Goal: Task Accomplishment & Management: Use online tool/utility

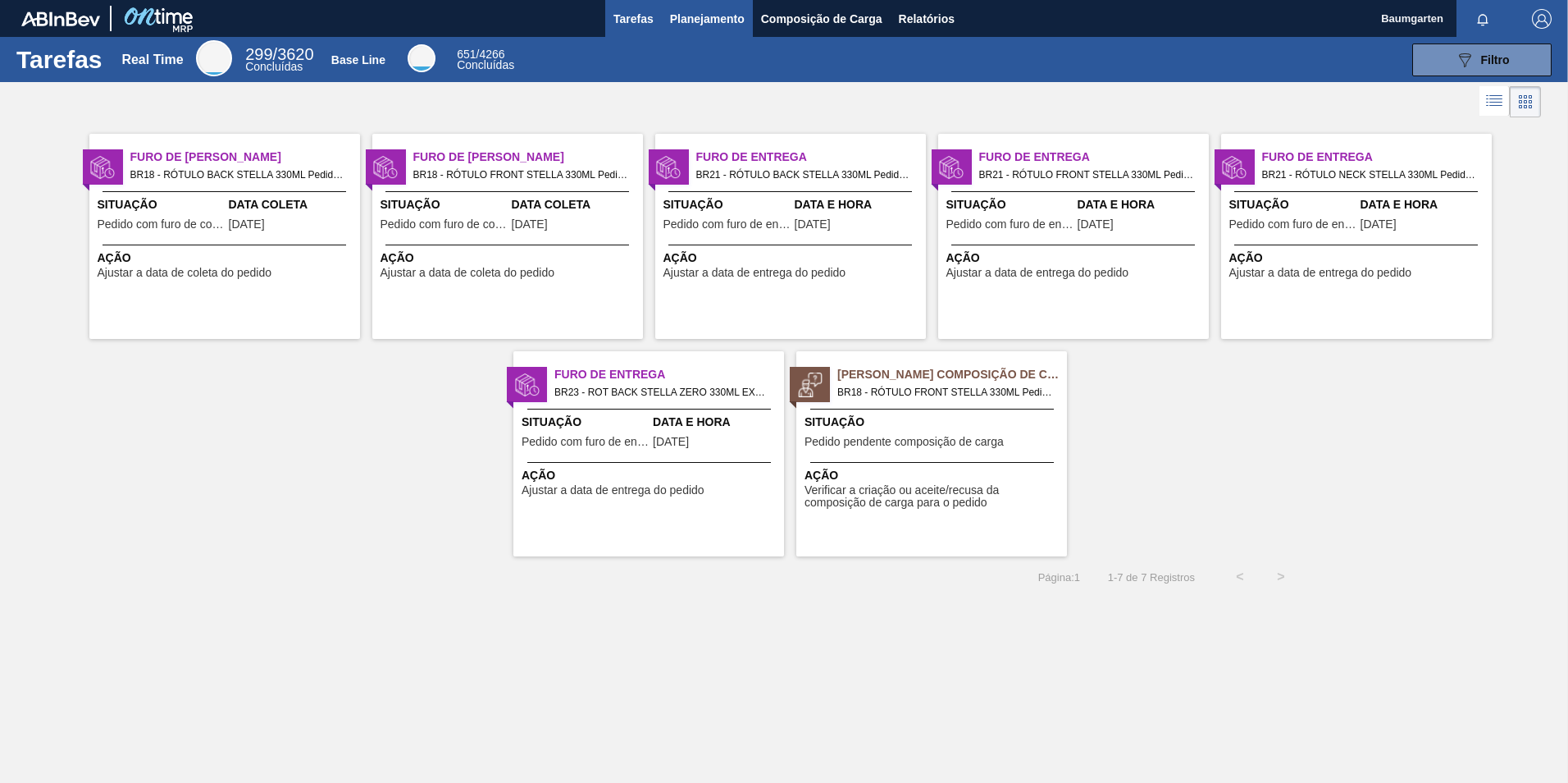
click at [701, 25] on span "Planejamento" at bounding box center [707, 19] width 75 height 19
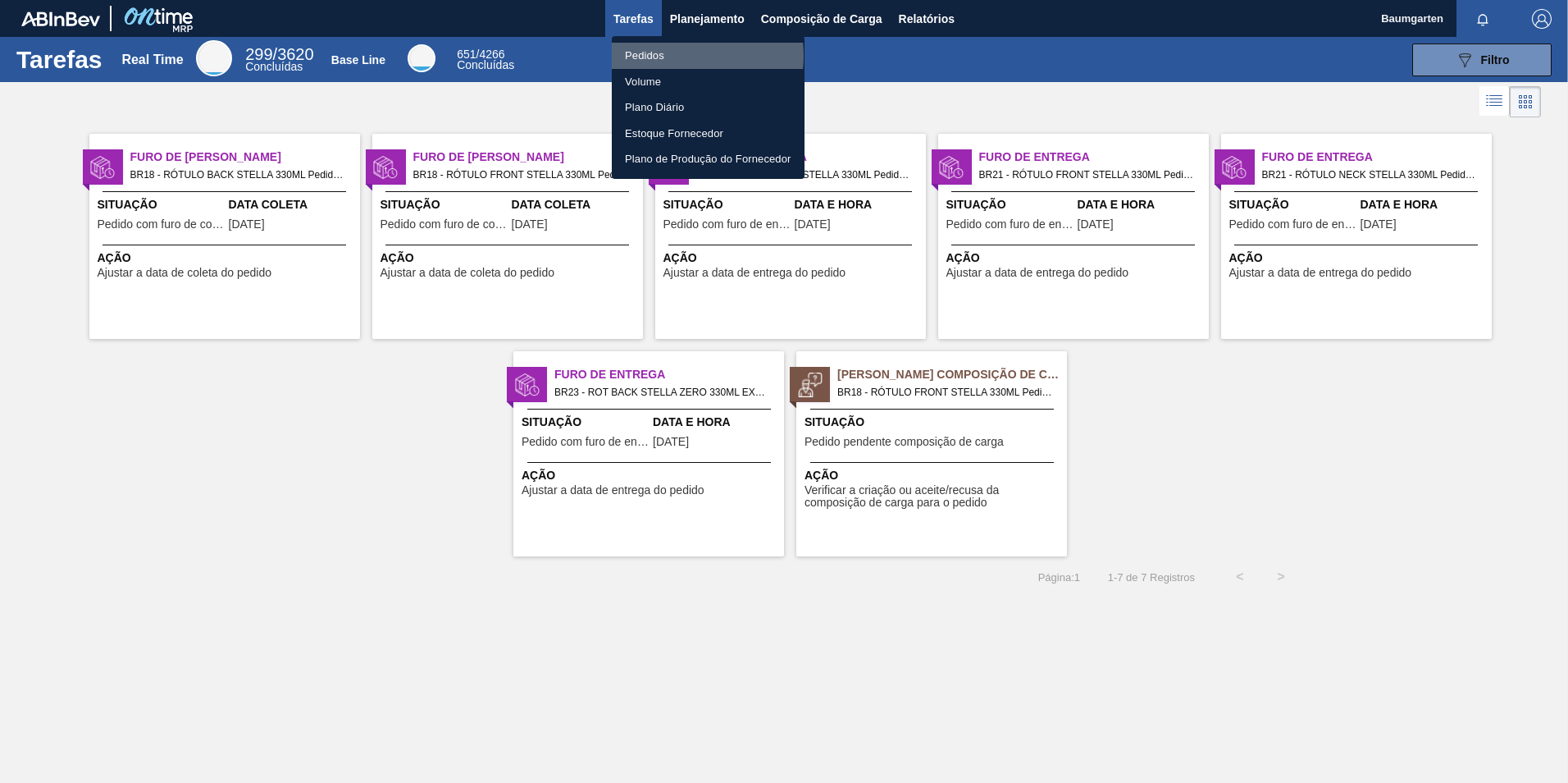
click at [663, 56] on li "Pedidos" at bounding box center [708, 56] width 192 height 26
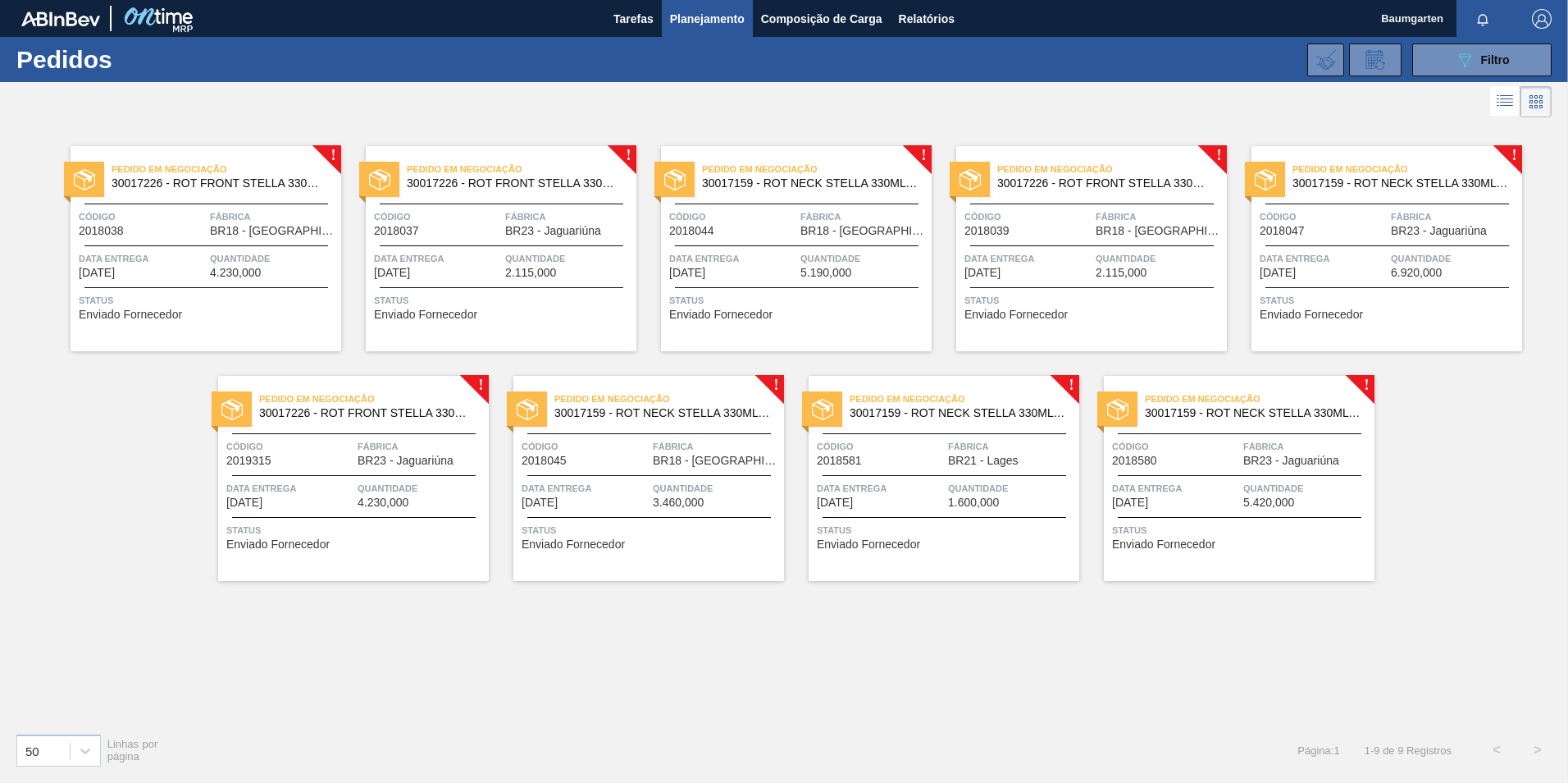
click at [1213, 461] on div "Código 2018580" at bounding box center [1175, 452] width 127 height 29
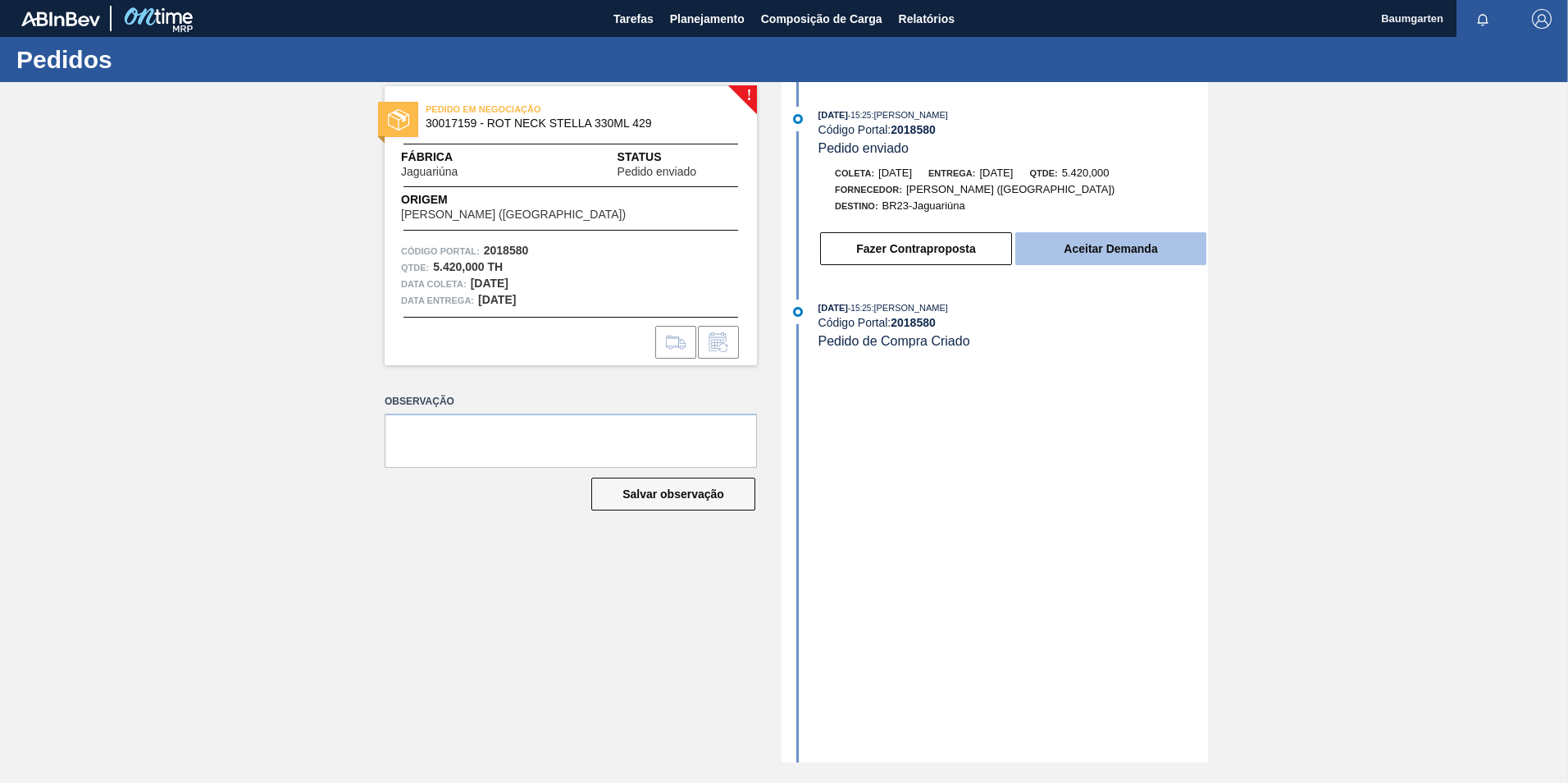
click at [1074, 252] on button "Aceitar Demanda" at bounding box center [1110, 248] width 191 height 32
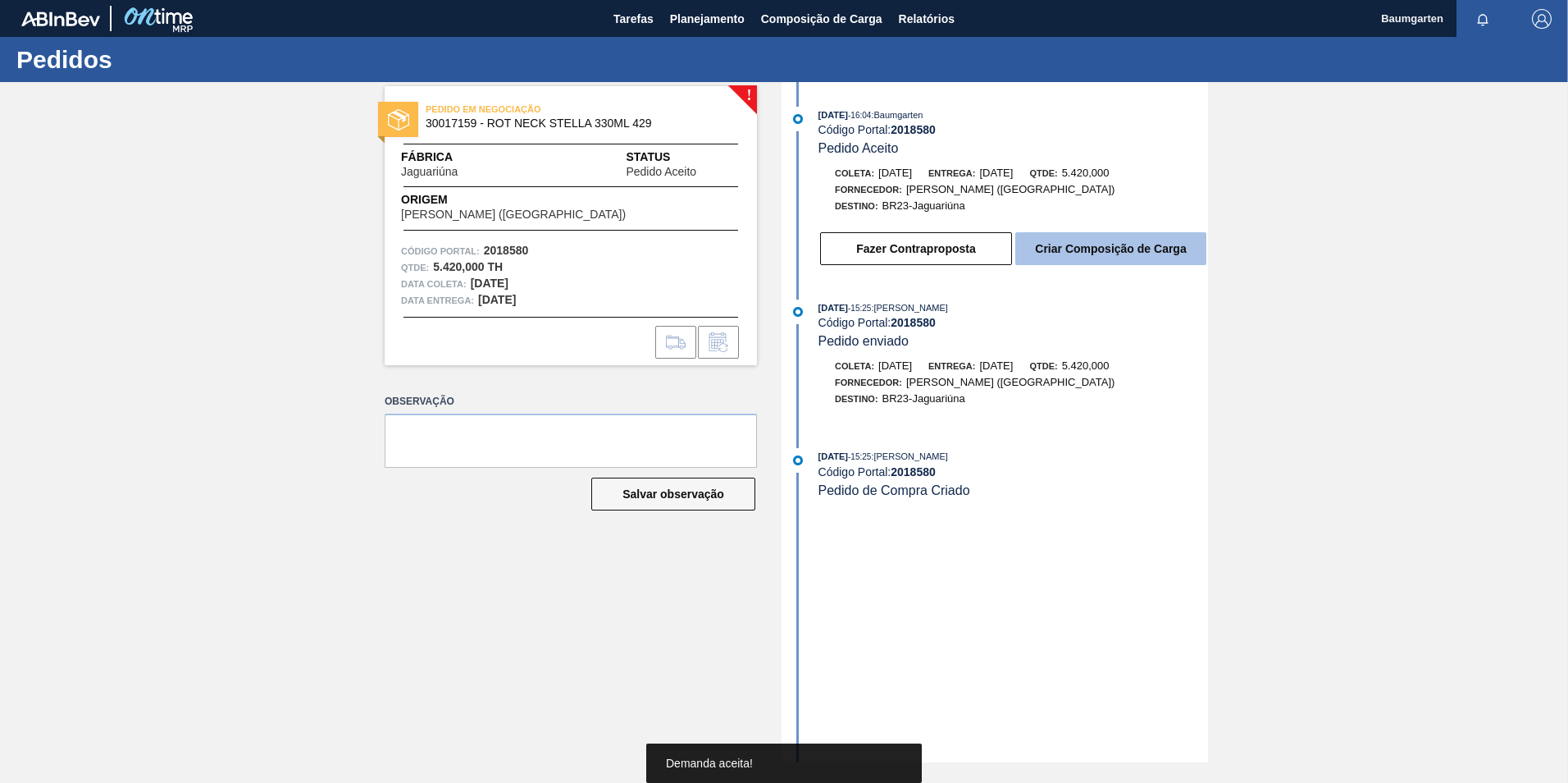
click at [1114, 258] on button "Criar Composição de Carga" at bounding box center [1110, 248] width 191 height 32
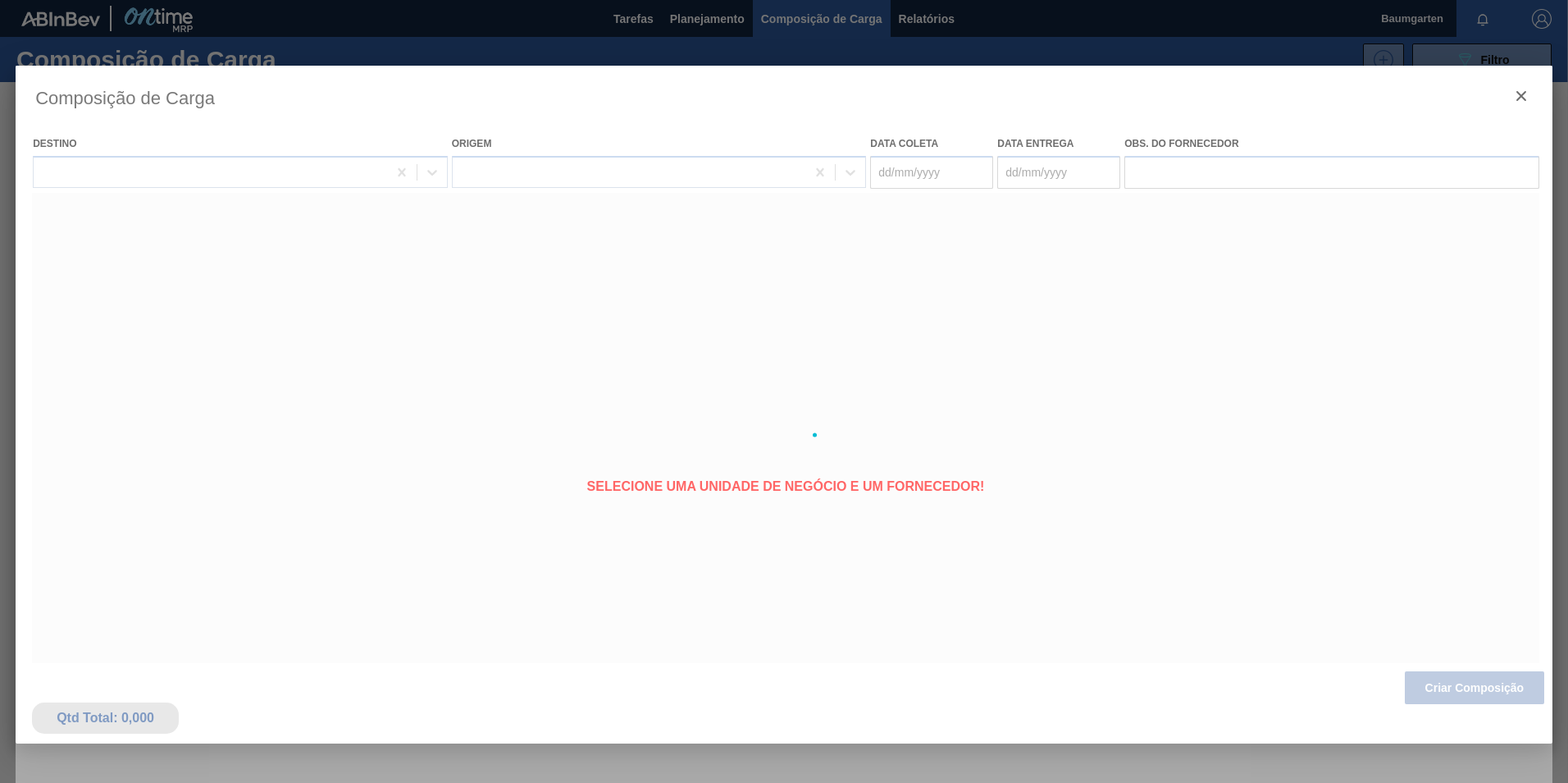
type coleta "[DATE]"
type entrega "[DATE]"
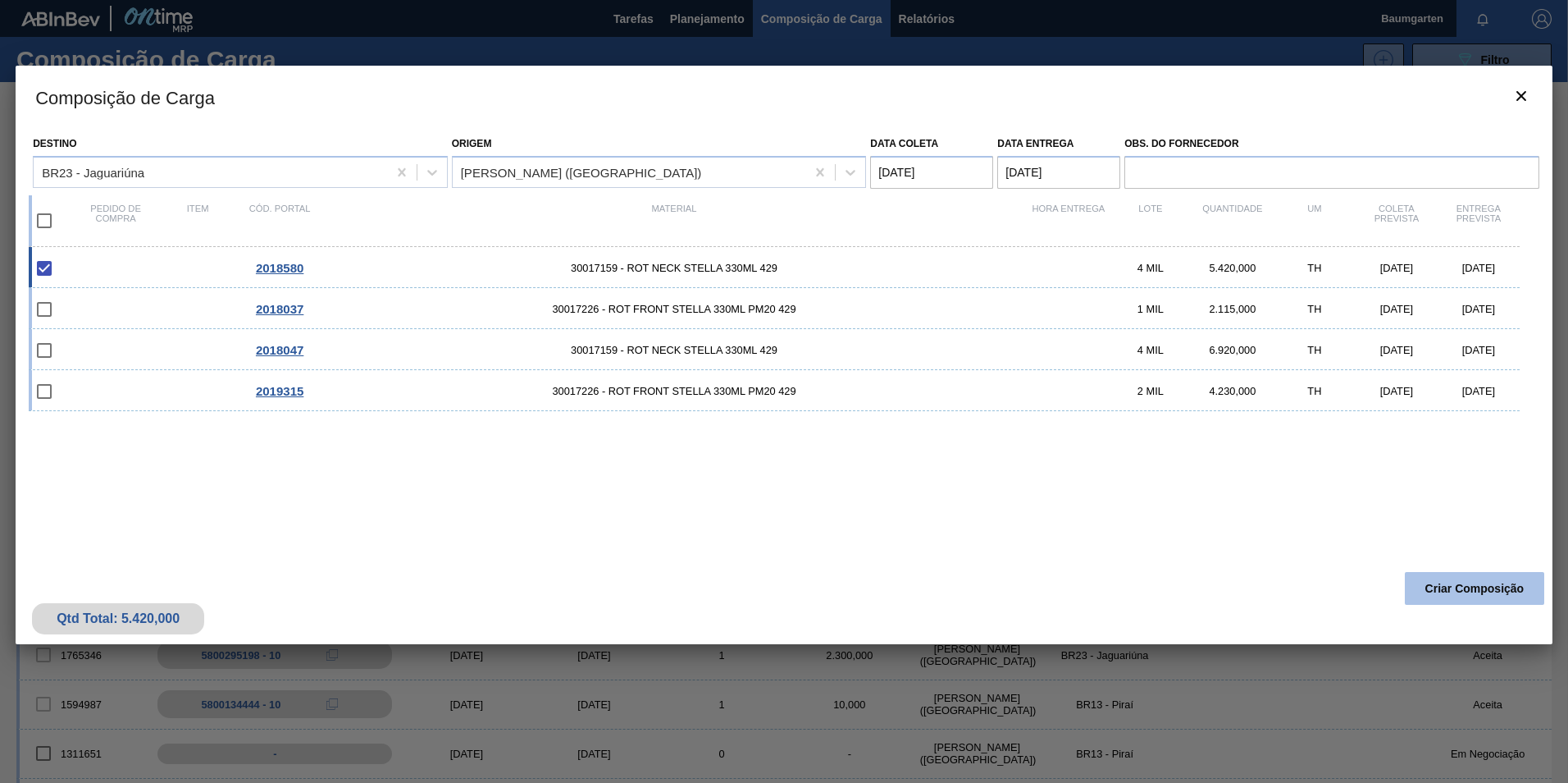
click at [1438, 589] on button "Criar Composição" at bounding box center [1474, 588] width 140 height 32
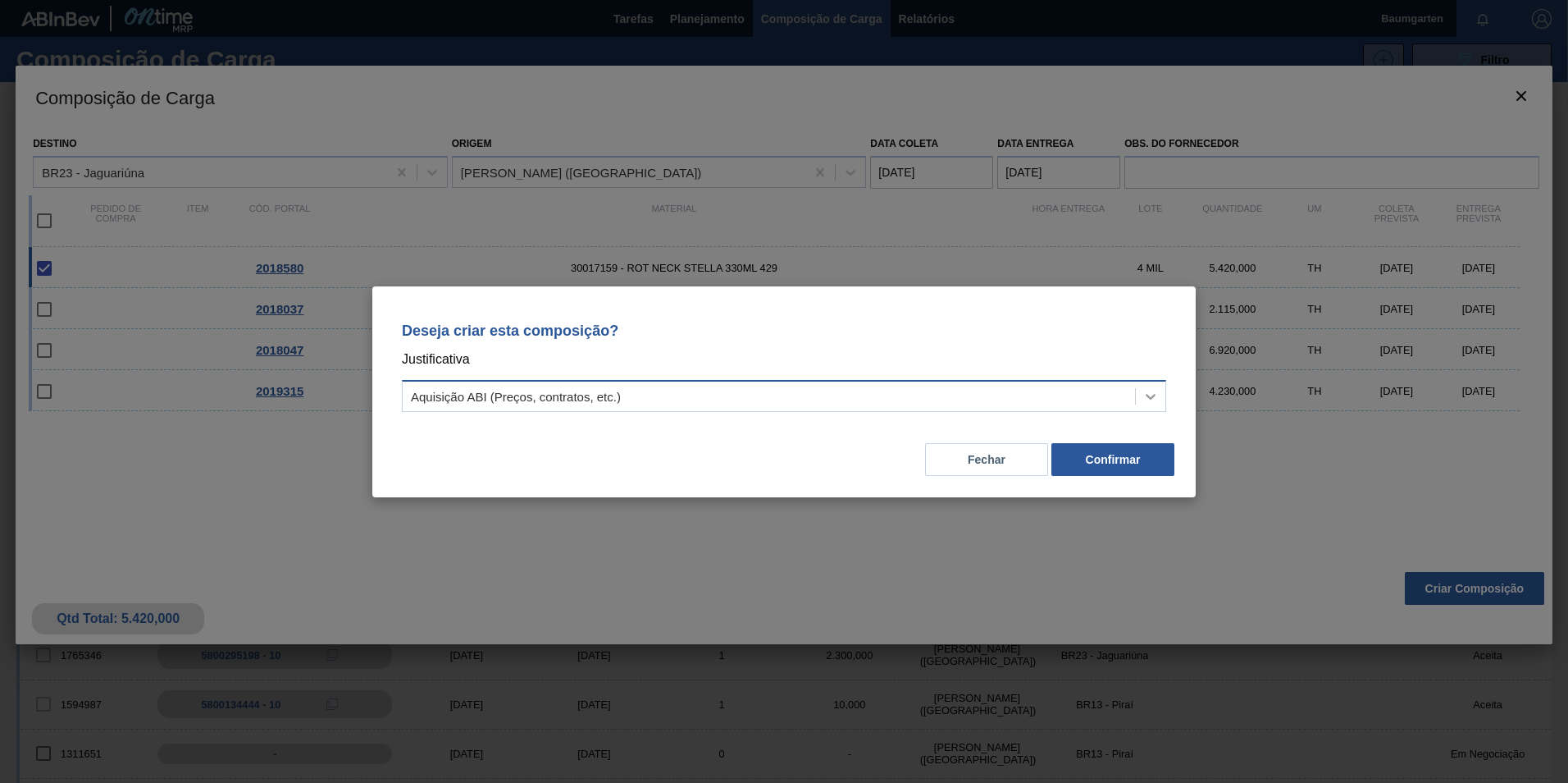
click at [1150, 392] on icon at bounding box center [1151, 396] width 17 height 17
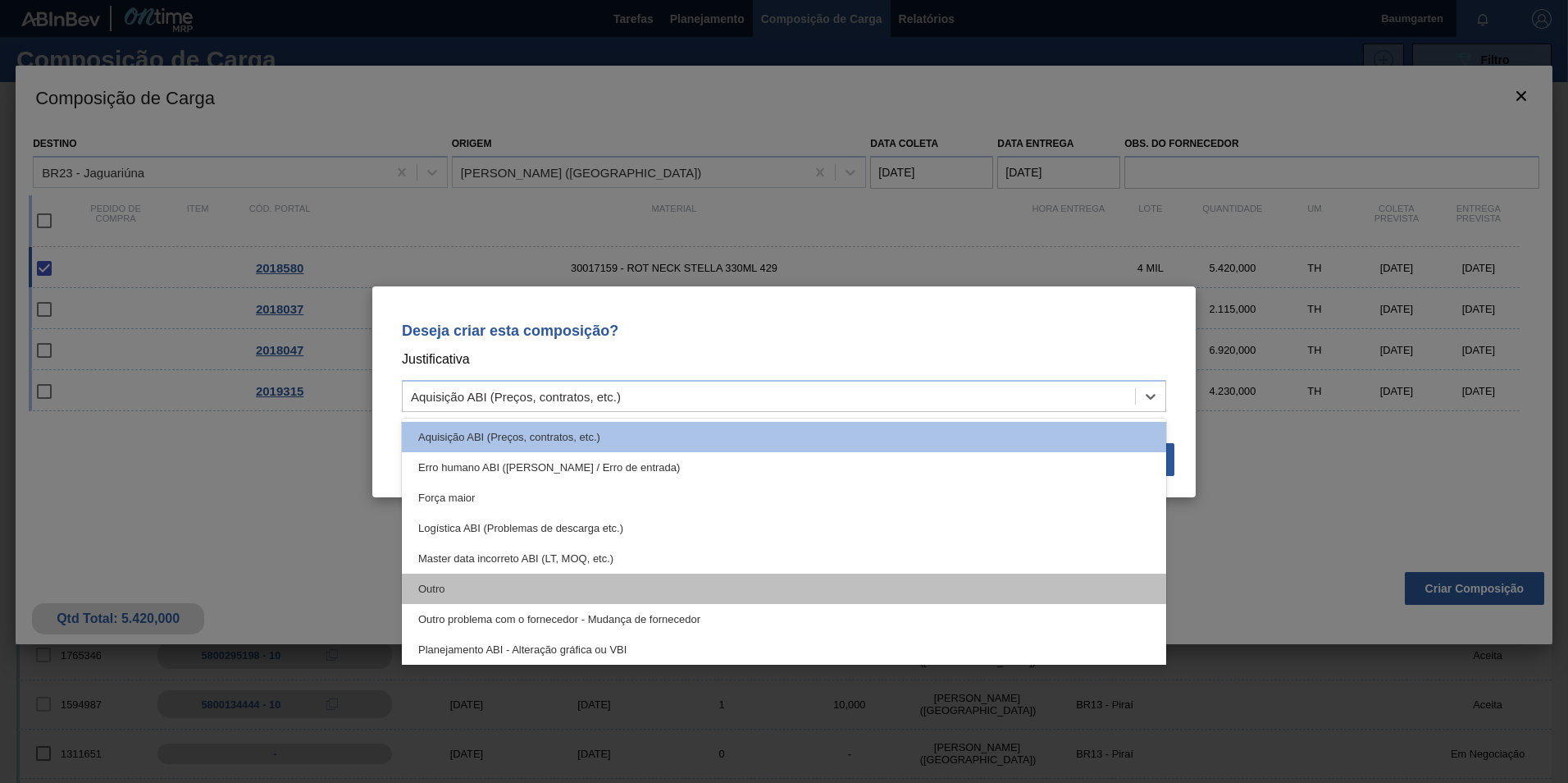
click at [672, 580] on div "Outro" at bounding box center [784, 589] width 764 height 31
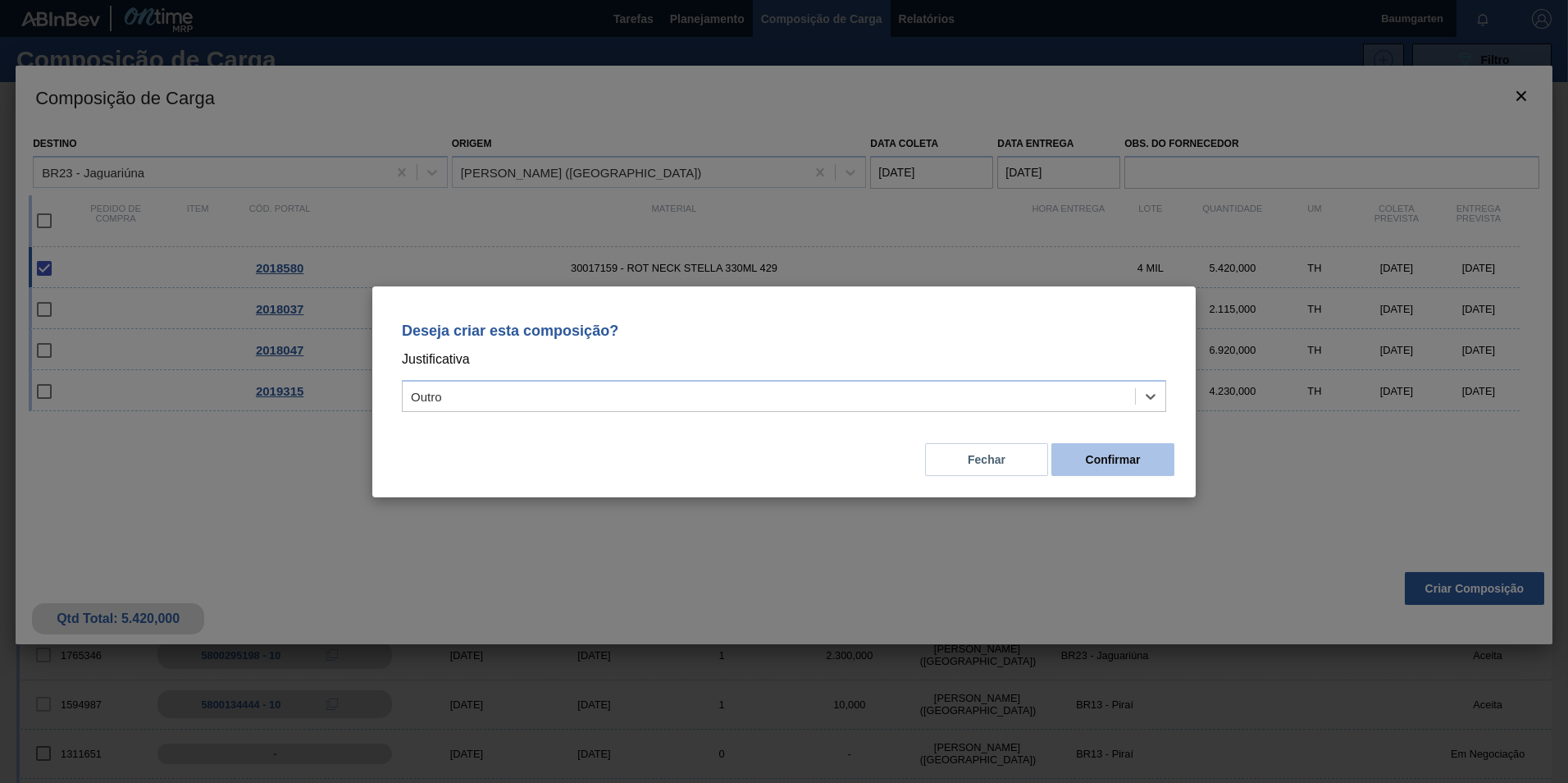
click at [1116, 451] on button "Confirmar" at bounding box center [1112, 459] width 123 height 32
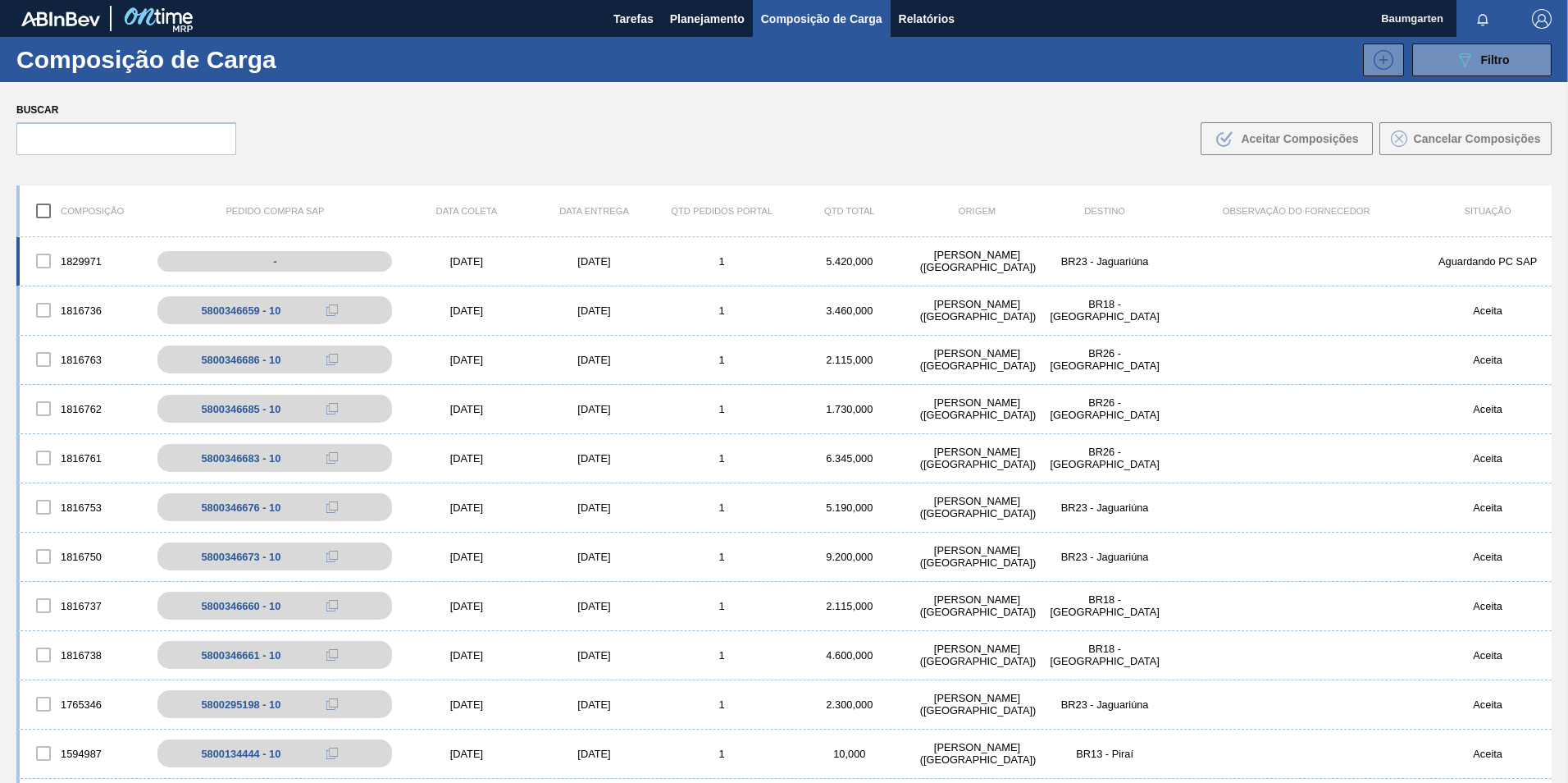
click at [90, 257] on div "1829971" at bounding box center [83, 260] width 128 height 34
click at [255, 258] on div "-" at bounding box center [288, 261] width 266 height 29
click at [76, 242] on div "1829971 - [DATE] [DATE] 1 5.420,000 [PERSON_NAME][GEOGRAPHIC_DATA] ([GEOGRAPHIC…" at bounding box center [784, 261] width 1535 height 49
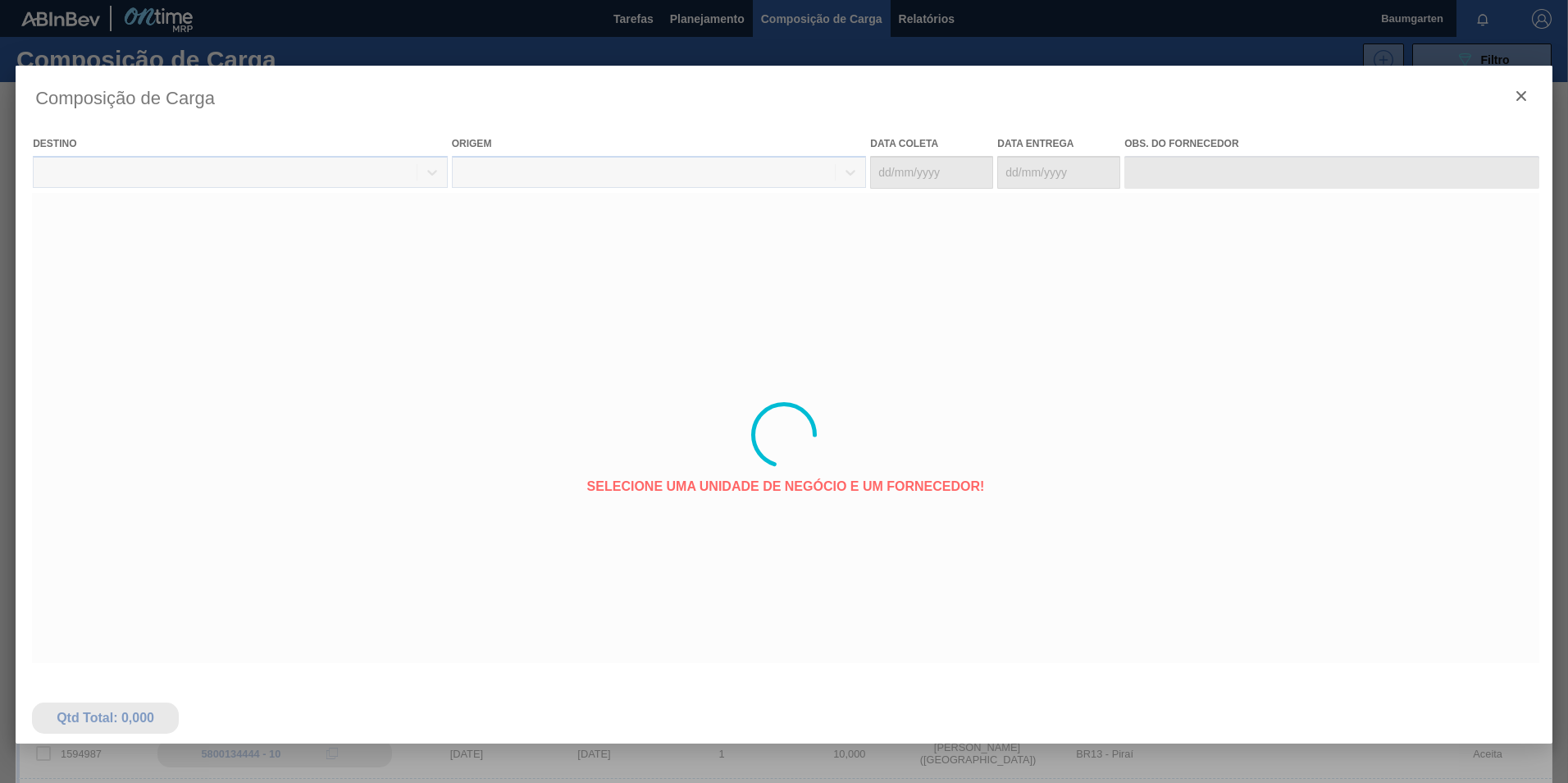
type coleta "[DATE]"
type entrega "[DATE]"
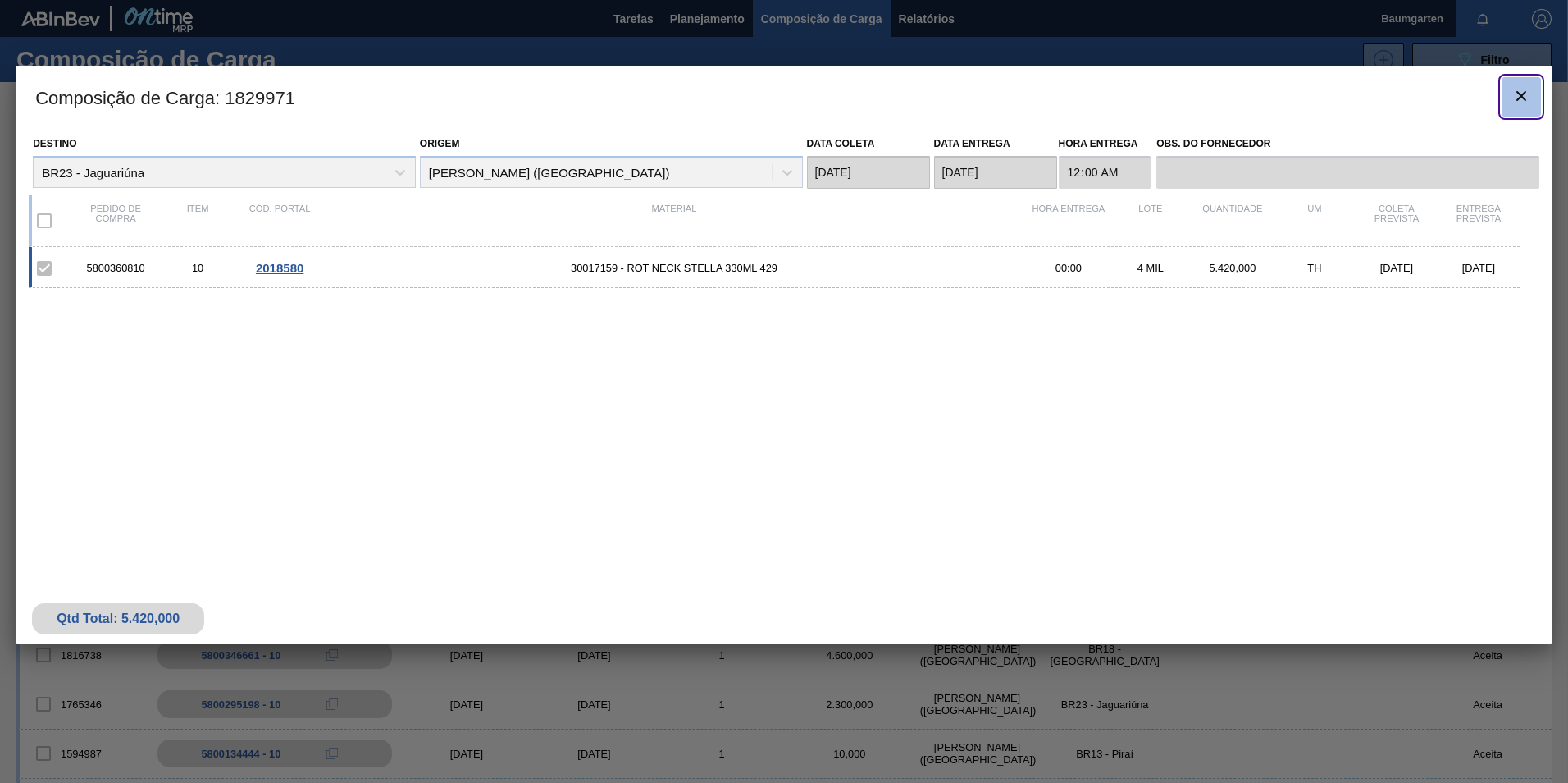
click at [1516, 96] on icon "botão de ícone" at bounding box center [1521, 95] width 19 height 19
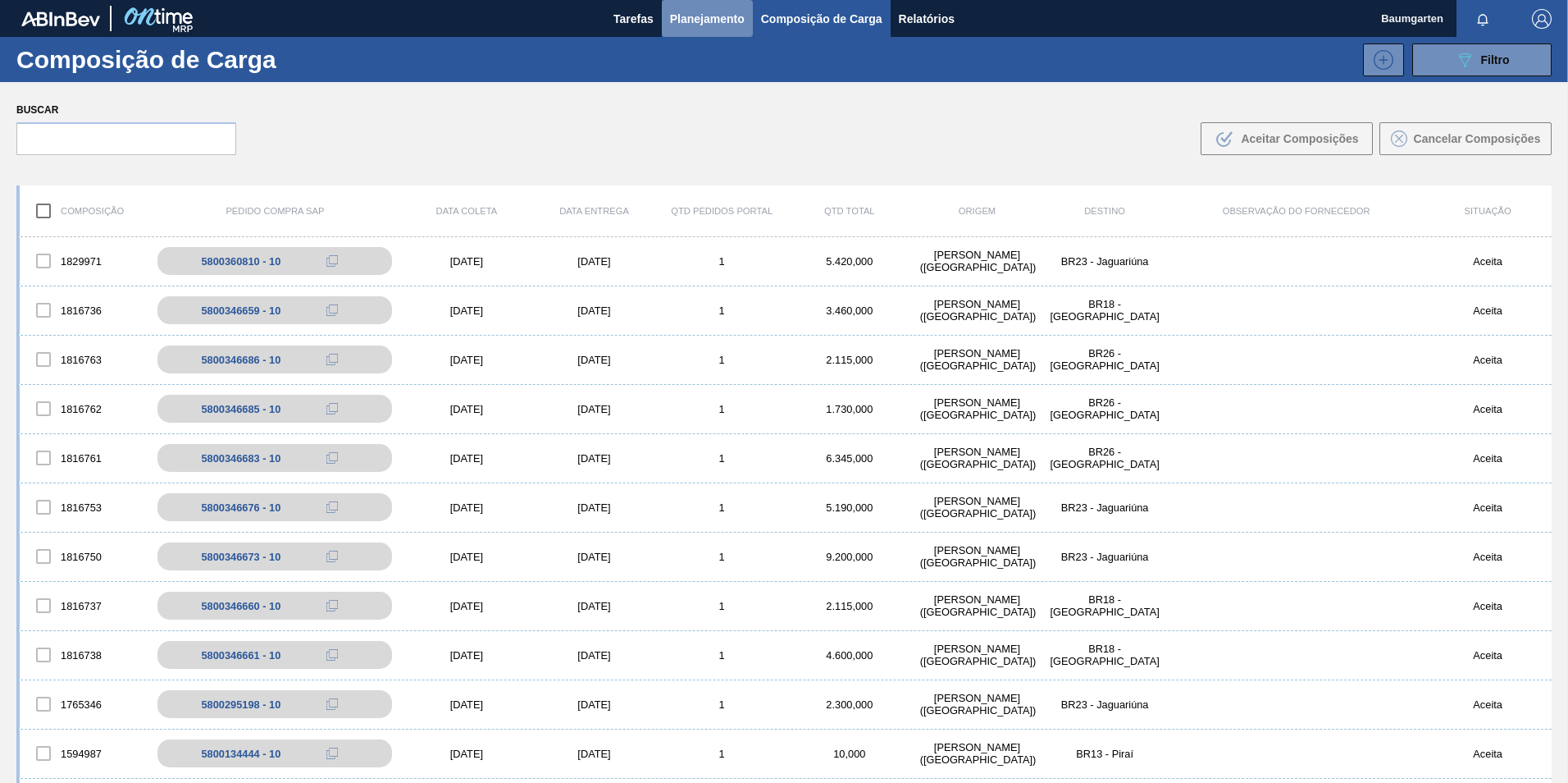
click at [714, 29] on button "Planejamento" at bounding box center [707, 19] width 91 height 37
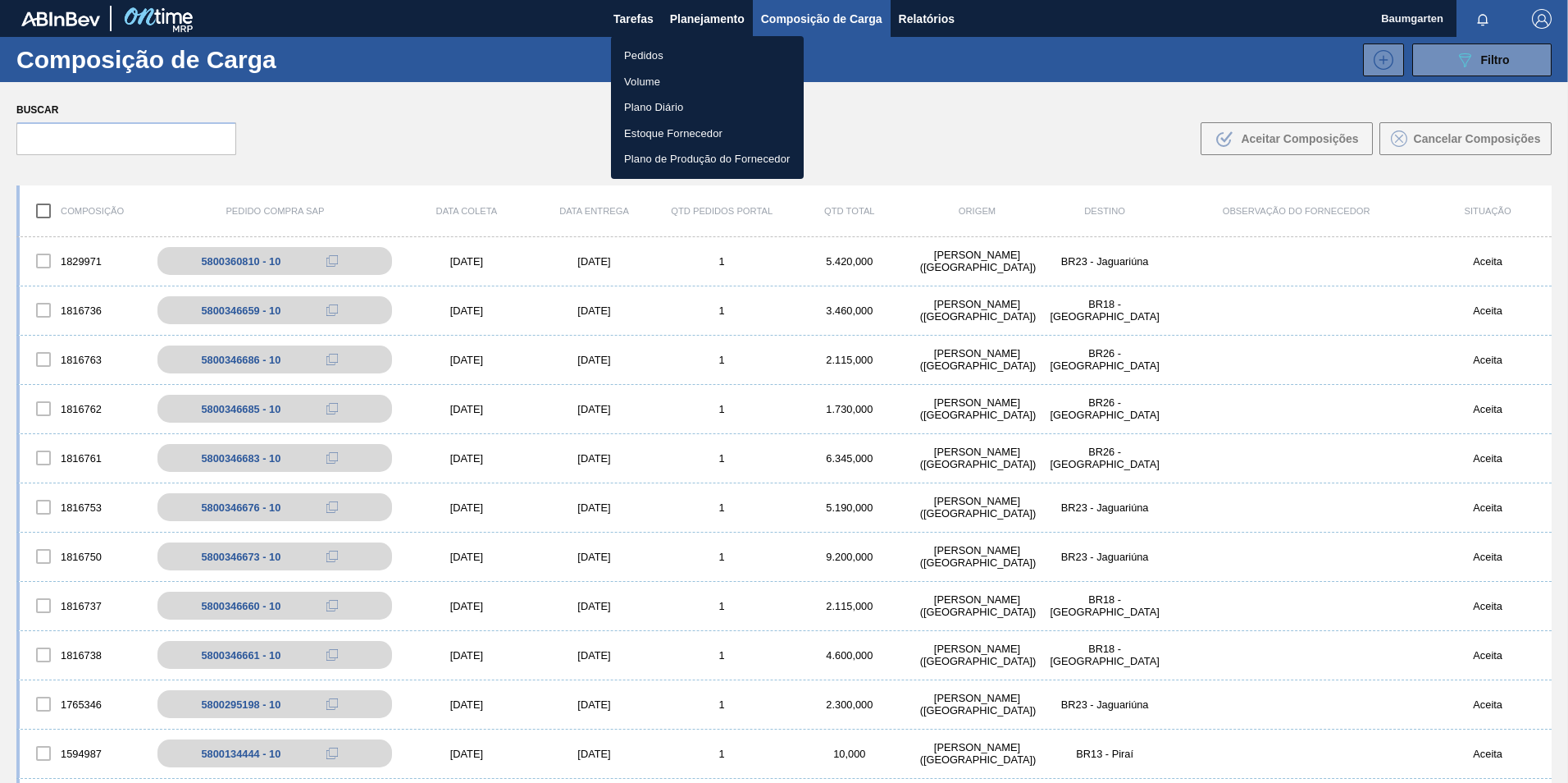
click at [626, 50] on li "Pedidos" at bounding box center [707, 56] width 192 height 26
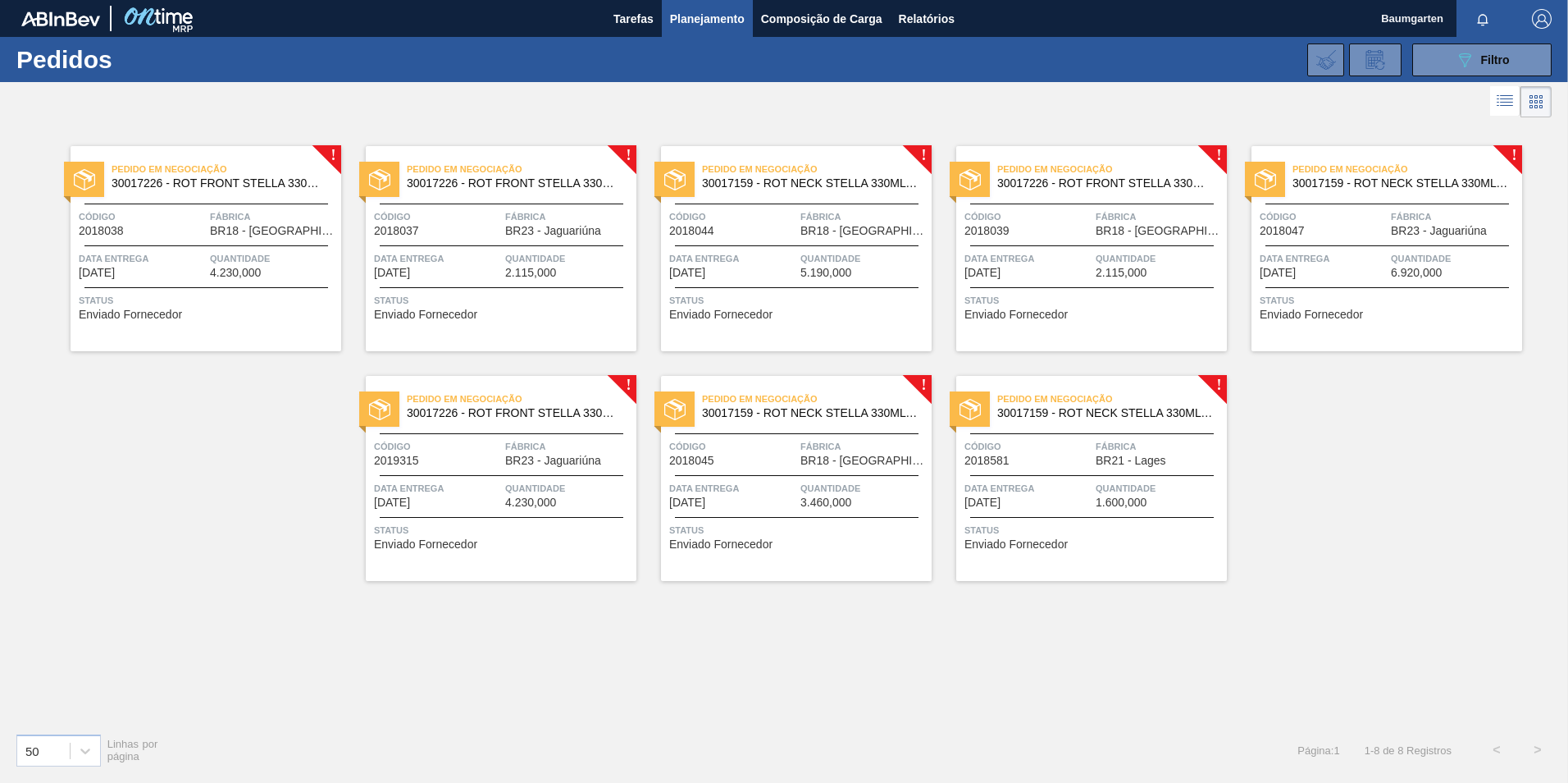
click at [1015, 487] on span "Data entrega" at bounding box center [1027, 489] width 127 height 17
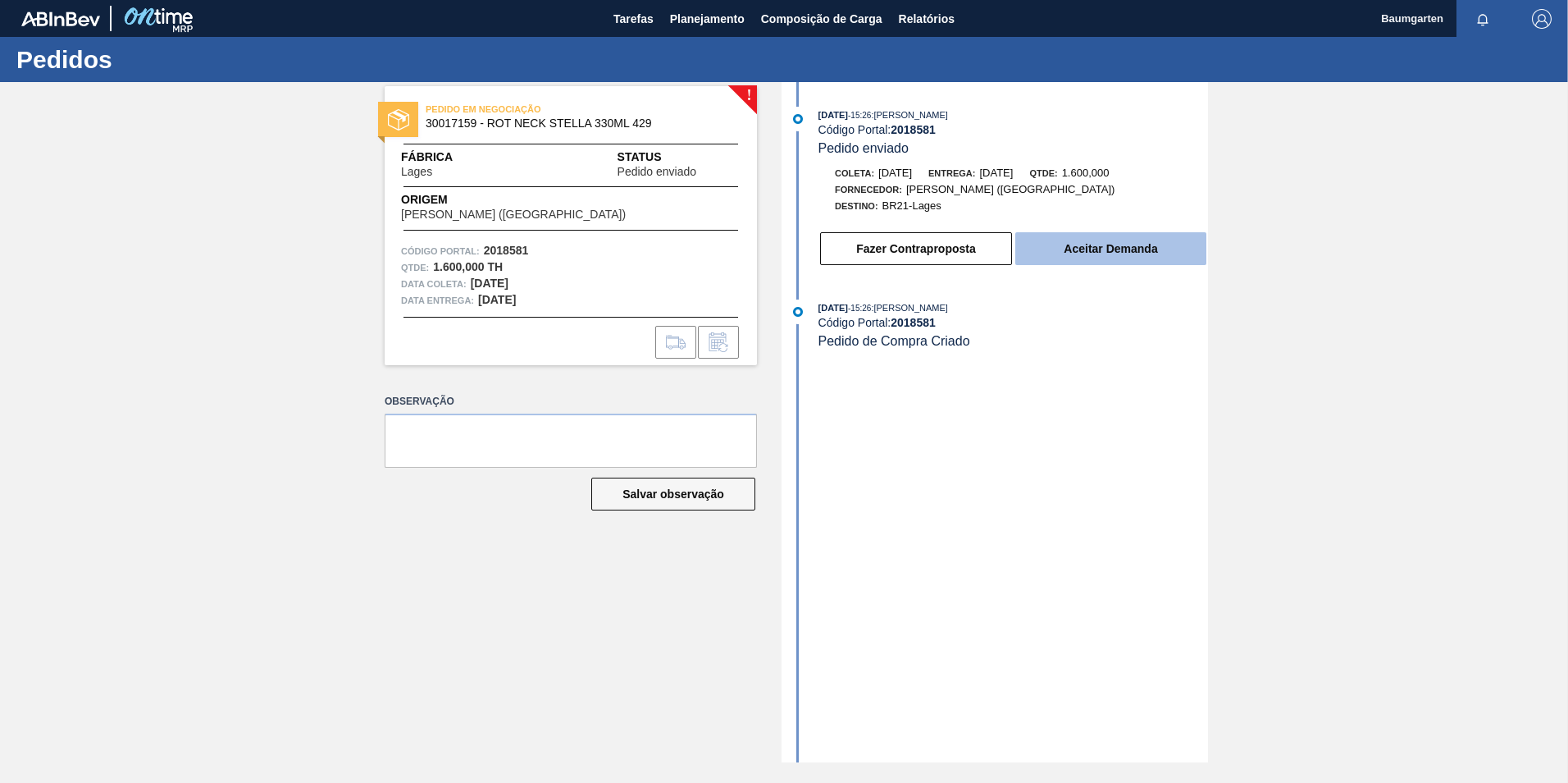
click at [1145, 249] on button "Aceitar Demanda" at bounding box center [1110, 248] width 191 height 32
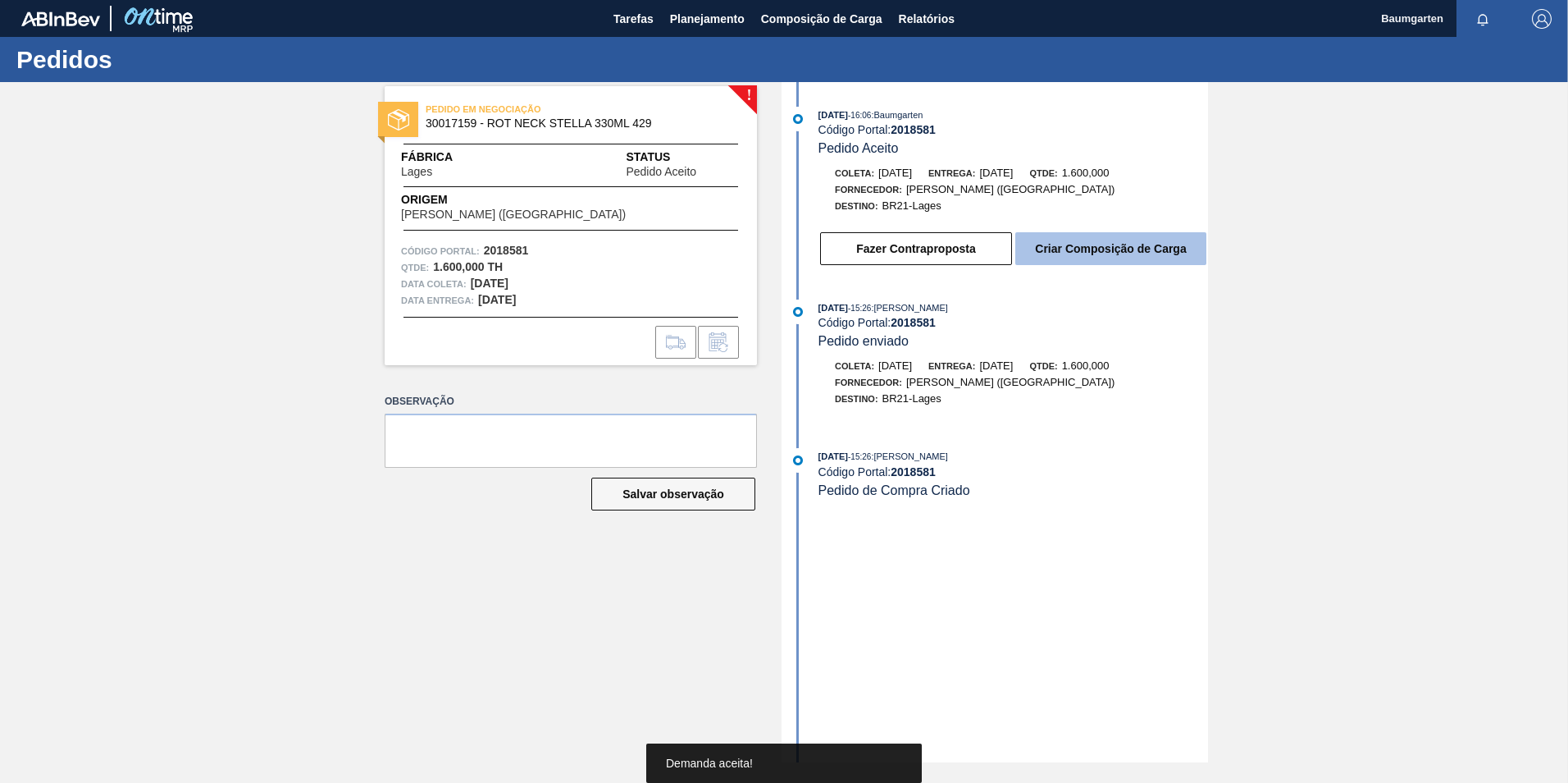
click at [1094, 255] on button "Criar Composição de Carga" at bounding box center [1110, 248] width 191 height 32
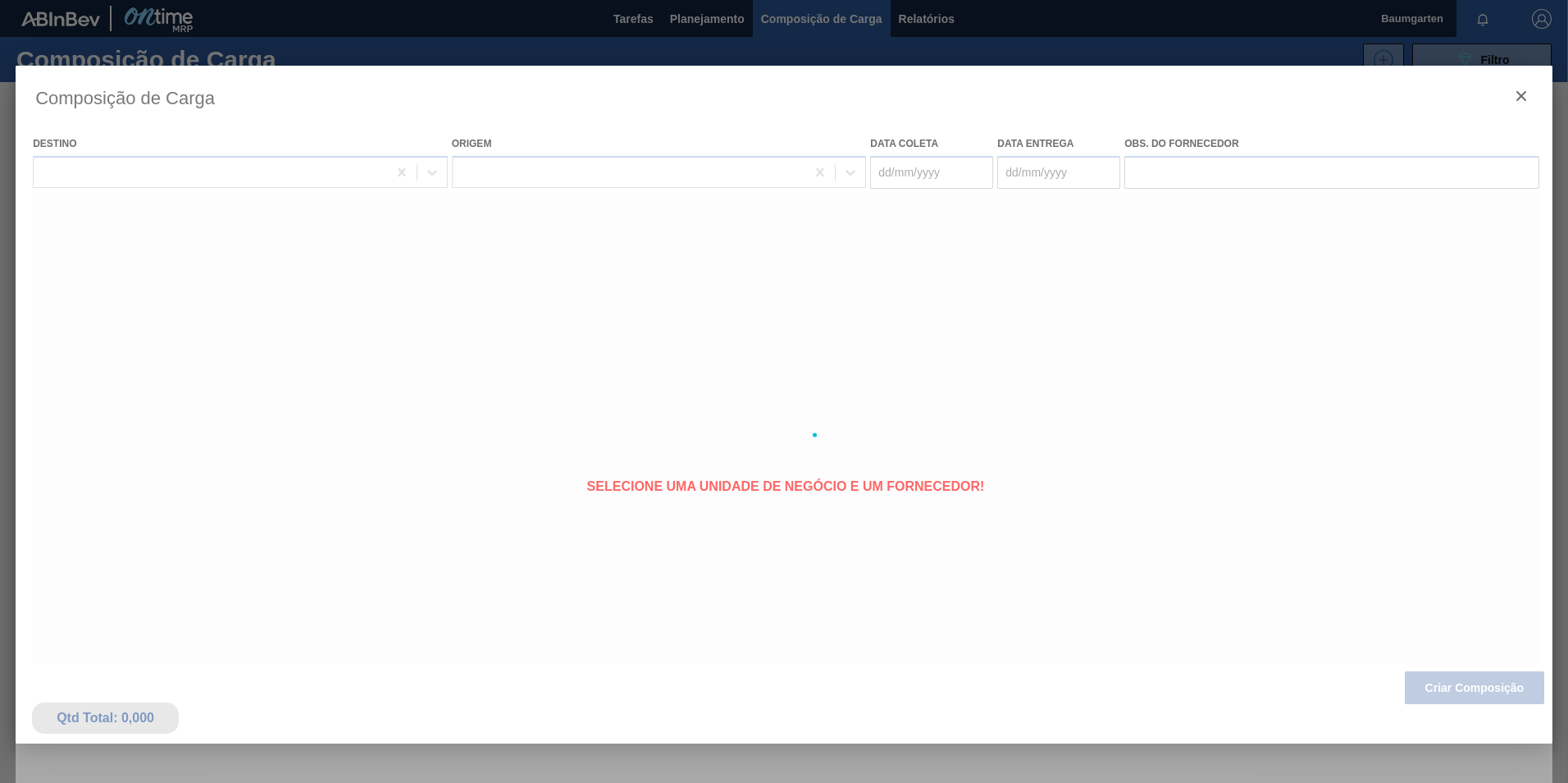
type coleta "[DATE]"
type entrega "[DATE]"
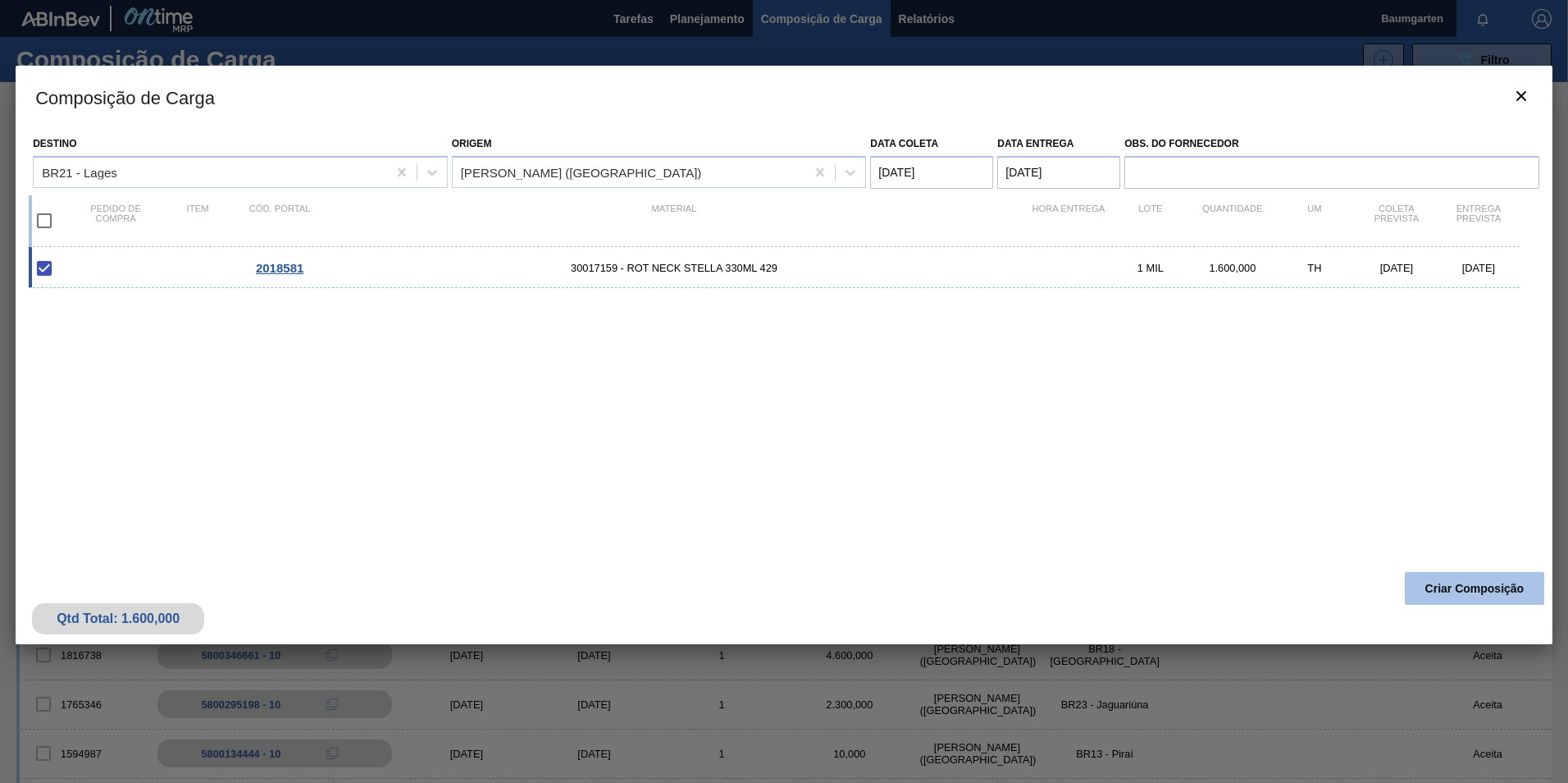
click at [1431, 585] on button "Criar Composição" at bounding box center [1474, 588] width 140 height 32
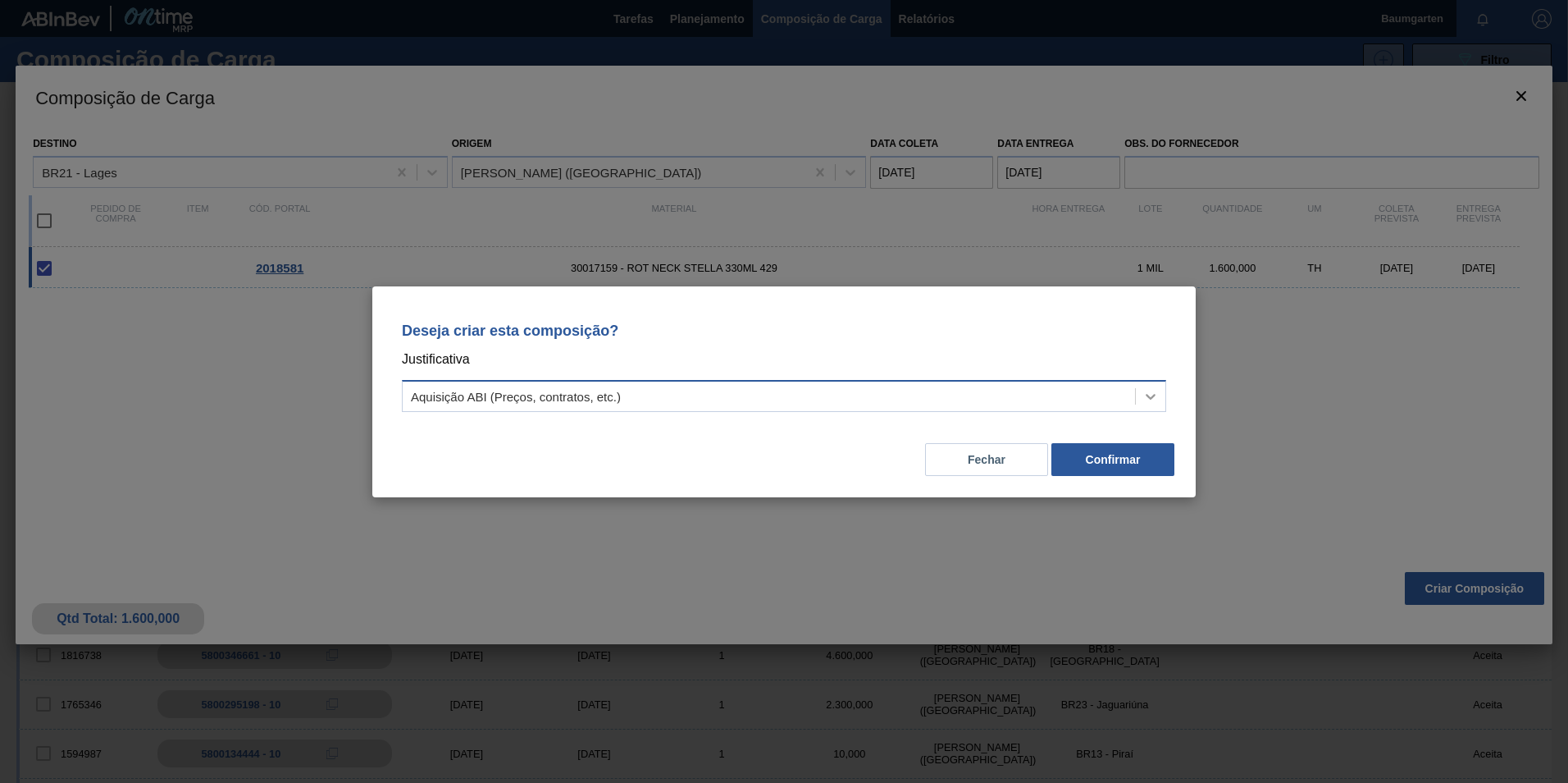
click at [1156, 399] on icon at bounding box center [1151, 396] width 17 height 17
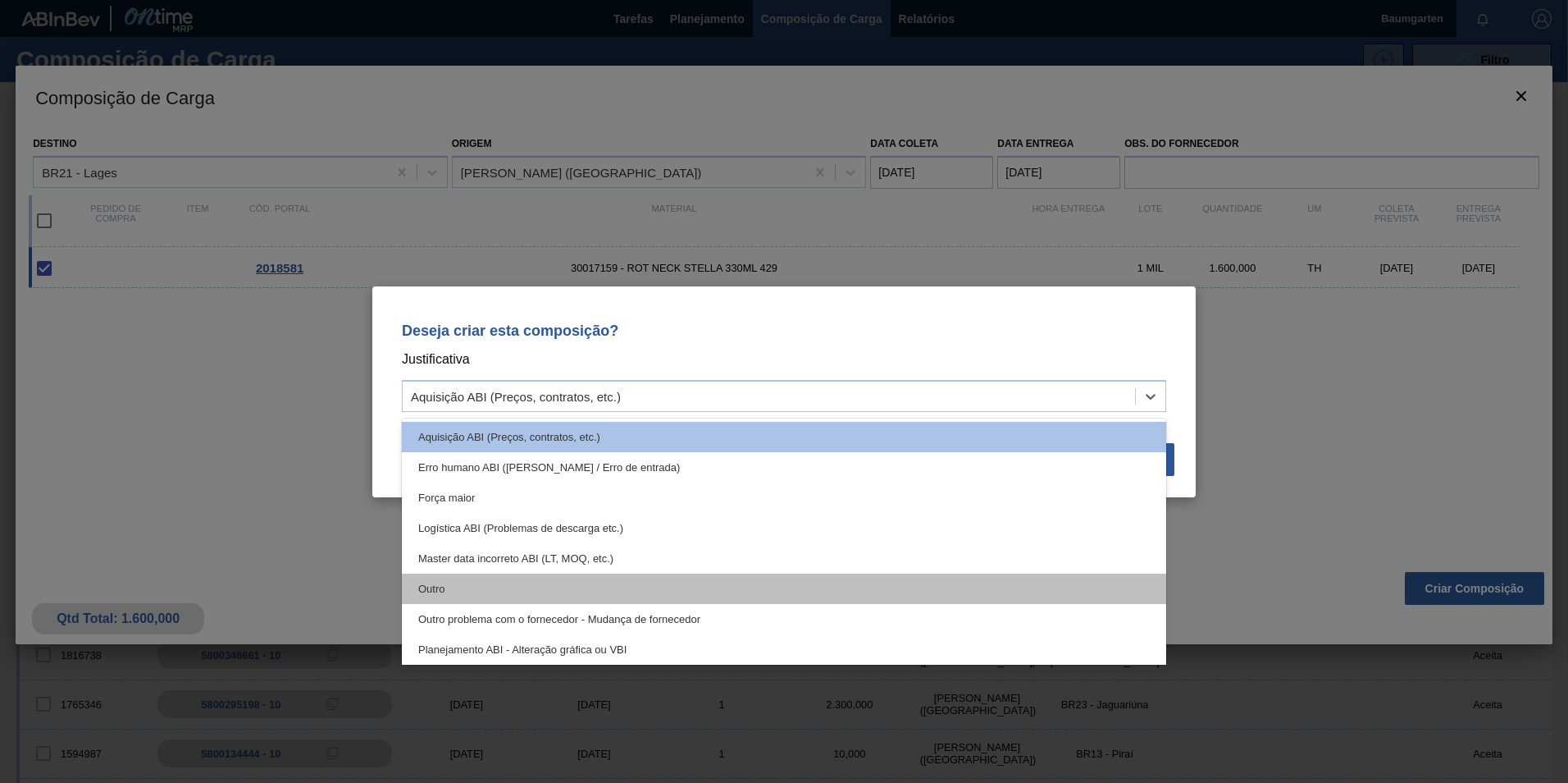
click at [545, 584] on div "Outro" at bounding box center [784, 589] width 764 height 31
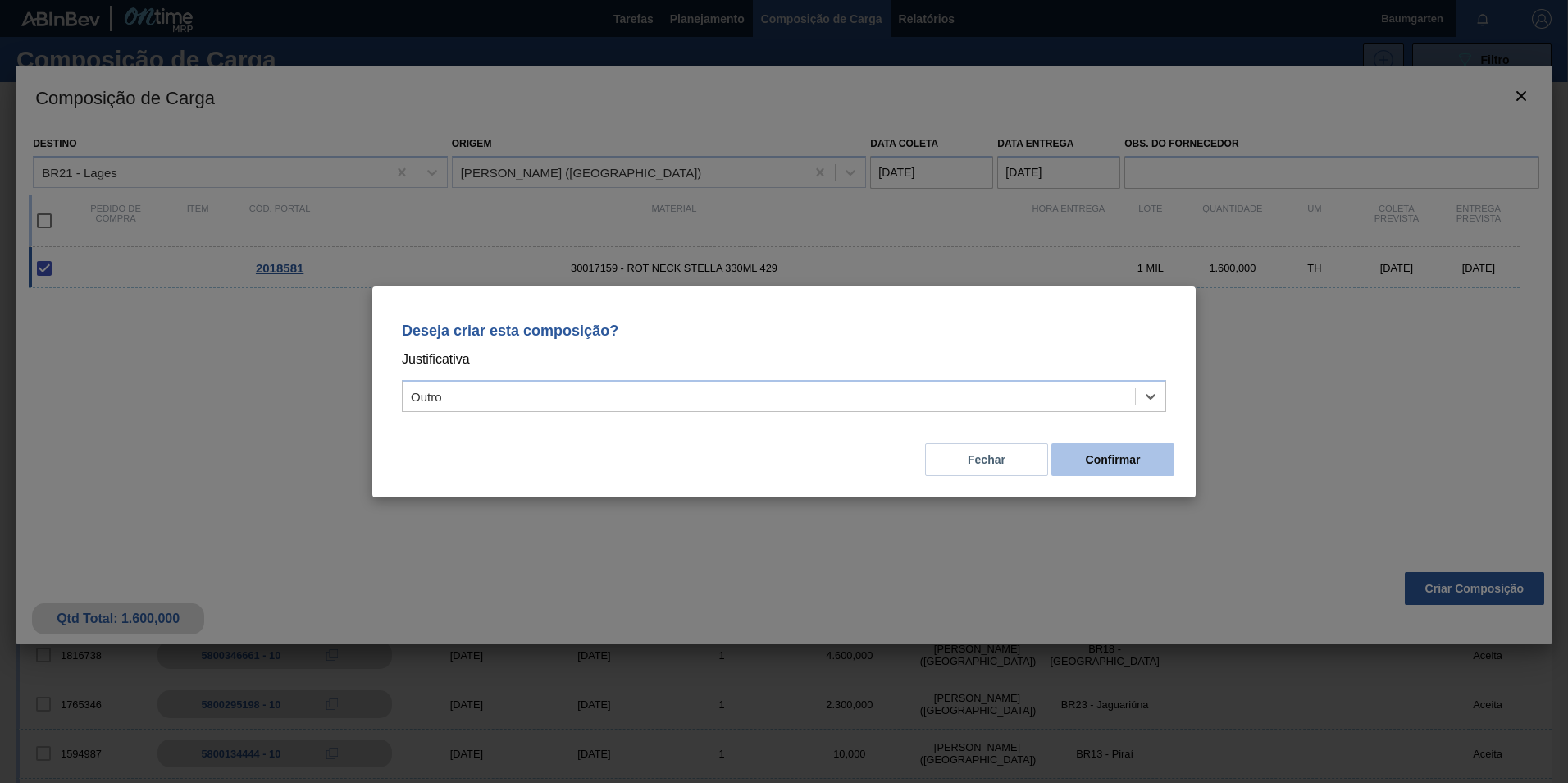
click at [1101, 447] on button "Confirmar" at bounding box center [1112, 459] width 123 height 32
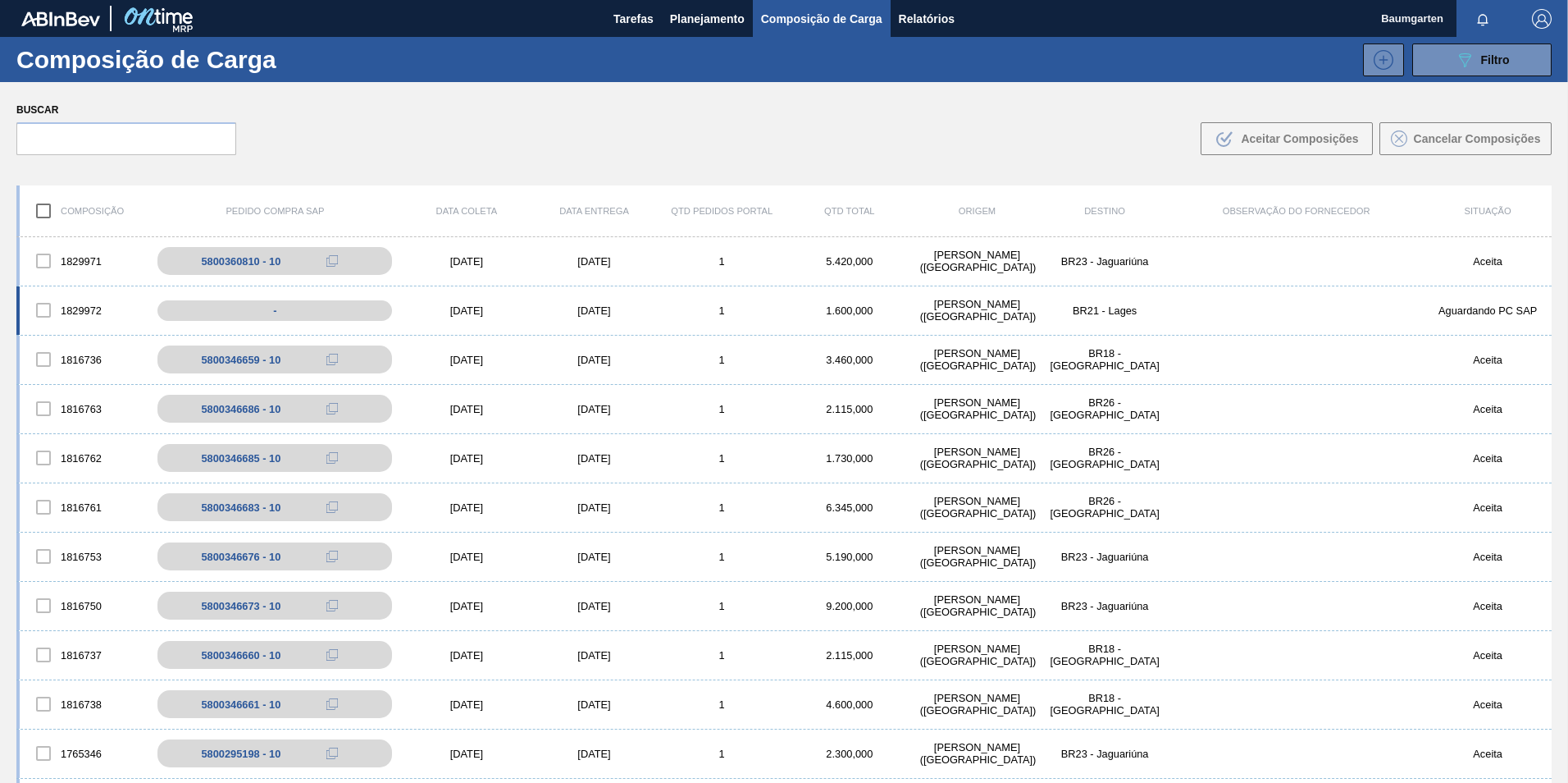
click at [66, 291] on div "1829972 - [DATE] [DATE] 1 1.600,000 [PERSON_NAME][GEOGRAPHIC_DATA] ([GEOGRAPHIC…" at bounding box center [784, 310] width 1535 height 49
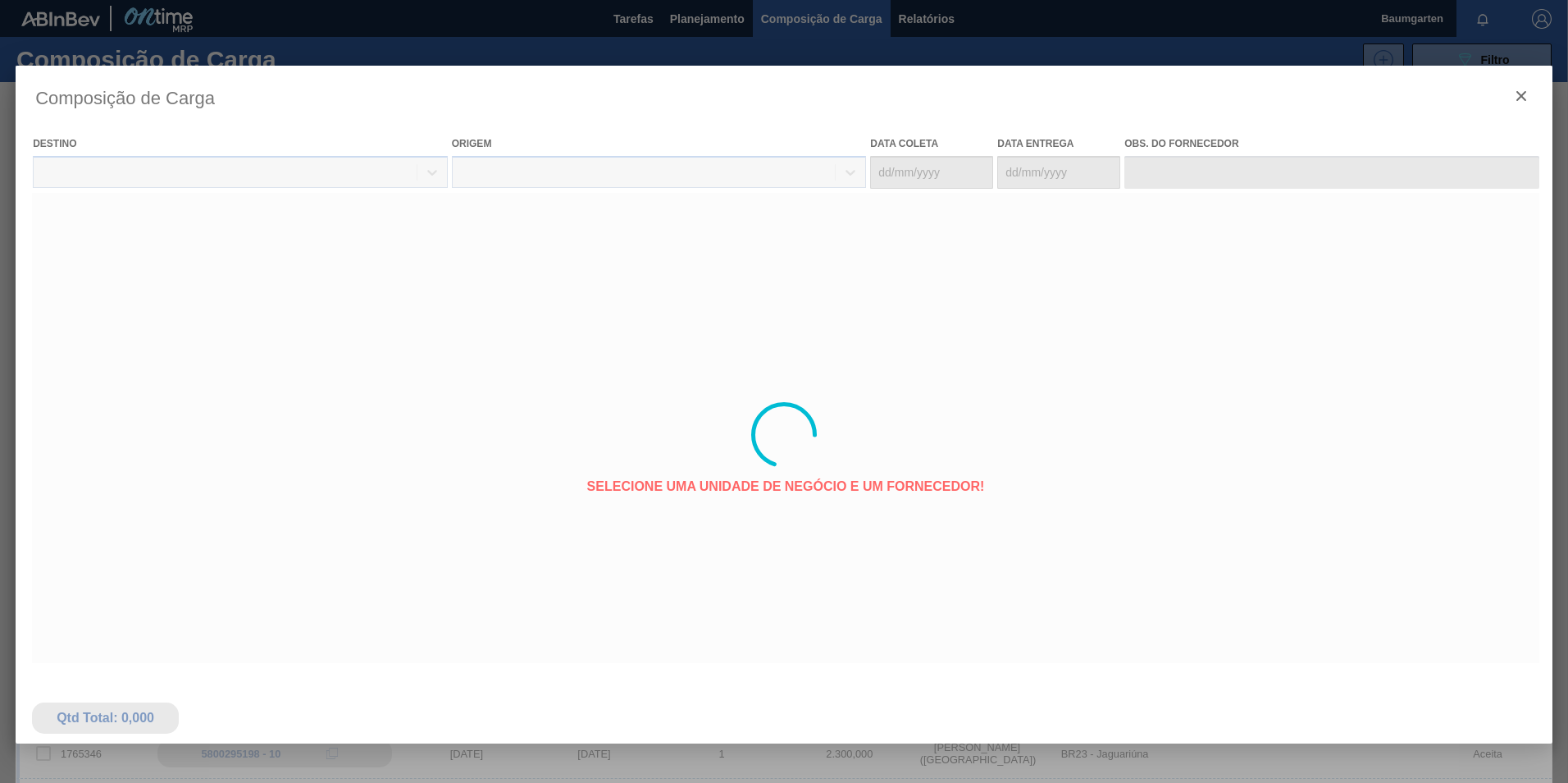
type coleta "[DATE]"
type entrega "[DATE]"
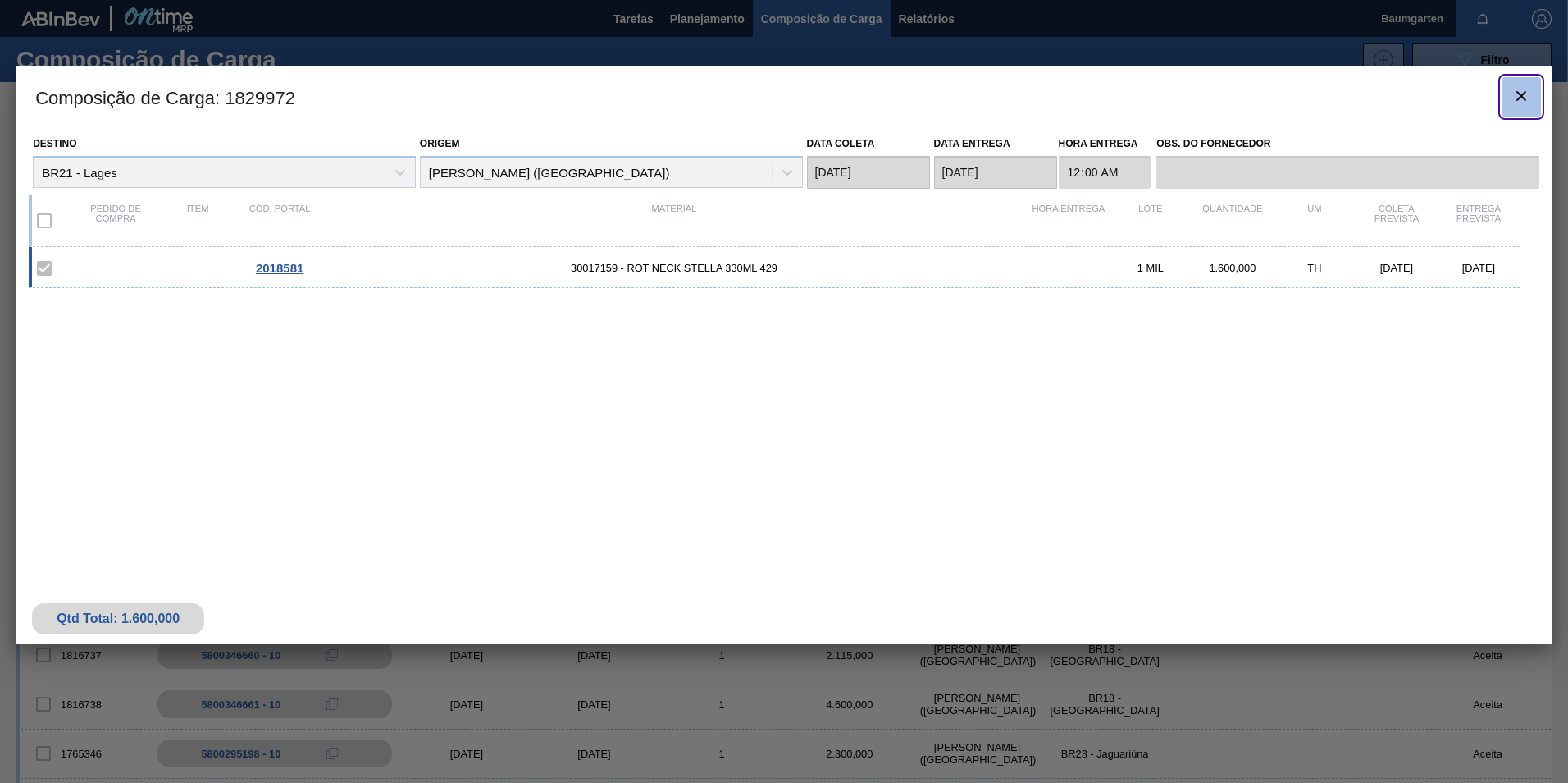
click at [1526, 86] on icon "botão de ícone" at bounding box center [1521, 95] width 19 height 19
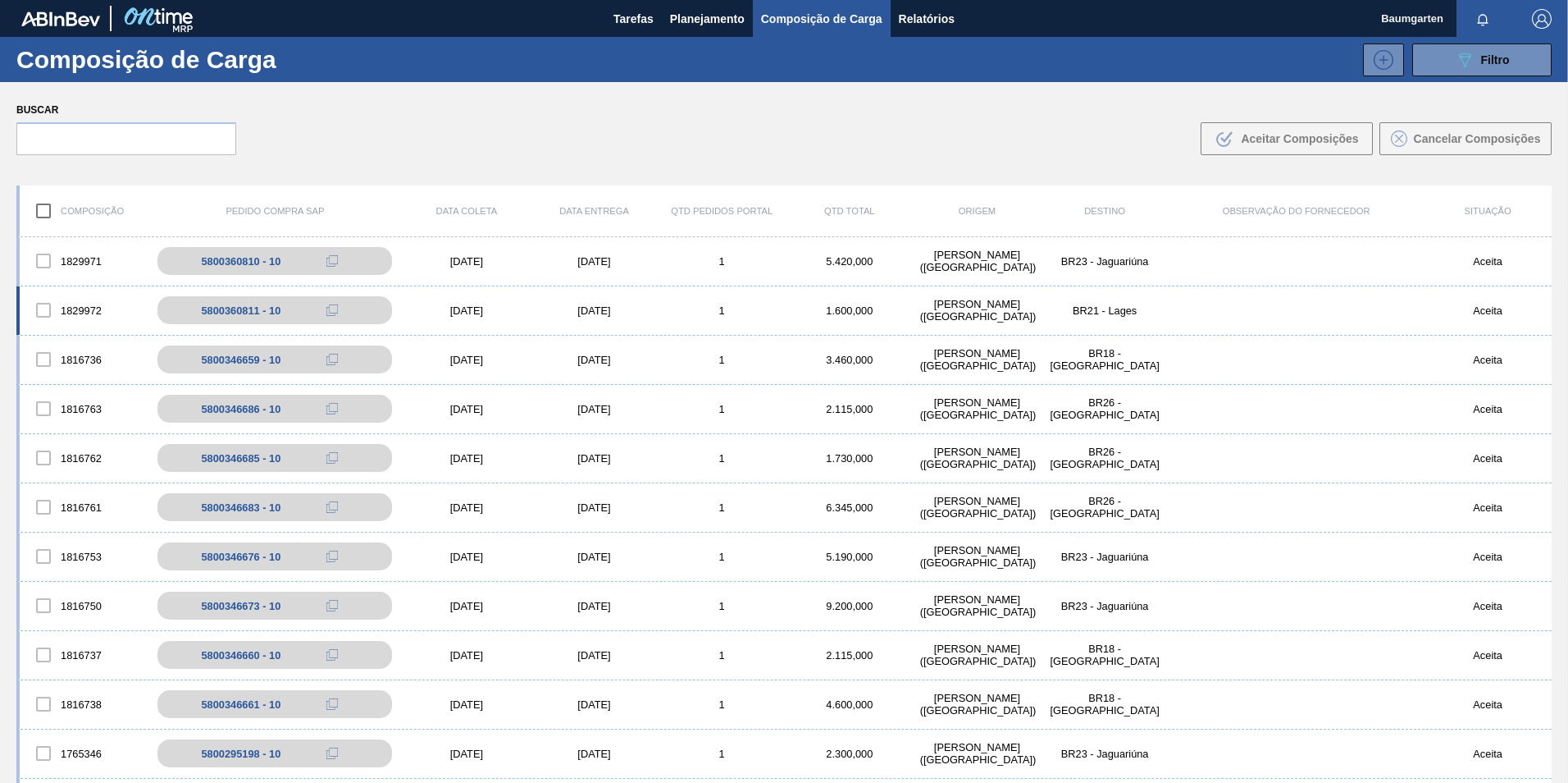
click at [79, 292] on div "1829972 5800360811 - 10 [DATE] [DATE] 1 1.600,000 [PERSON_NAME][GEOGRAPHIC_DATA…" at bounding box center [784, 310] width 1535 height 49
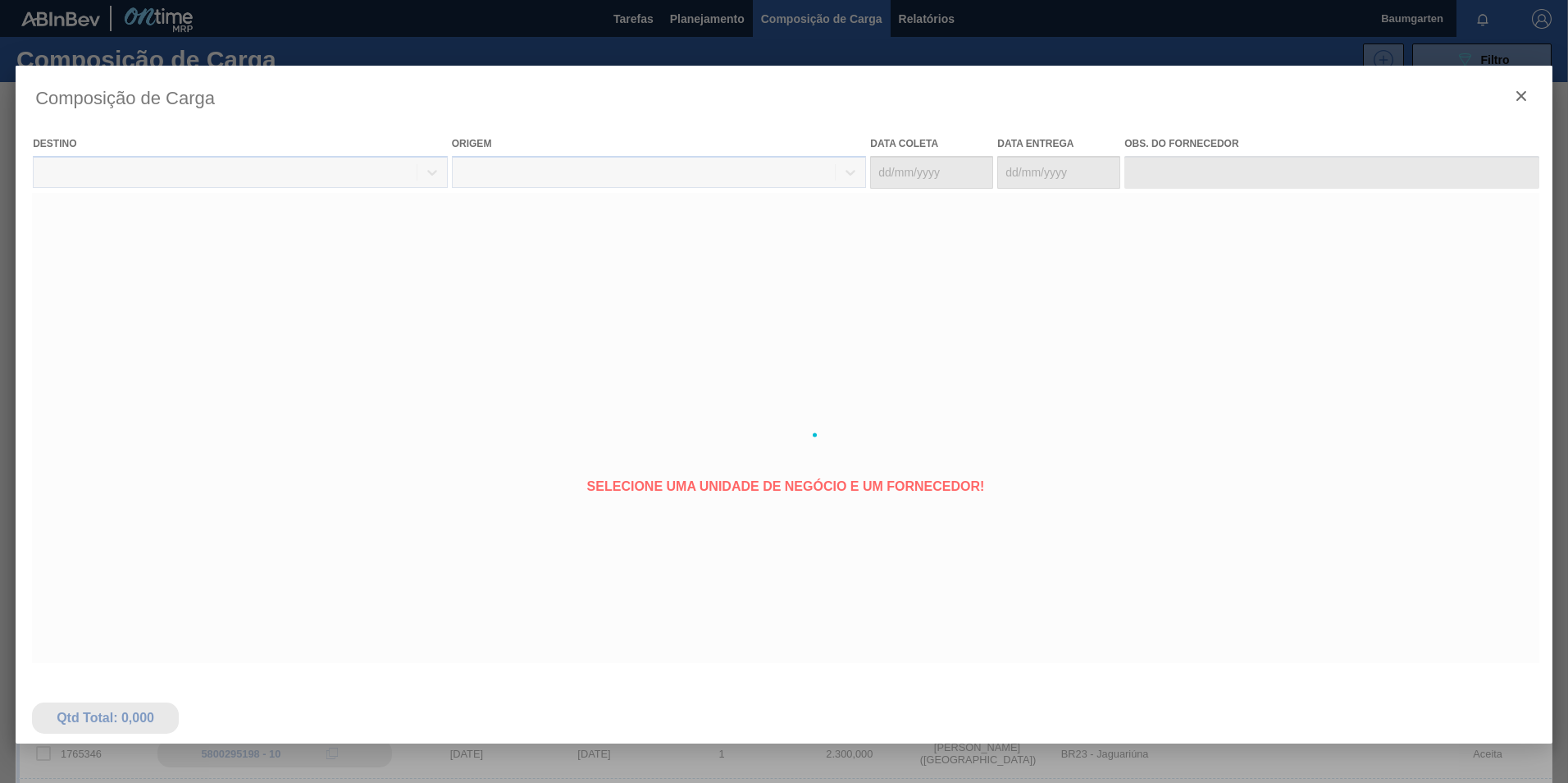
type coleta "[DATE]"
type entrega "[DATE]"
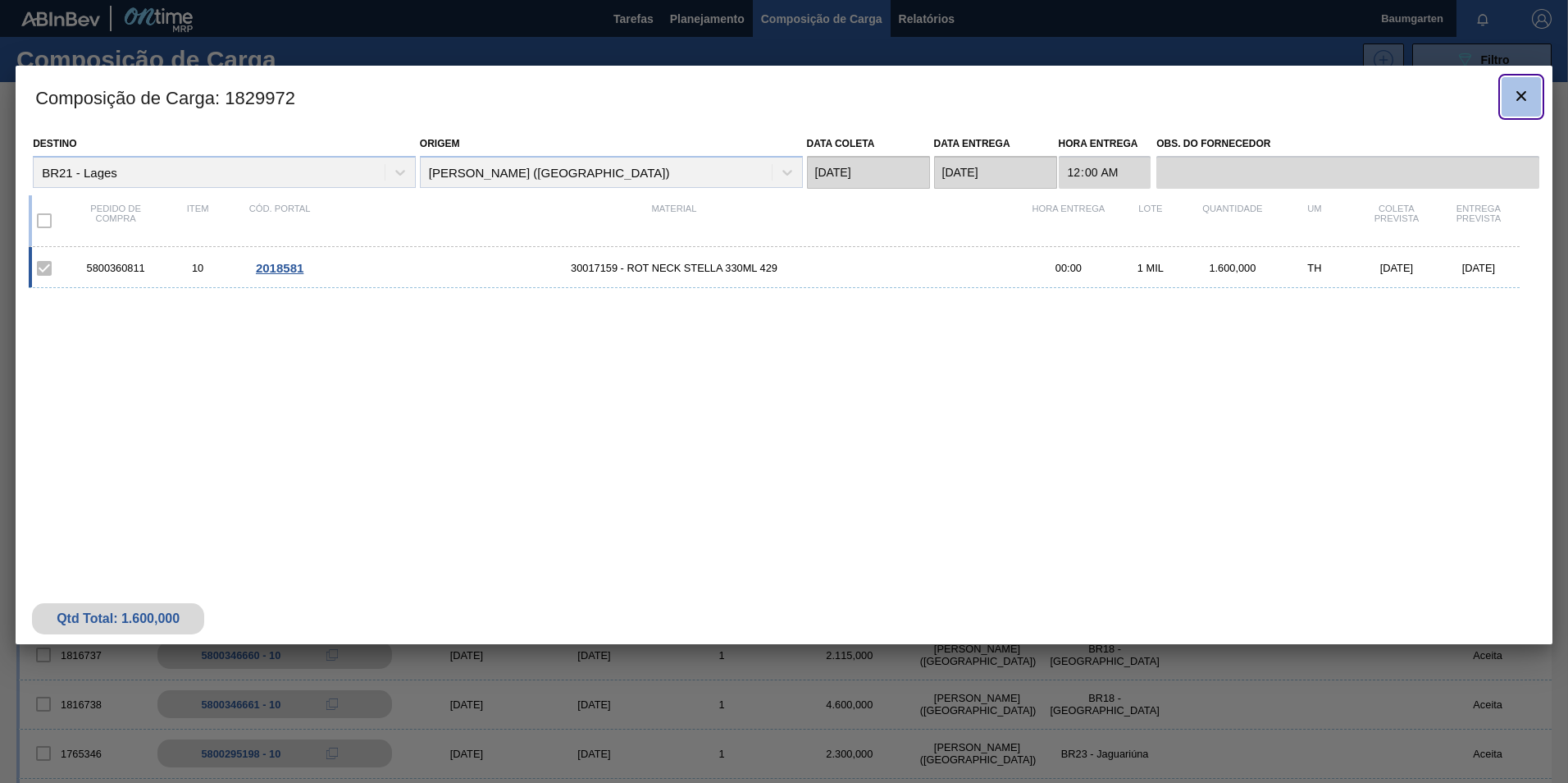
click at [1527, 95] on icon "botão de ícone" at bounding box center [1521, 95] width 19 height 19
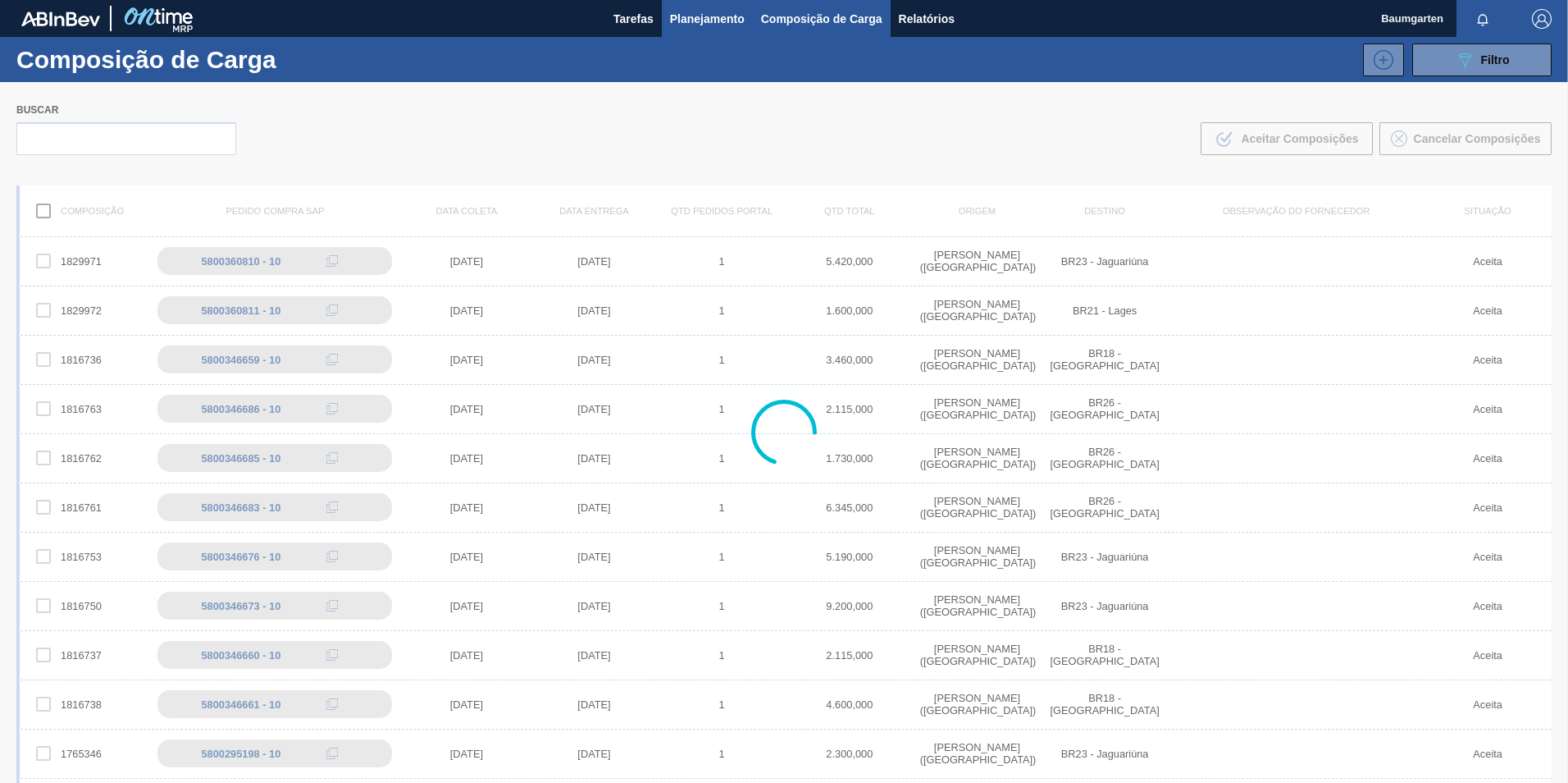
click at [731, 17] on span "Planejamento" at bounding box center [707, 19] width 75 height 19
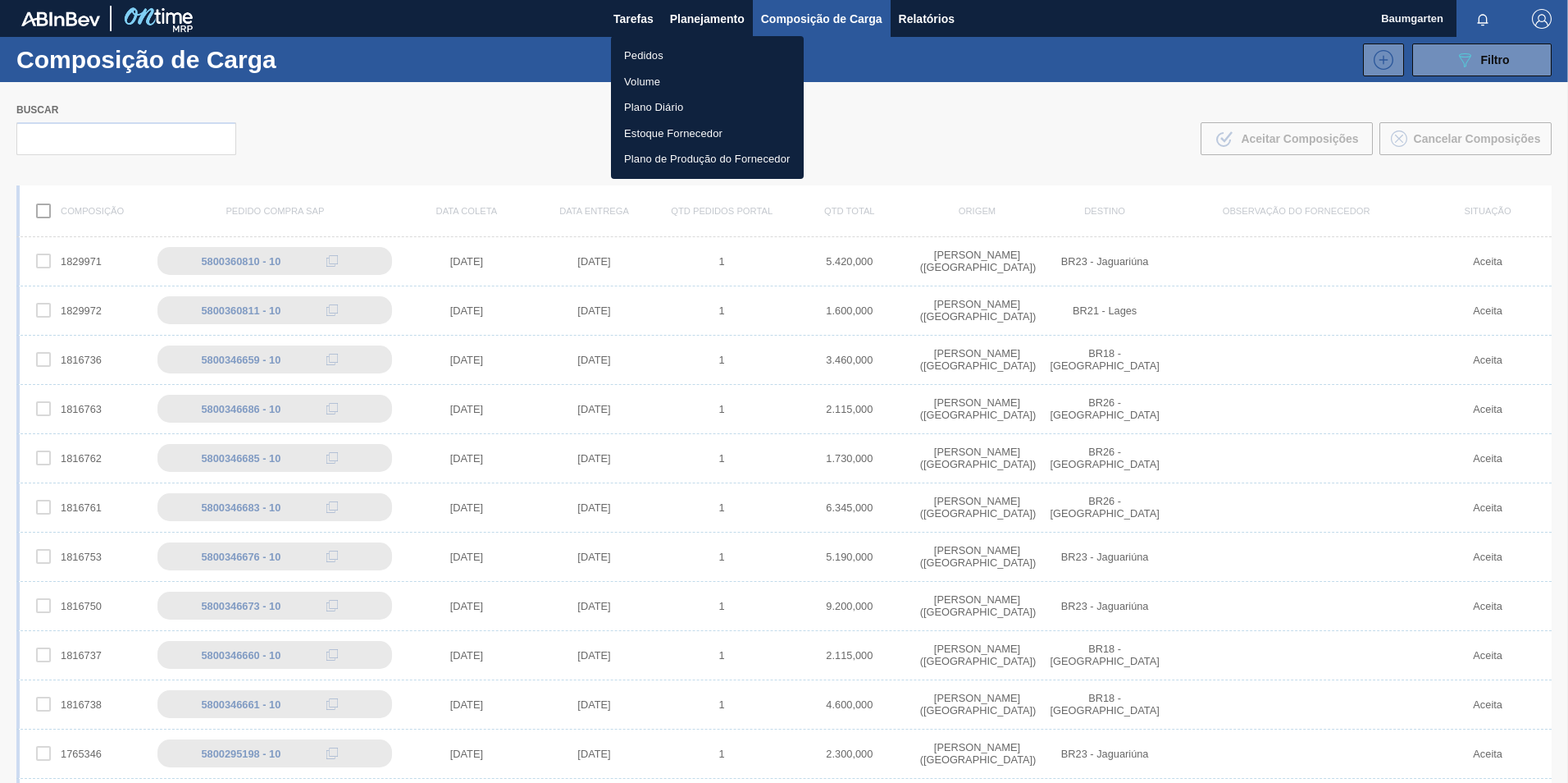
click at [659, 52] on li "Pedidos" at bounding box center [707, 56] width 192 height 26
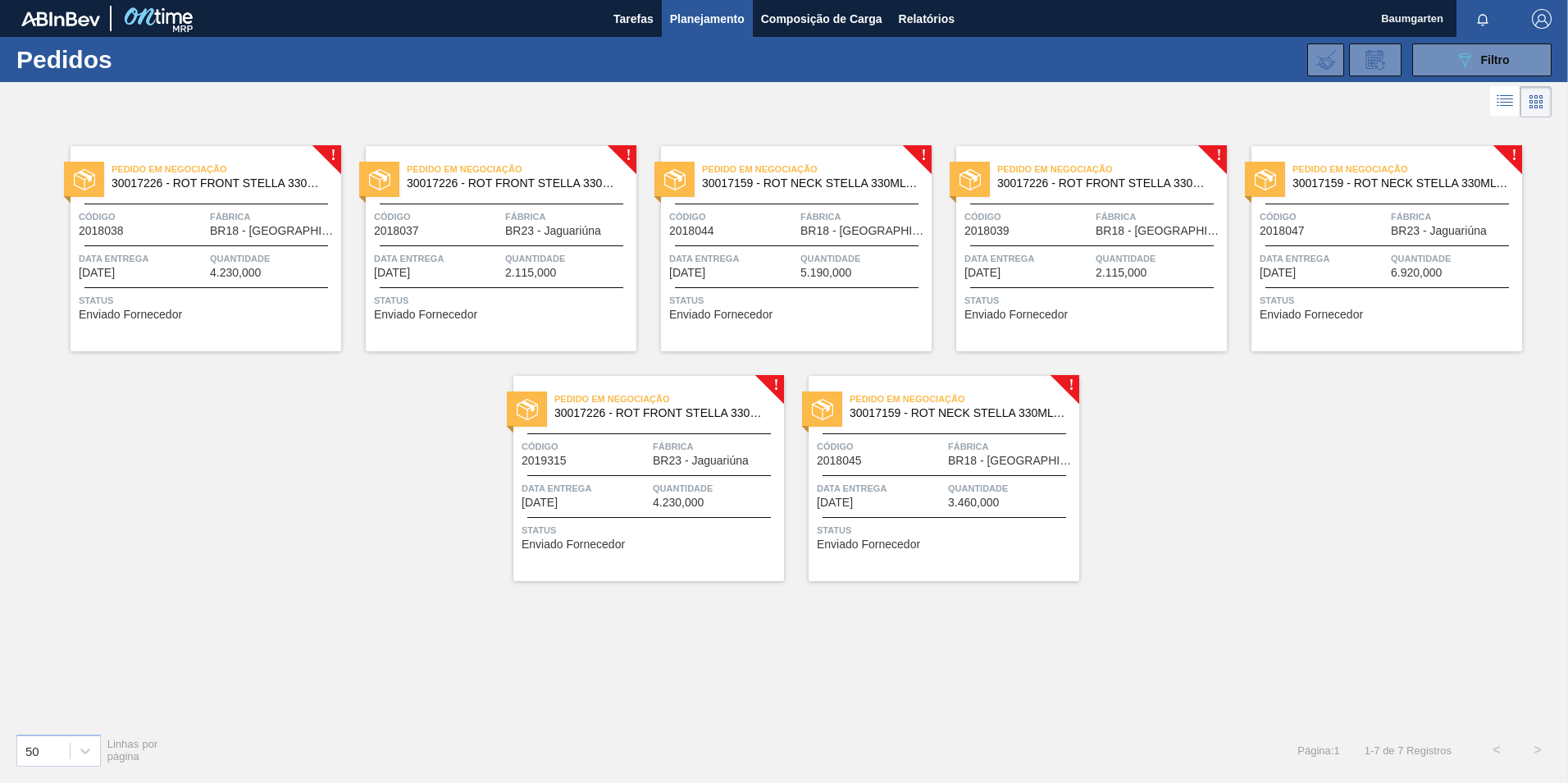
click at [982, 460] on span "BR18 - [GEOGRAPHIC_DATA]" at bounding box center [1011, 460] width 127 height 12
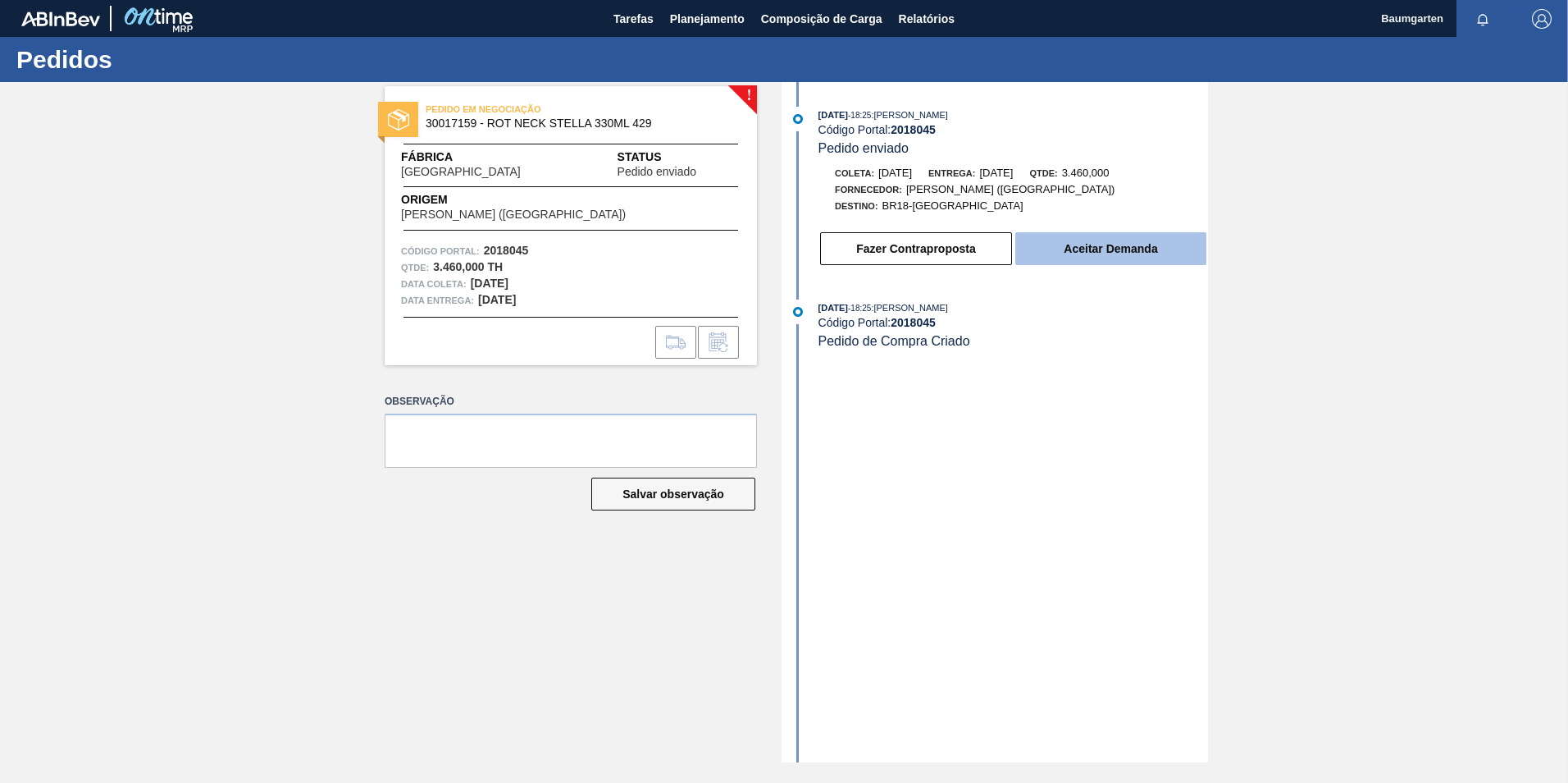
click at [1140, 244] on button "Aceitar Demanda" at bounding box center [1110, 248] width 191 height 32
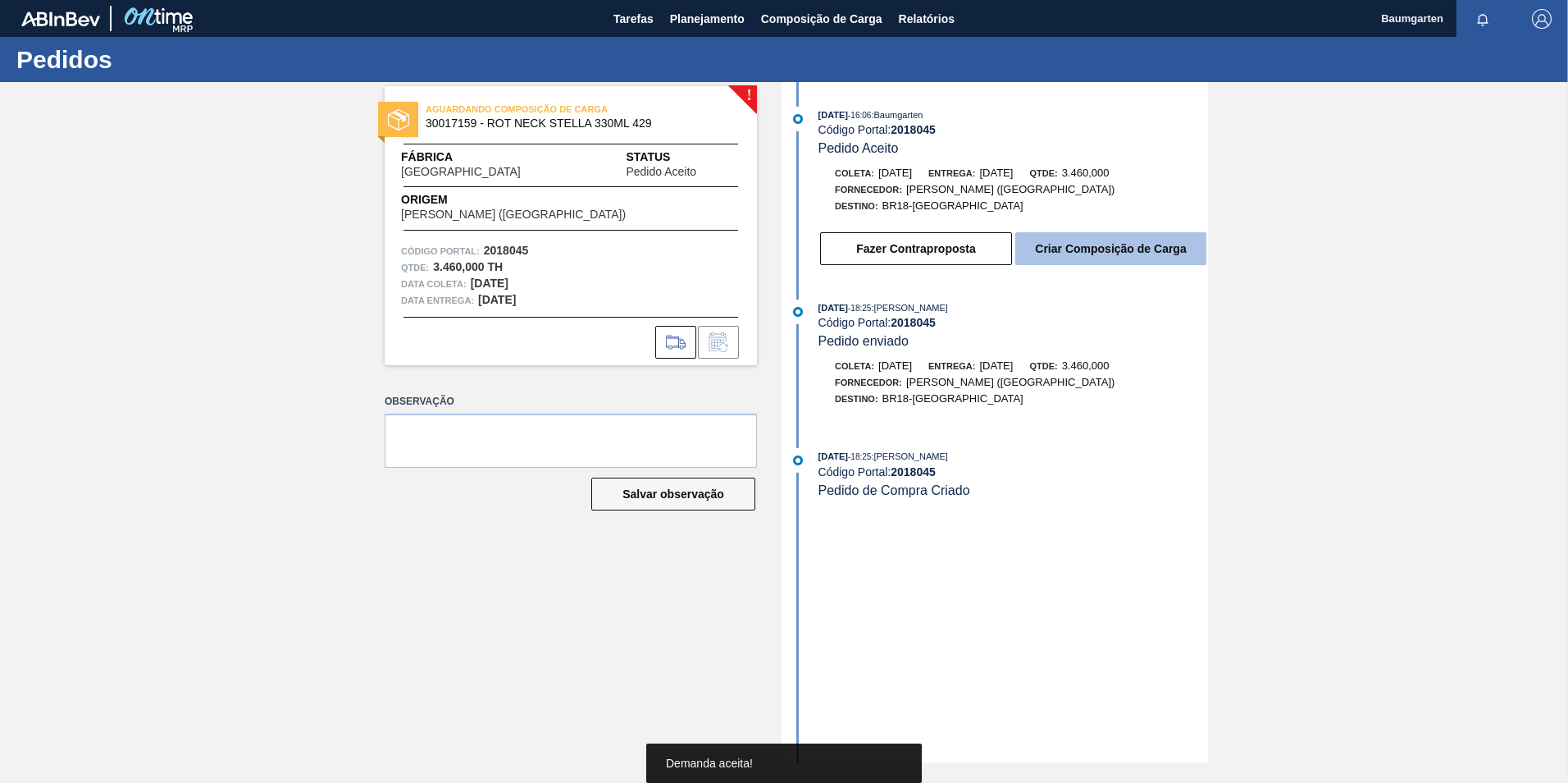
click at [1127, 245] on button "Criar Composição de Carga" at bounding box center [1110, 248] width 191 height 32
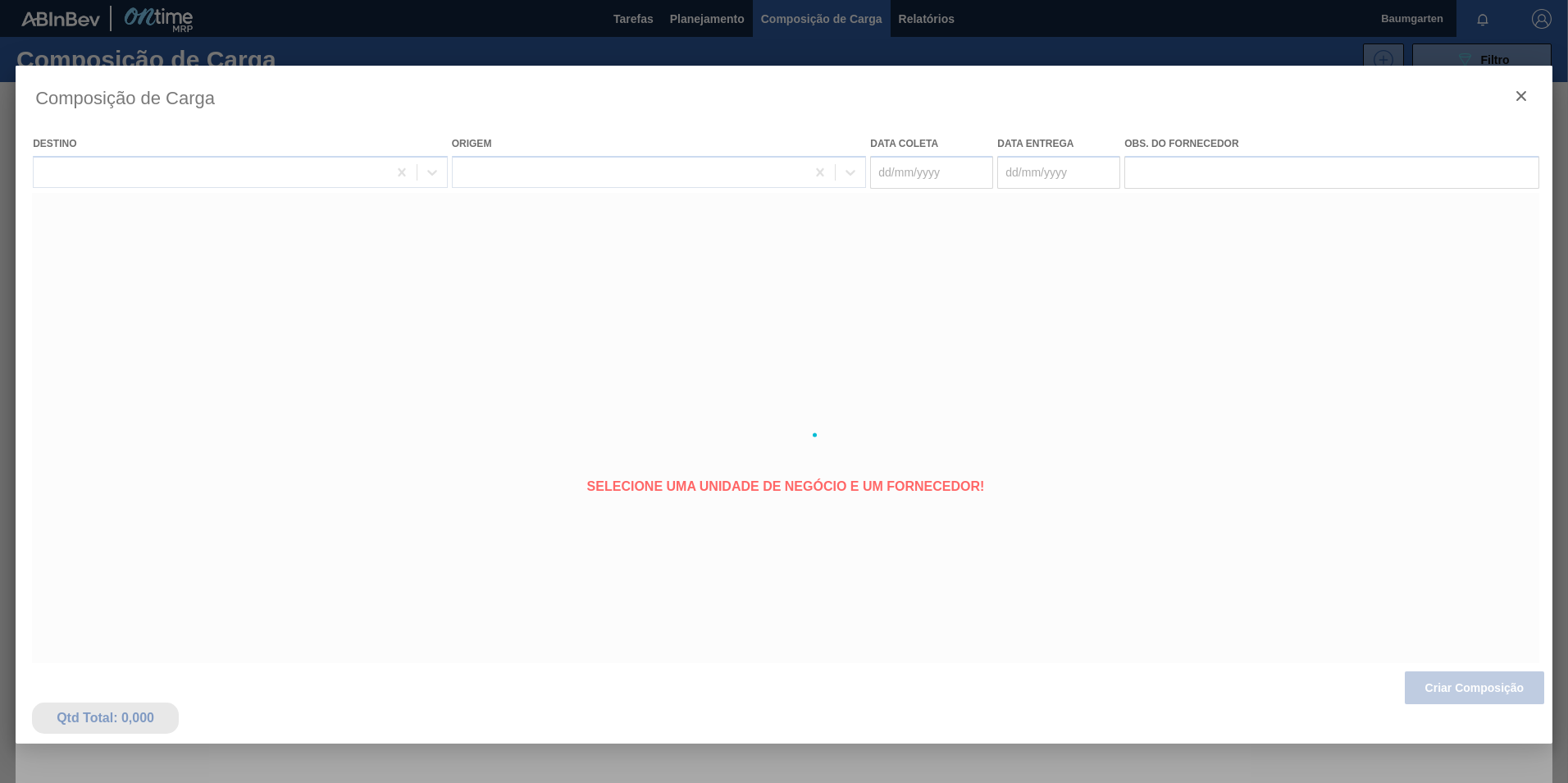
type coleta "[DATE]"
type entrega "[DATE]"
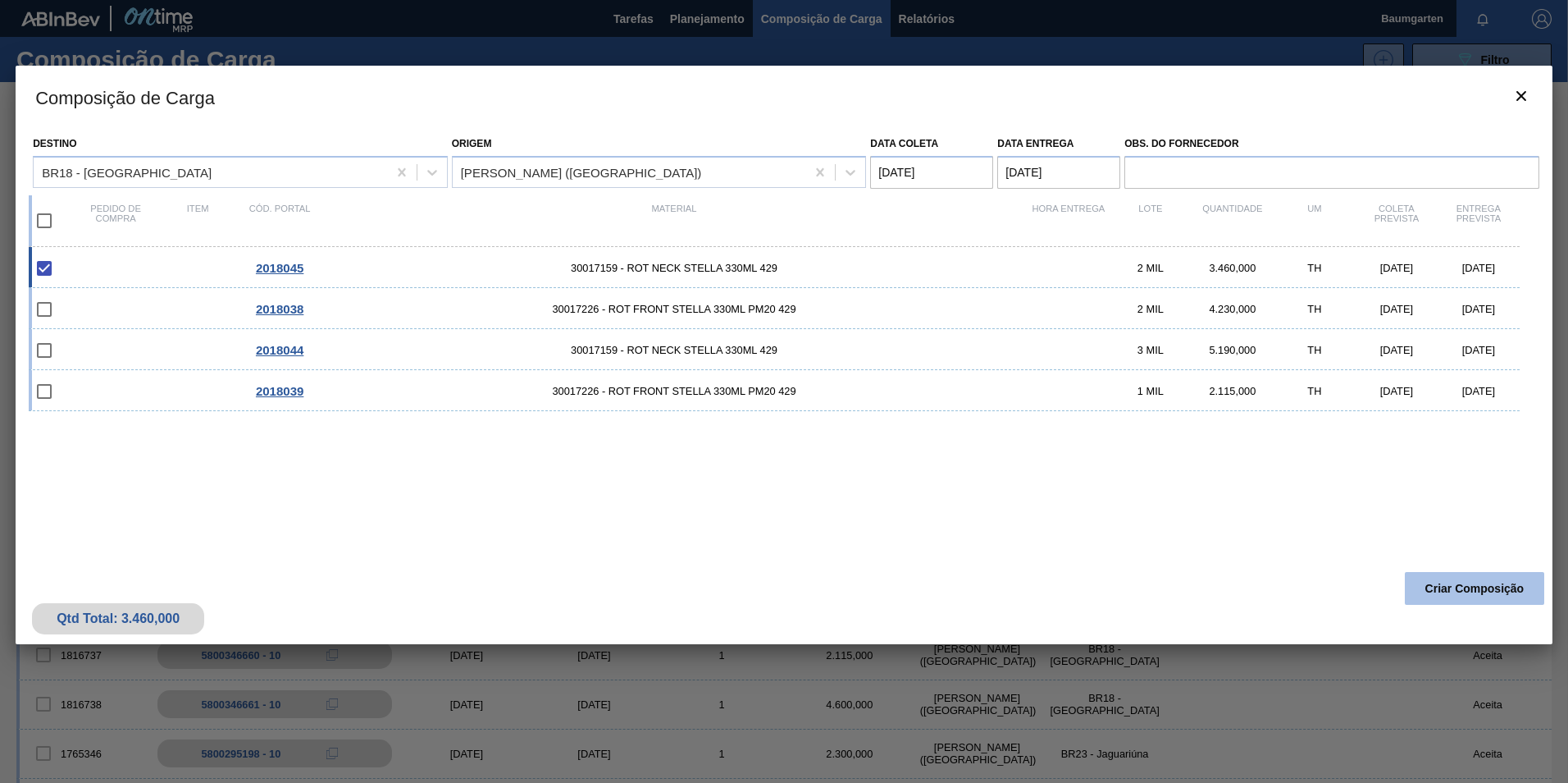
click at [1459, 574] on button "Criar Composição" at bounding box center [1474, 588] width 140 height 32
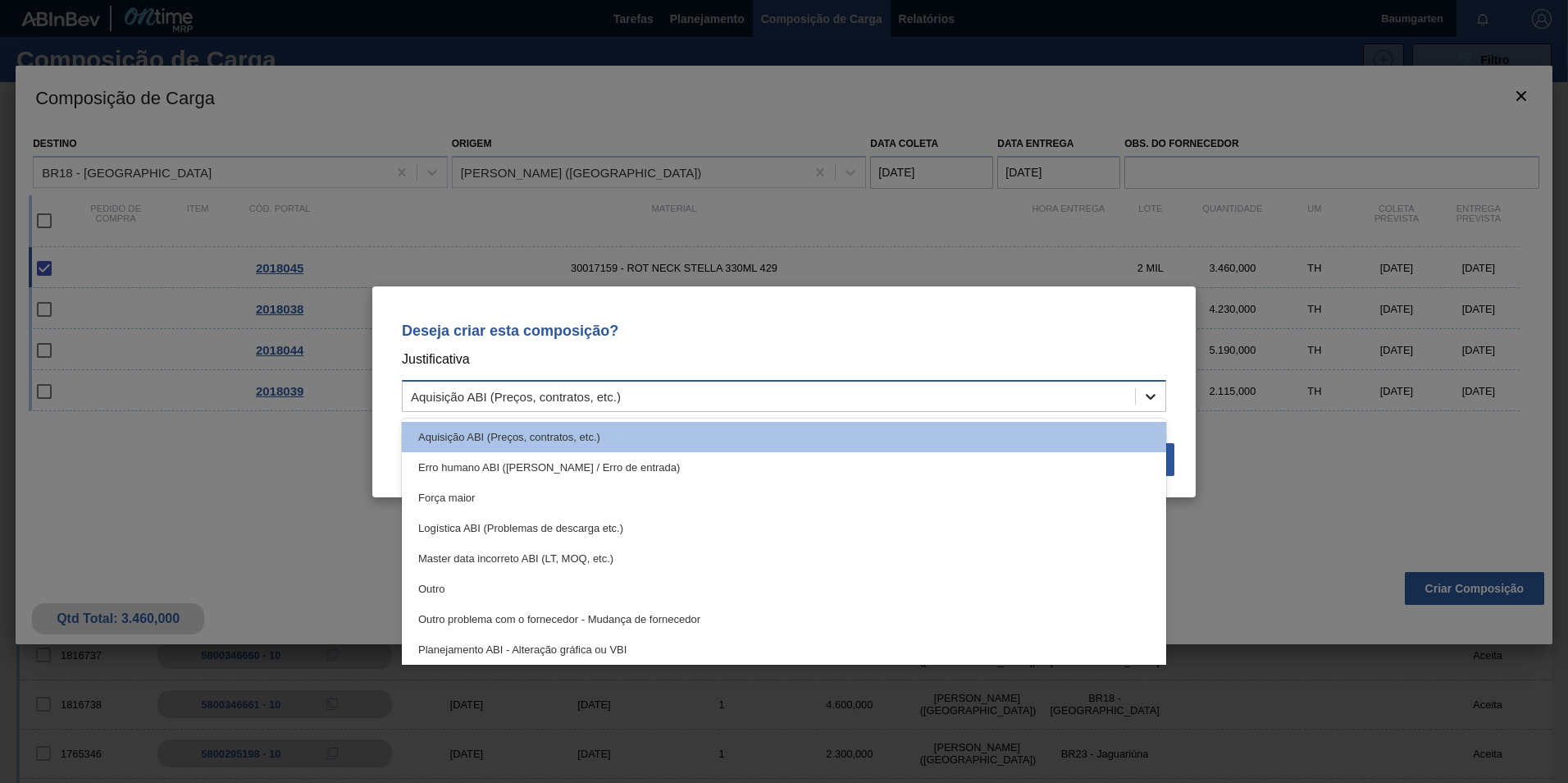
click at [1153, 381] on div at bounding box center [1151, 396] width 30 height 30
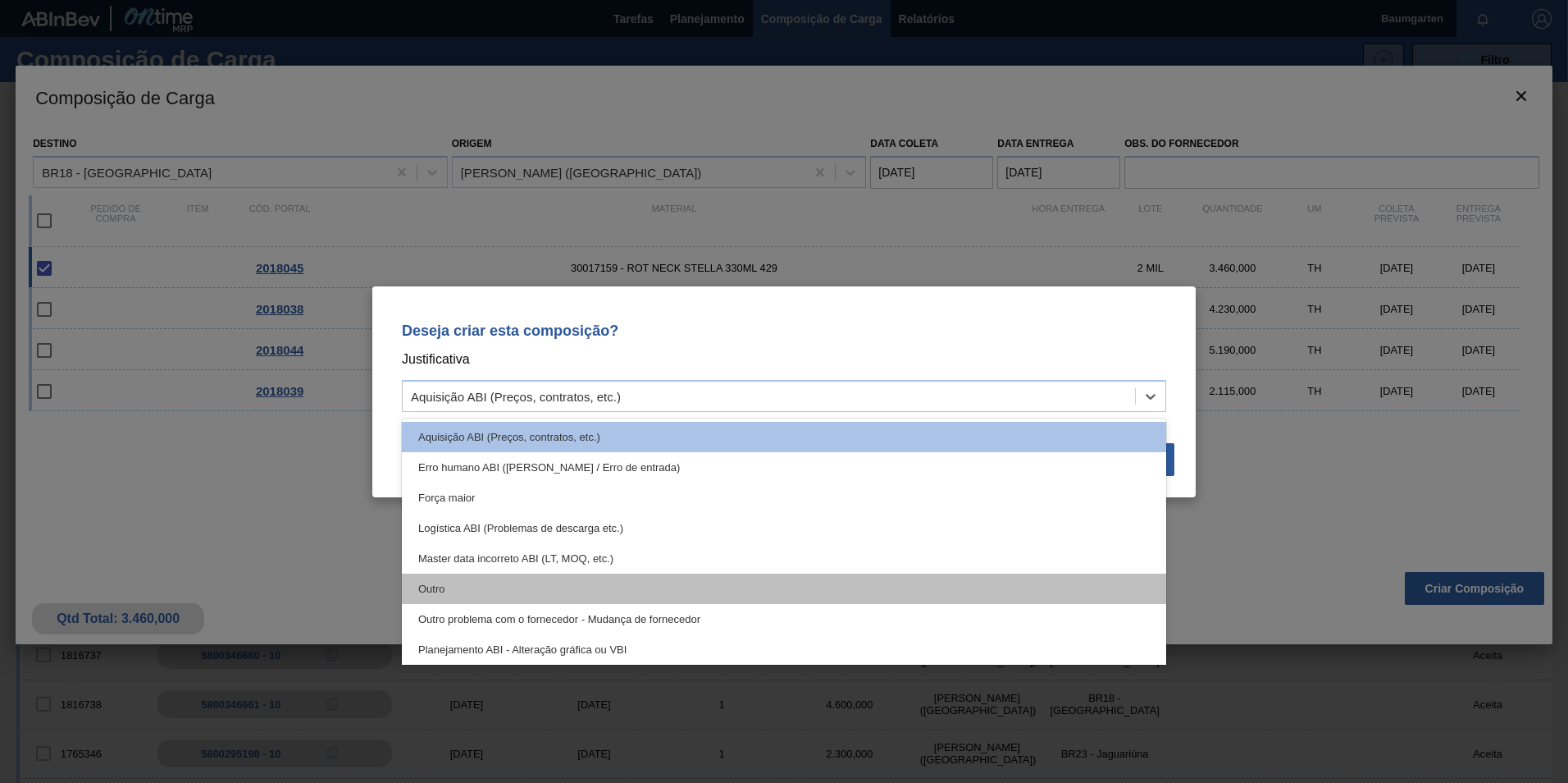
click at [488, 589] on div "Outro" at bounding box center [784, 589] width 764 height 31
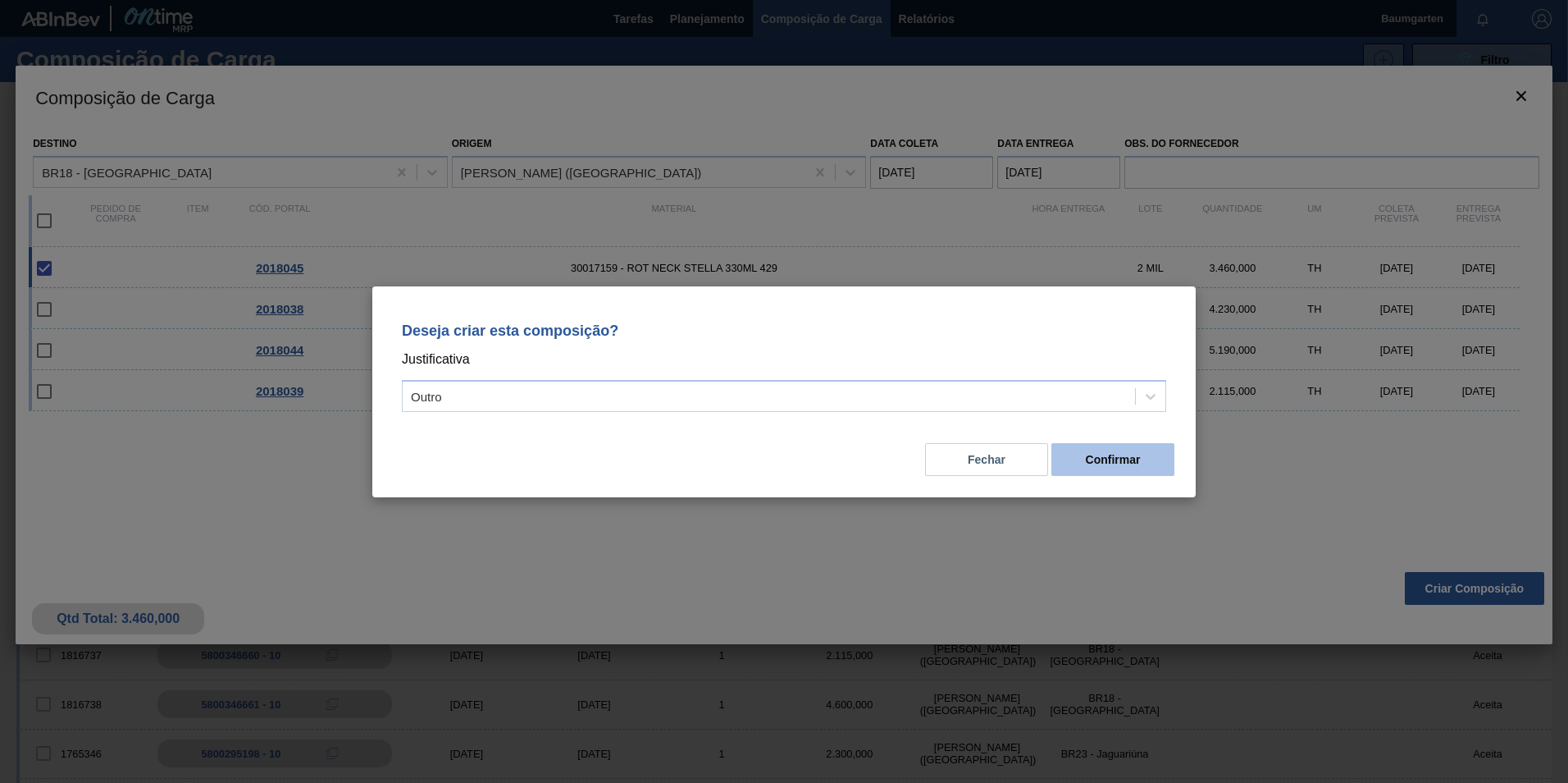
click at [1117, 462] on button "Confirmar" at bounding box center [1112, 459] width 123 height 32
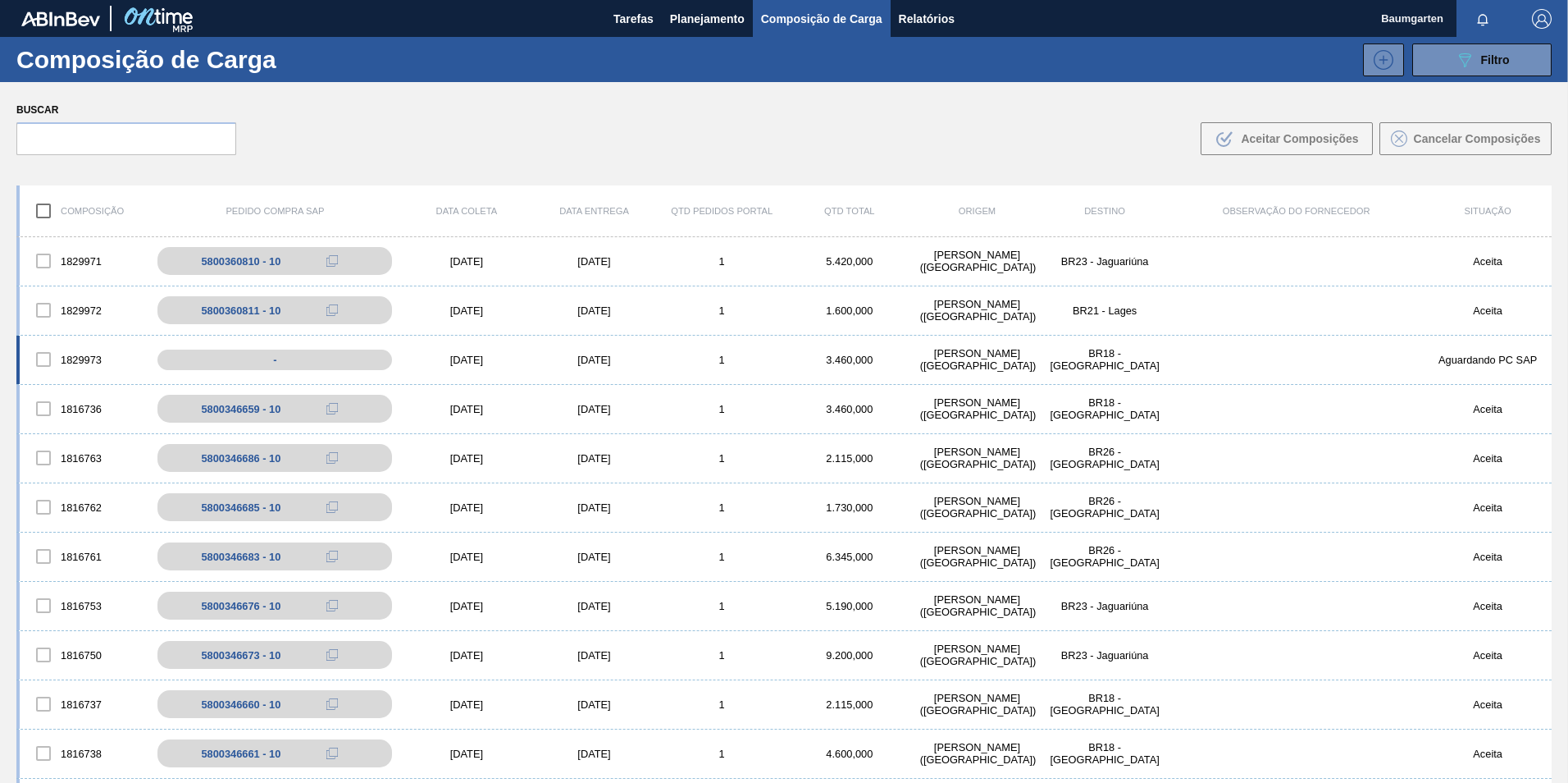
click at [75, 342] on div "1829973" at bounding box center [83, 359] width 128 height 34
click at [81, 342] on div "1829973" at bounding box center [83, 359] width 128 height 34
click at [81, 339] on div "1829973 - [DATE] [DATE] 1 3.460,000 [PERSON_NAME][GEOGRAPHIC_DATA] ([GEOGRAPHIC…" at bounding box center [784, 360] width 1535 height 49
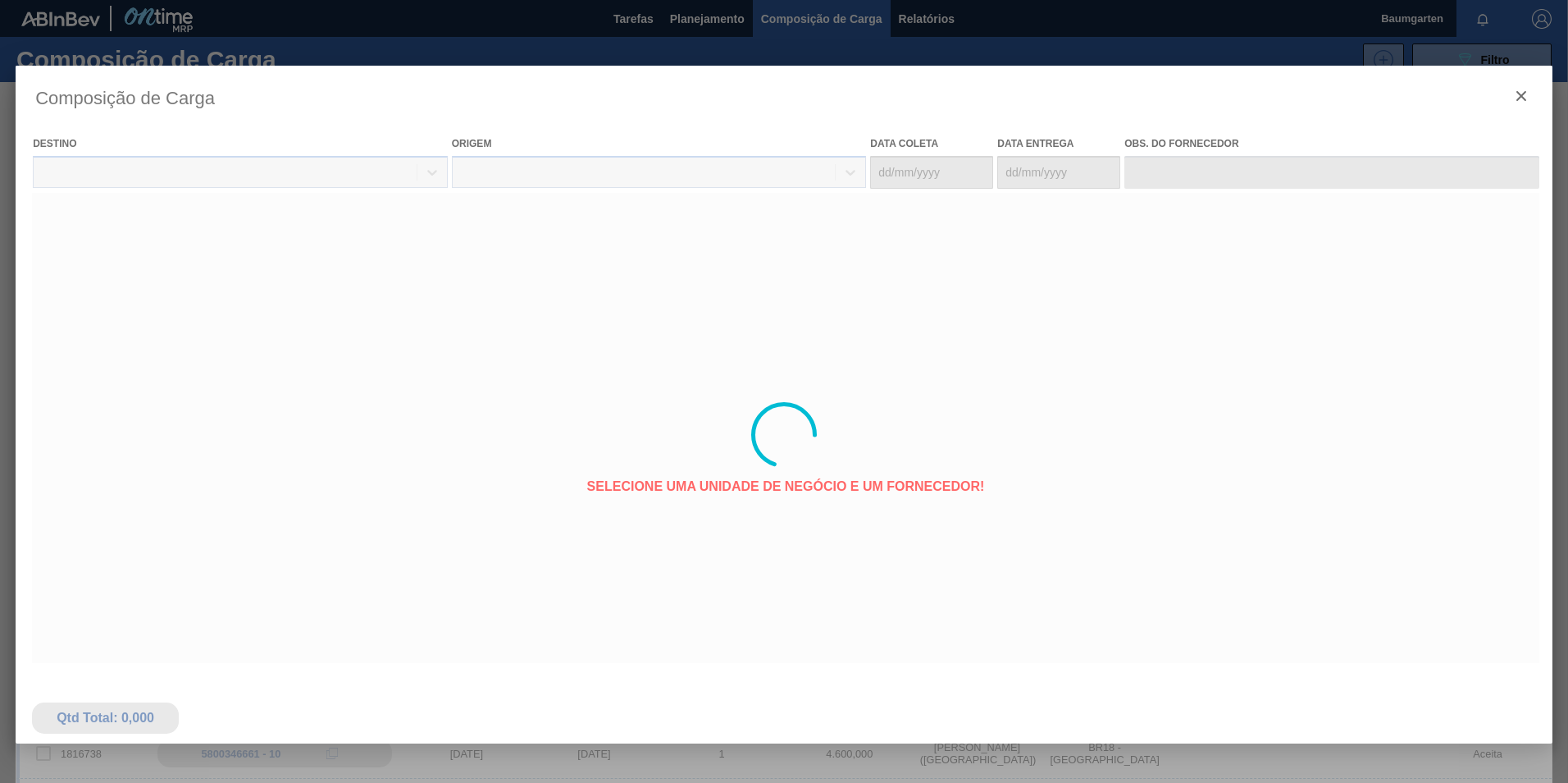
type coleta "[DATE]"
type entrega "[DATE]"
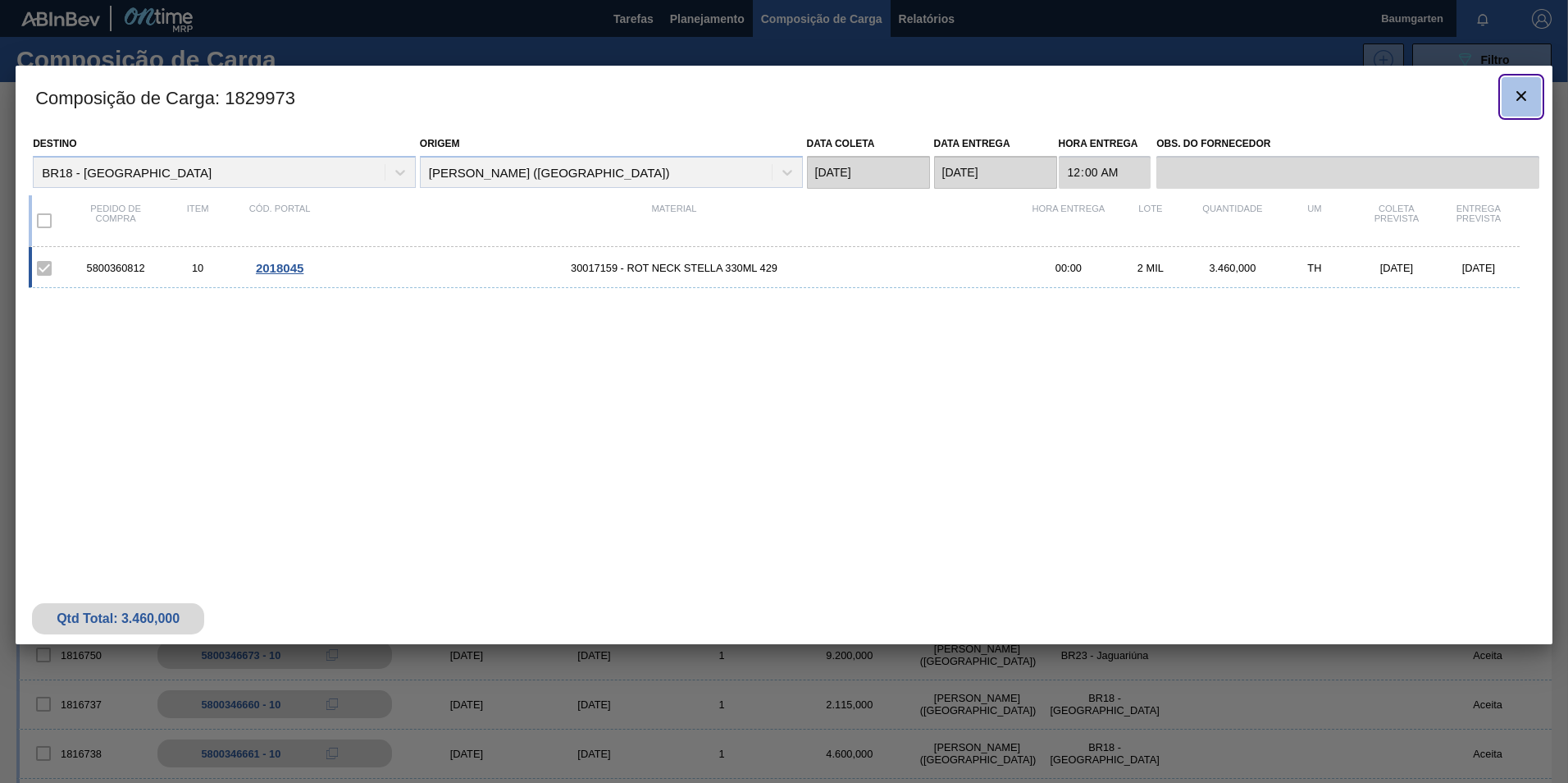
click at [1536, 98] on button "botão de ícone" at bounding box center [1521, 96] width 40 height 40
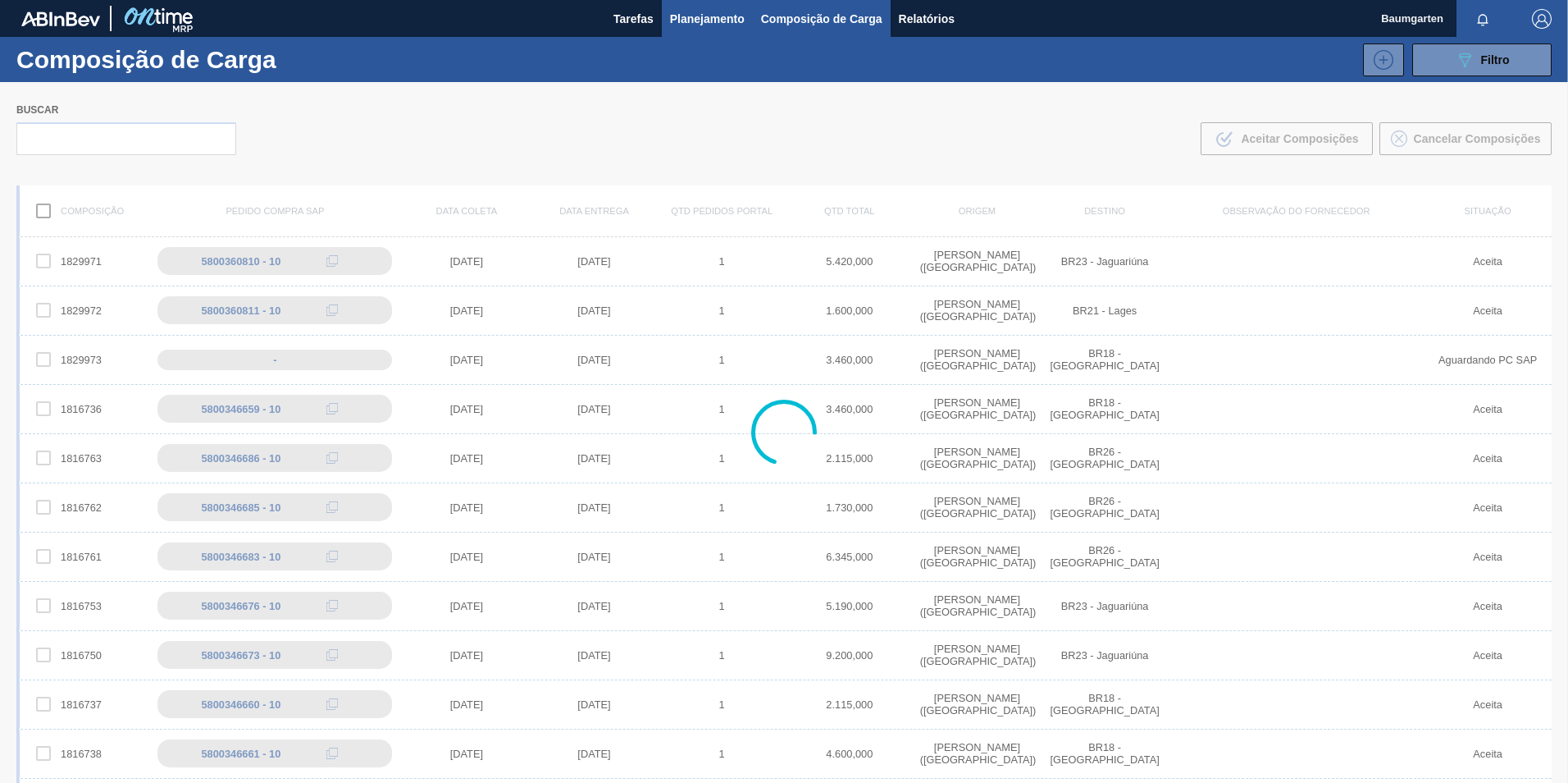
click at [725, 19] on span "Planejamento" at bounding box center [707, 19] width 75 height 19
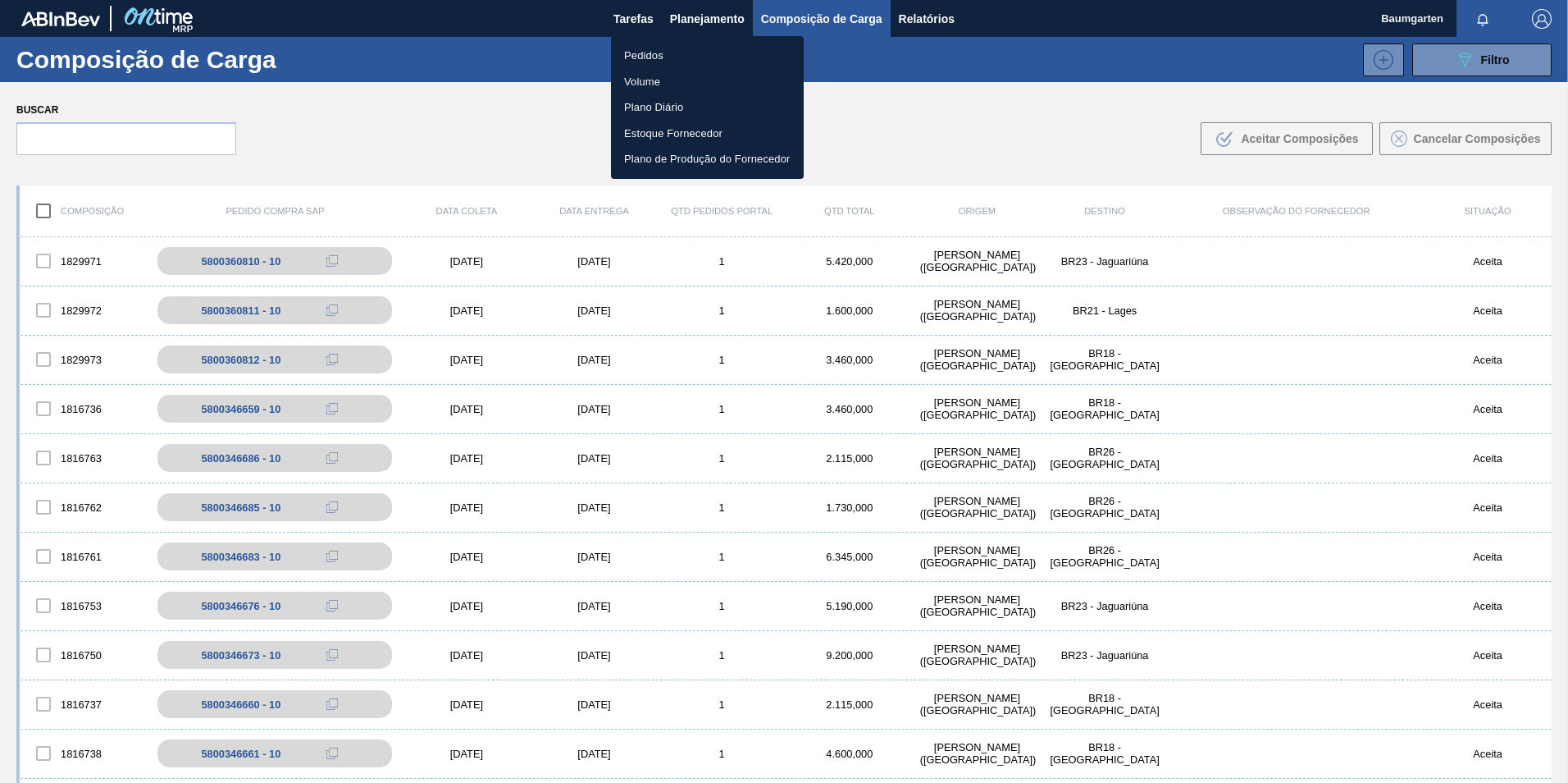
click at [643, 59] on li "Pedidos" at bounding box center [707, 56] width 192 height 26
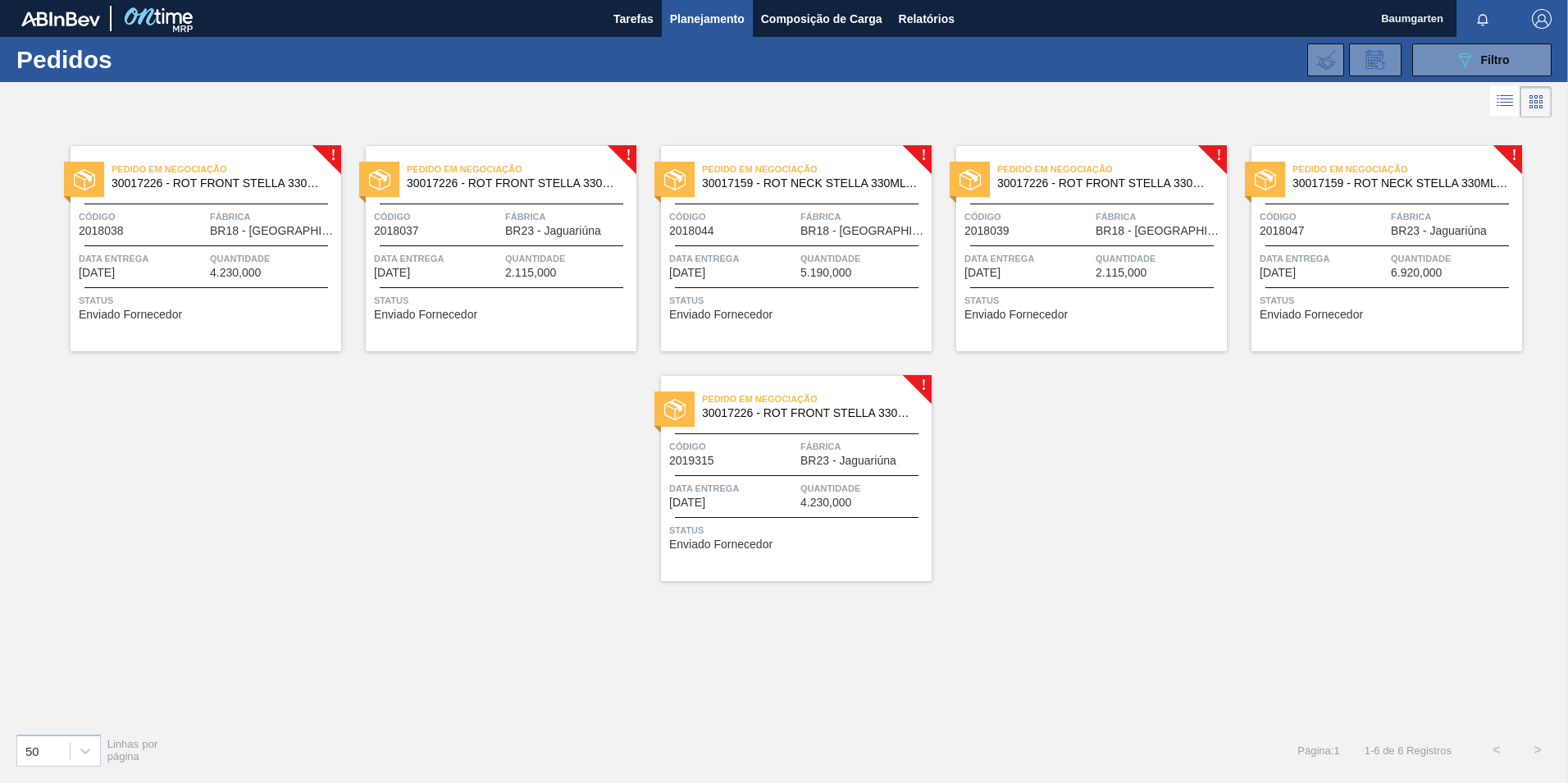
click at [817, 460] on span "BR23 - Jaguariúna" at bounding box center [848, 460] width 96 height 12
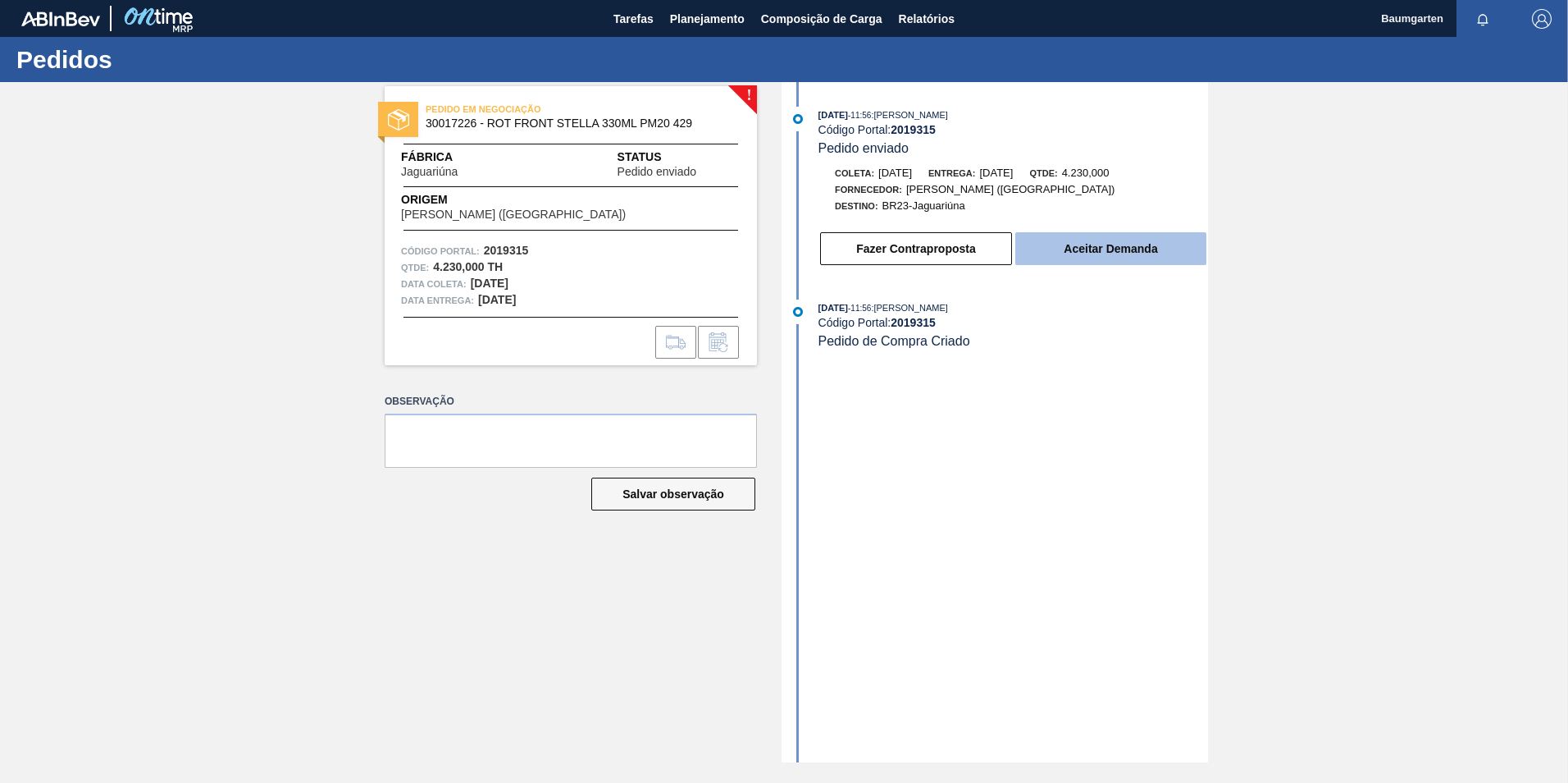
click at [1146, 249] on button "Aceitar Demanda" at bounding box center [1110, 248] width 191 height 32
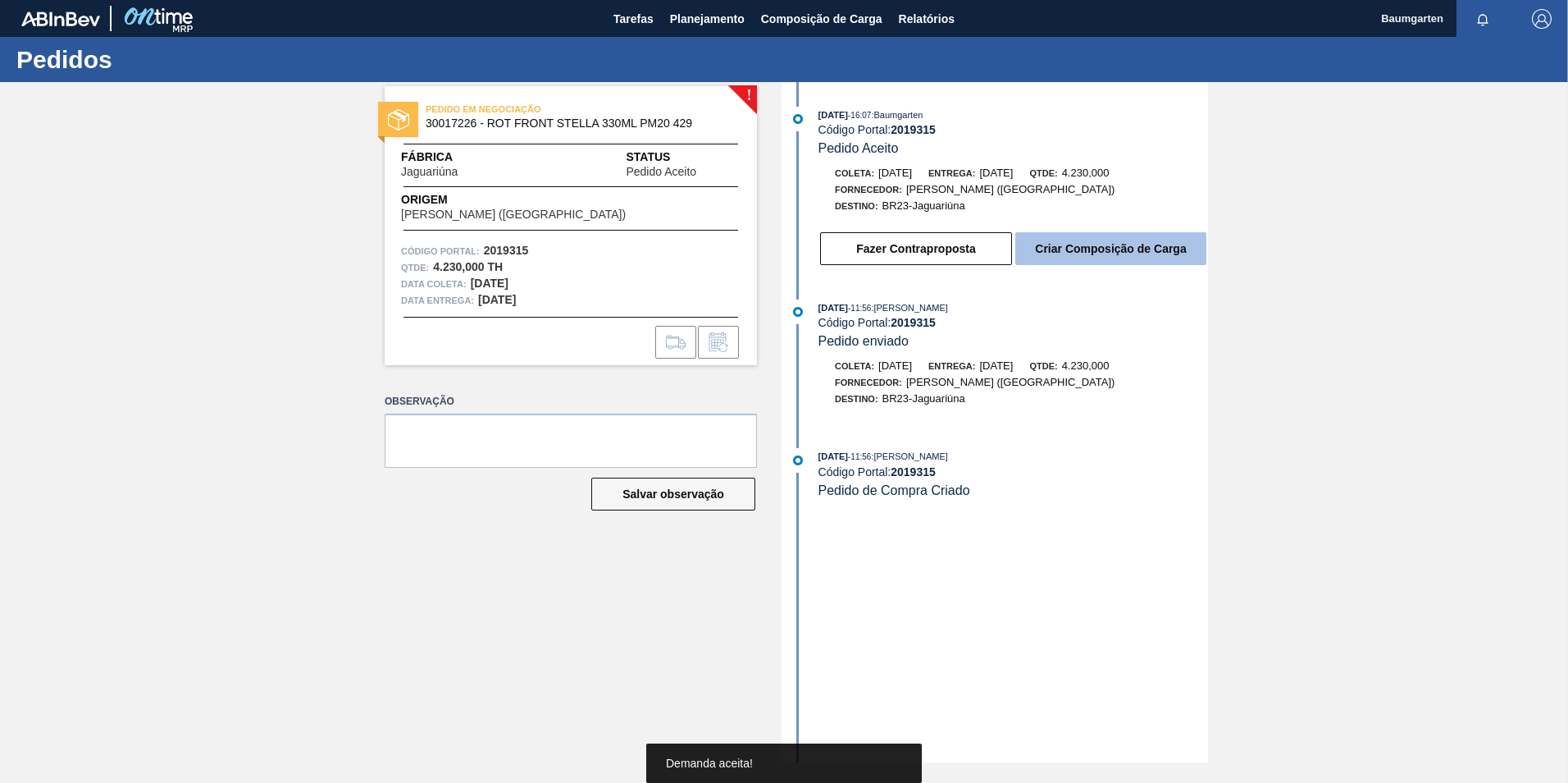
click at [1086, 245] on button "Criar Composição de Carga" at bounding box center [1110, 248] width 191 height 32
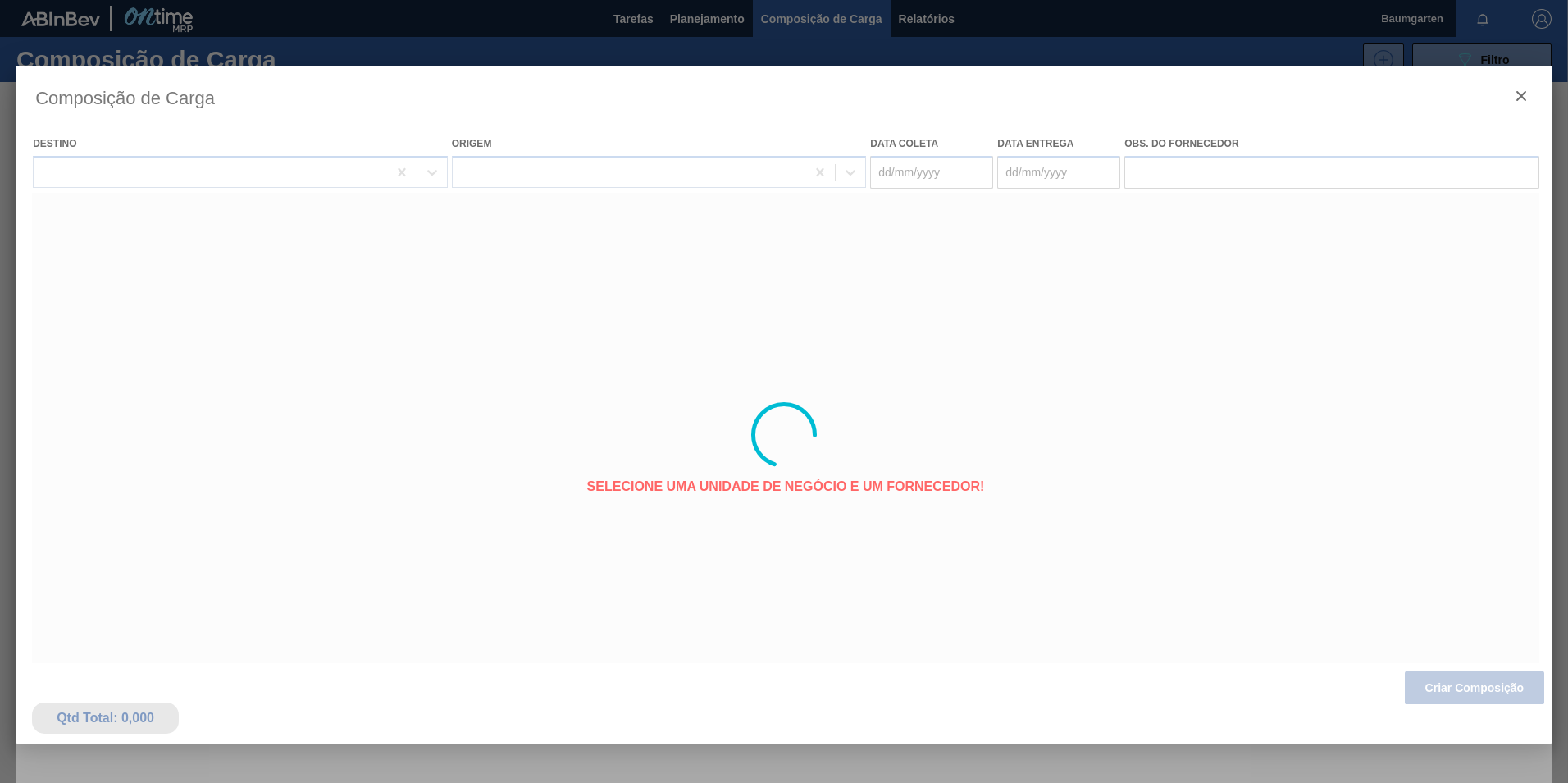
type coleta "[DATE]"
type entrega "[DATE]"
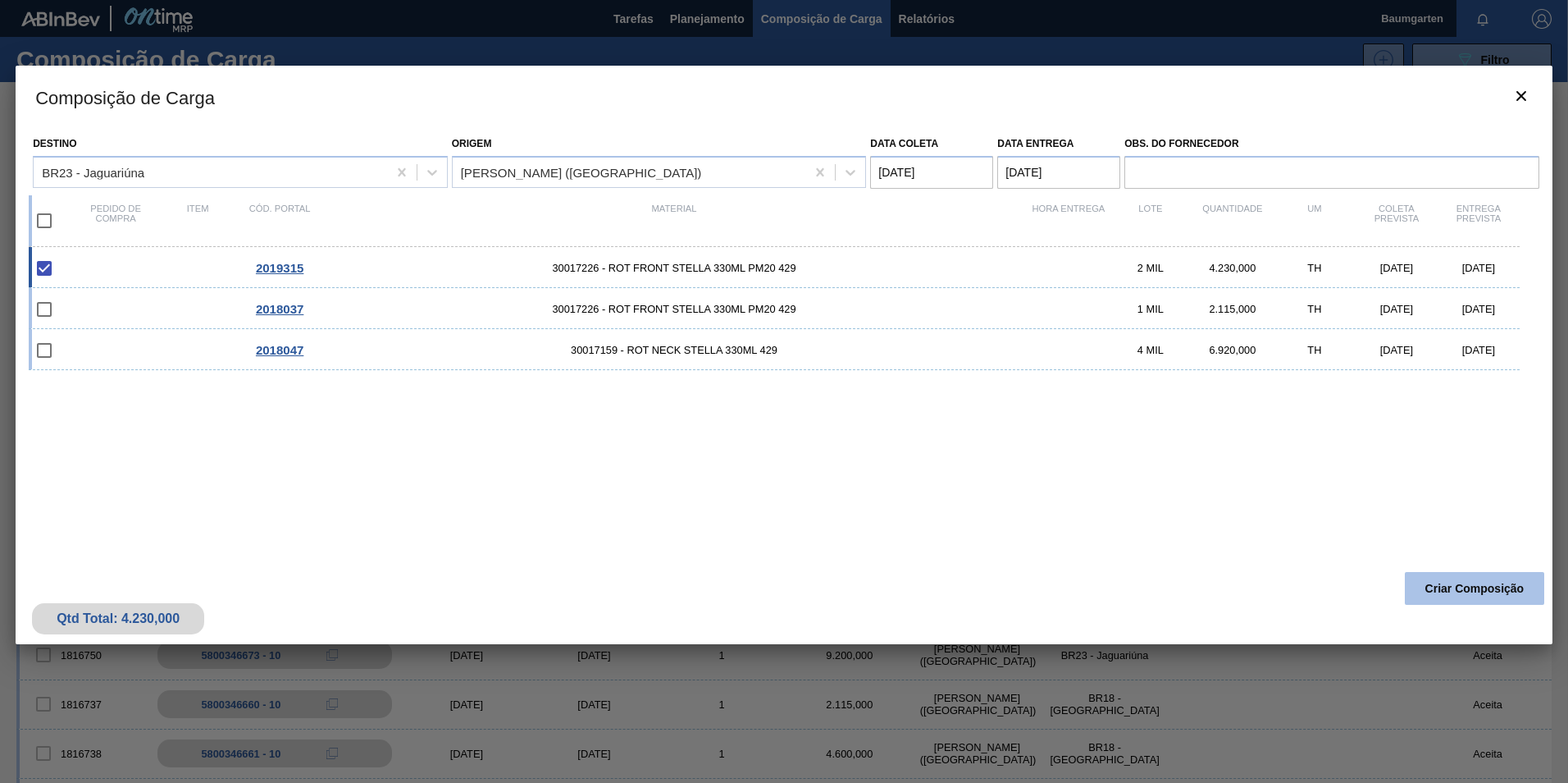
click at [1463, 590] on button "Criar Composição" at bounding box center [1474, 588] width 140 height 32
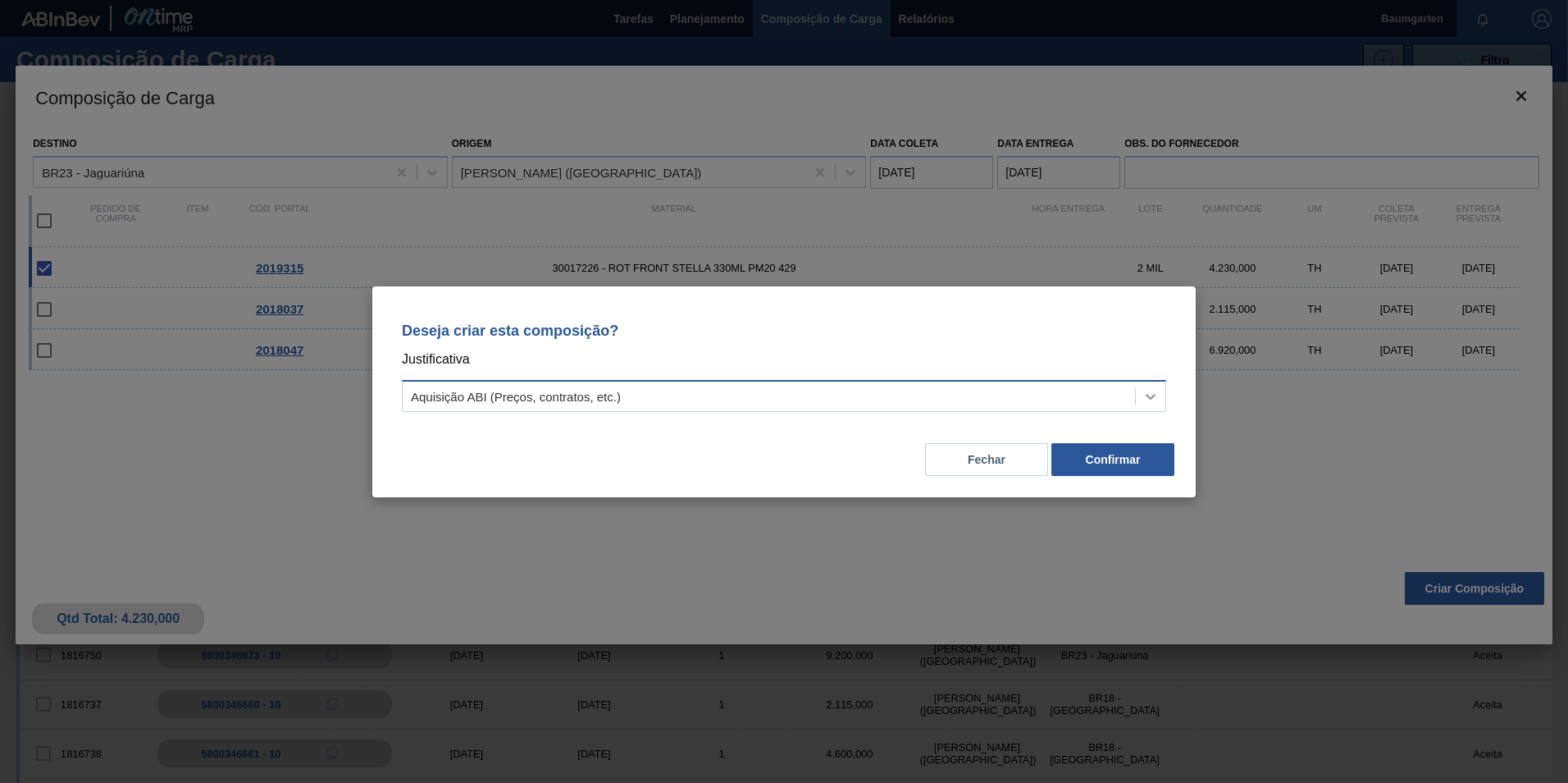
click at [1155, 390] on icon at bounding box center [1151, 396] width 17 height 17
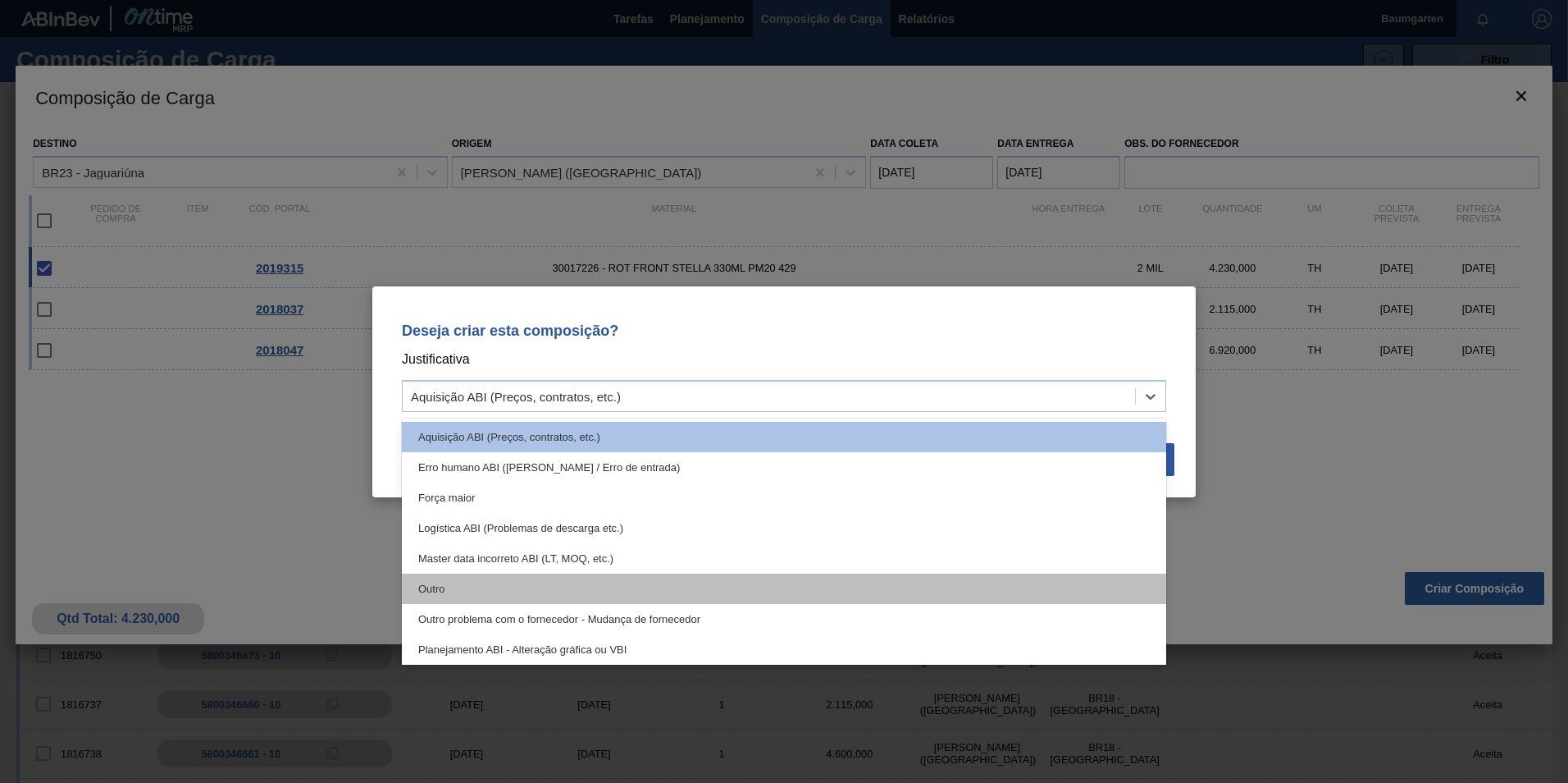
click at [488, 587] on div "Outro" at bounding box center [784, 589] width 764 height 31
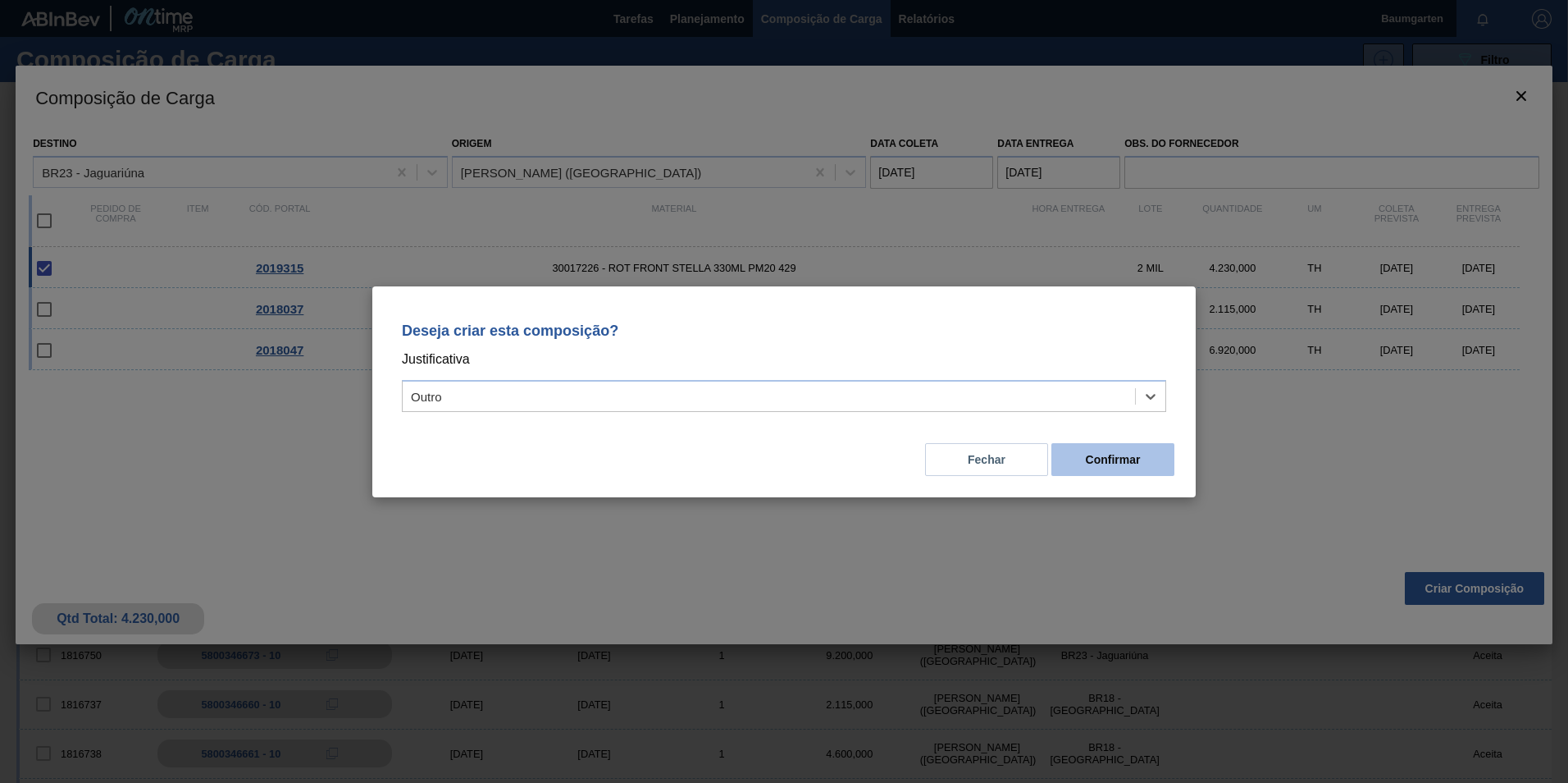
click at [1146, 469] on button "Confirmar" at bounding box center [1112, 459] width 123 height 32
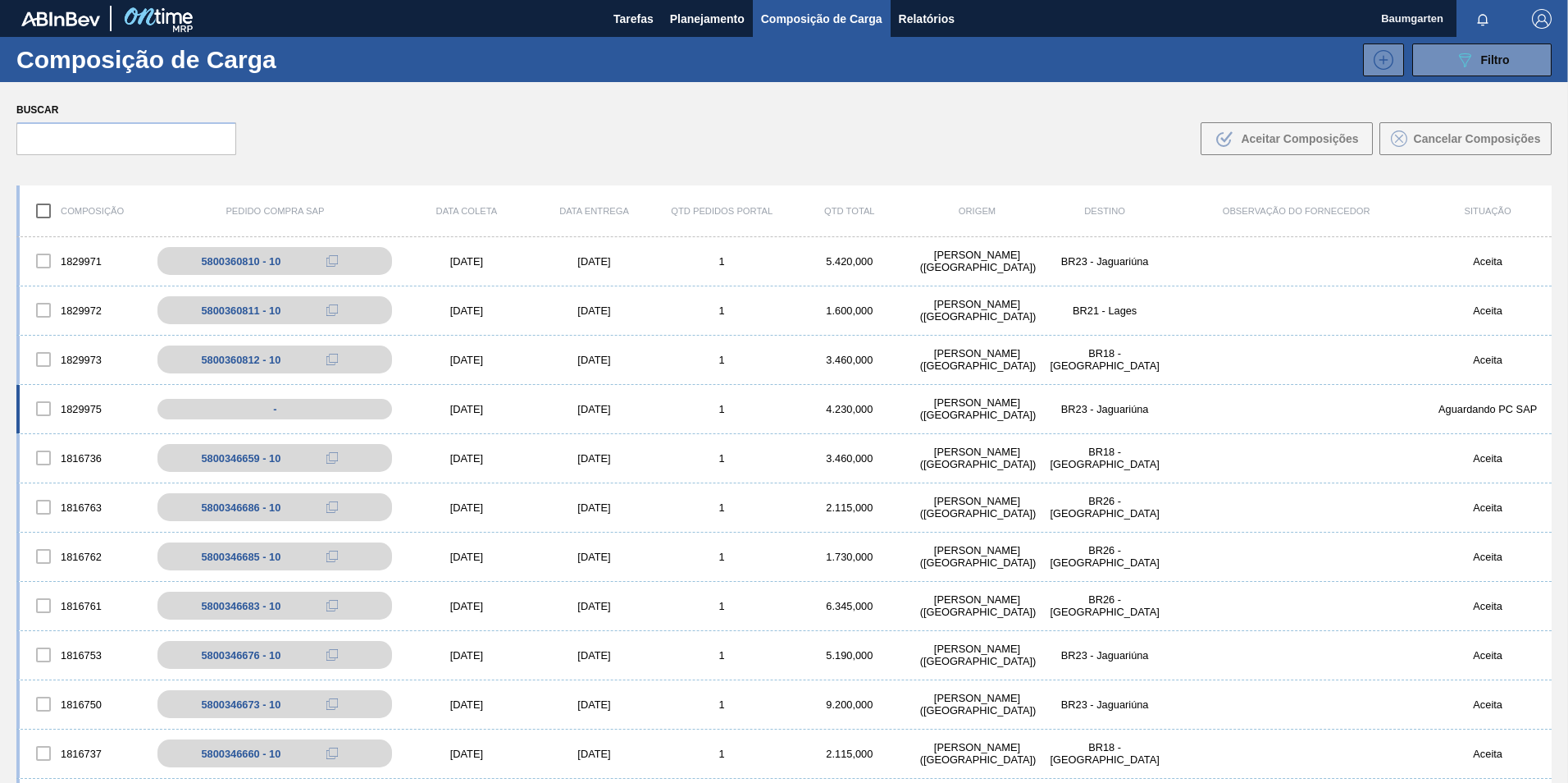
click at [74, 392] on div "1829975" at bounding box center [83, 408] width 128 height 34
click at [79, 392] on div "1829975" at bounding box center [83, 408] width 128 height 34
click at [83, 385] on div "1829975 - [DATE] [DATE] 1 4.230,000 [PERSON_NAME][GEOGRAPHIC_DATA] ([GEOGRAPHIC…" at bounding box center [784, 409] width 1535 height 49
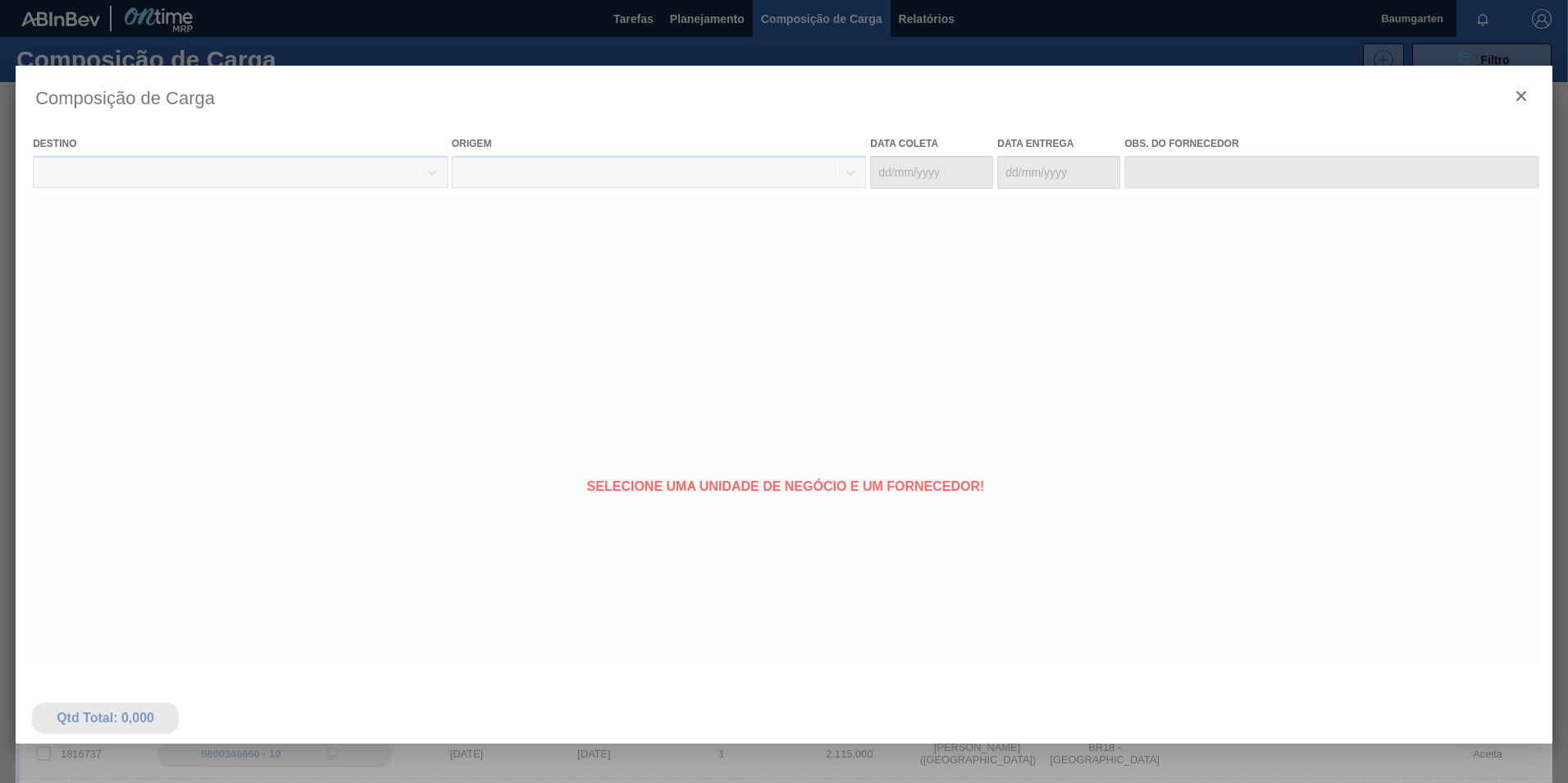
type coleta "[DATE]"
type entrega "[DATE]"
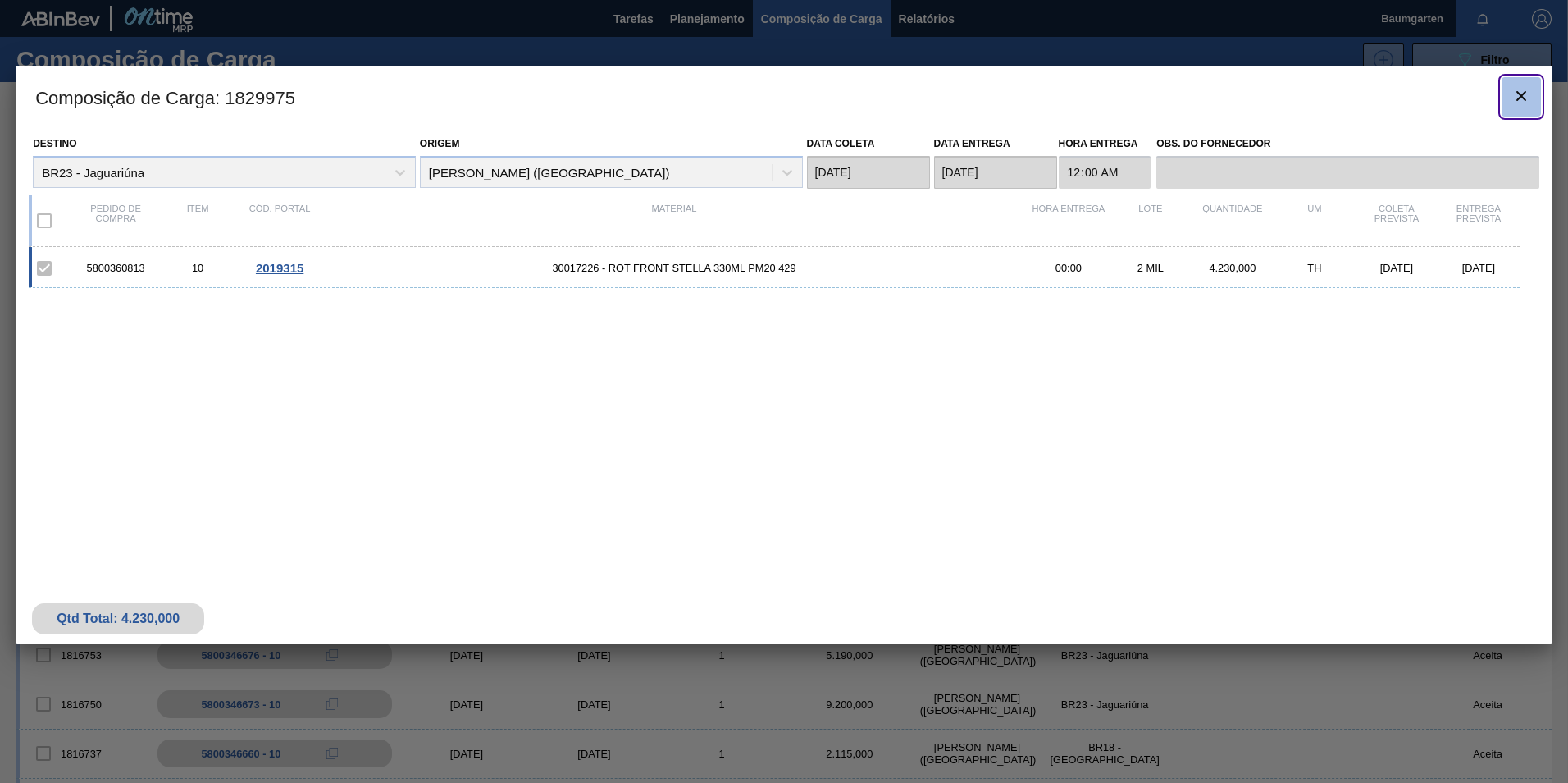
click at [1518, 102] on icon "botão de ícone" at bounding box center [1521, 95] width 19 height 19
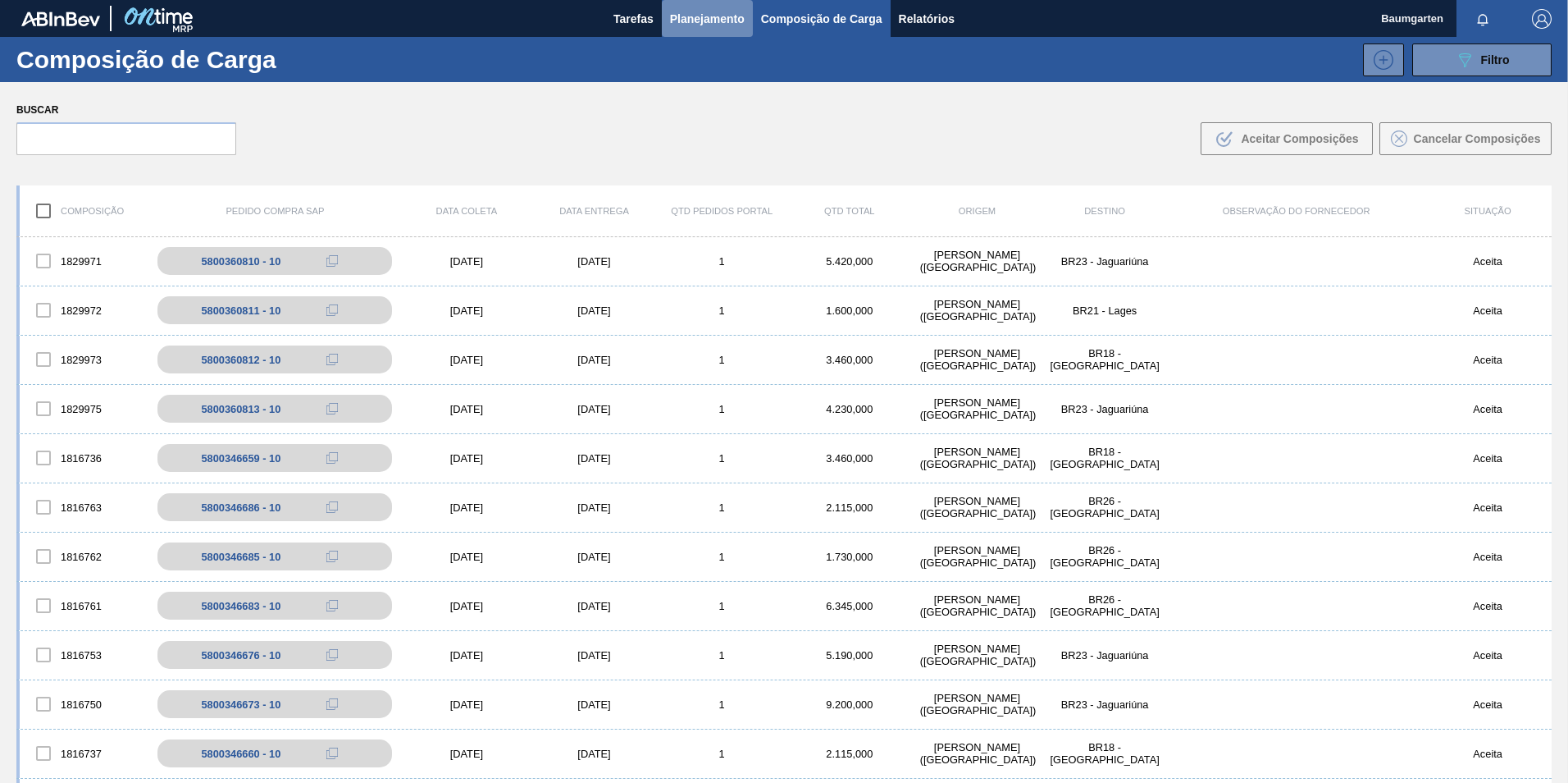
click at [682, 20] on span "Planejamento" at bounding box center [707, 19] width 75 height 19
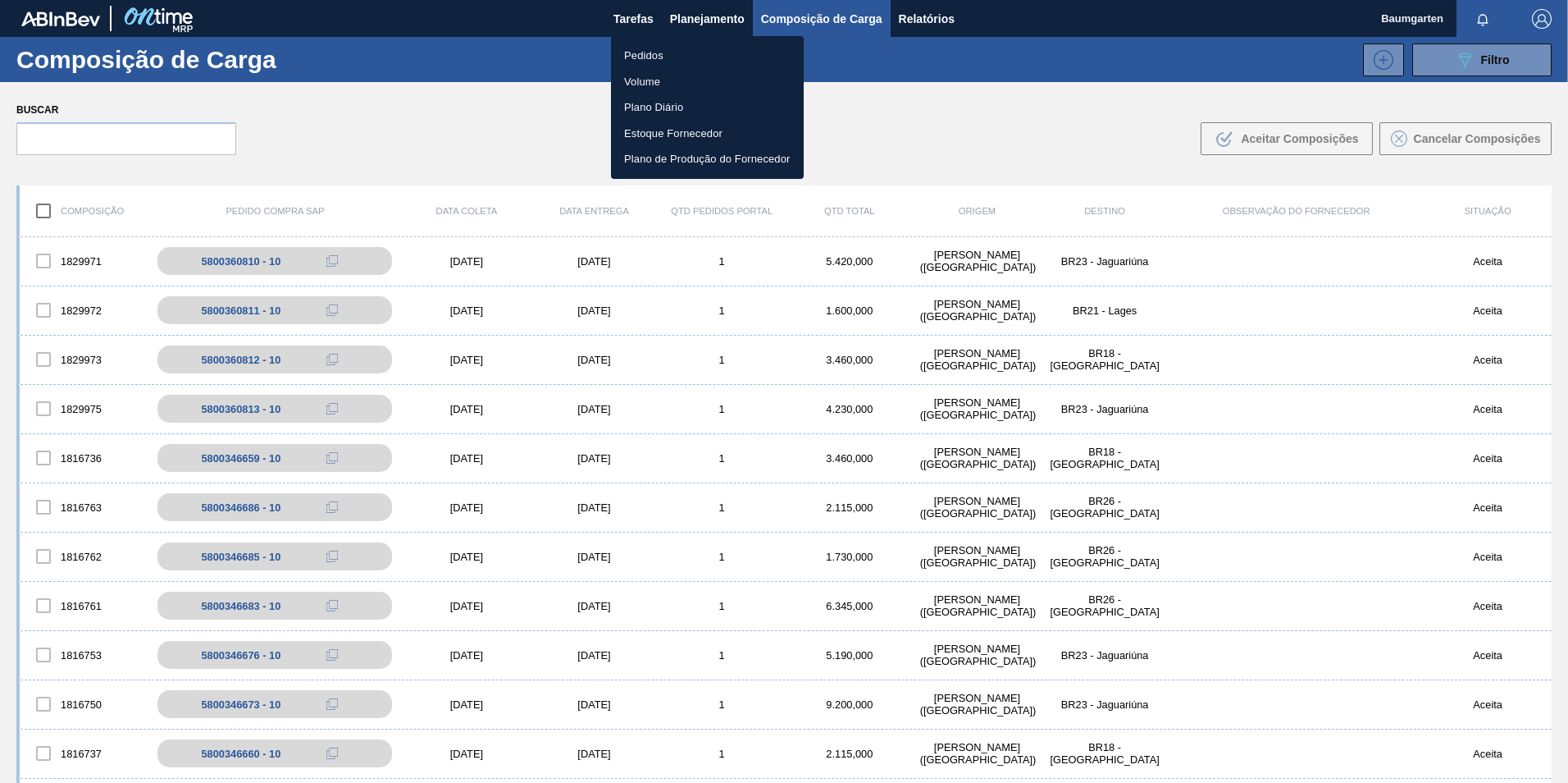
drag, startPoint x: 653, startPoint y: 51, endPoint x: 648, endPoint y: 61, distance: 11.2
click at [653, 51] on li "Pedidos" at bounding box center [707, 56] width 192 height 26
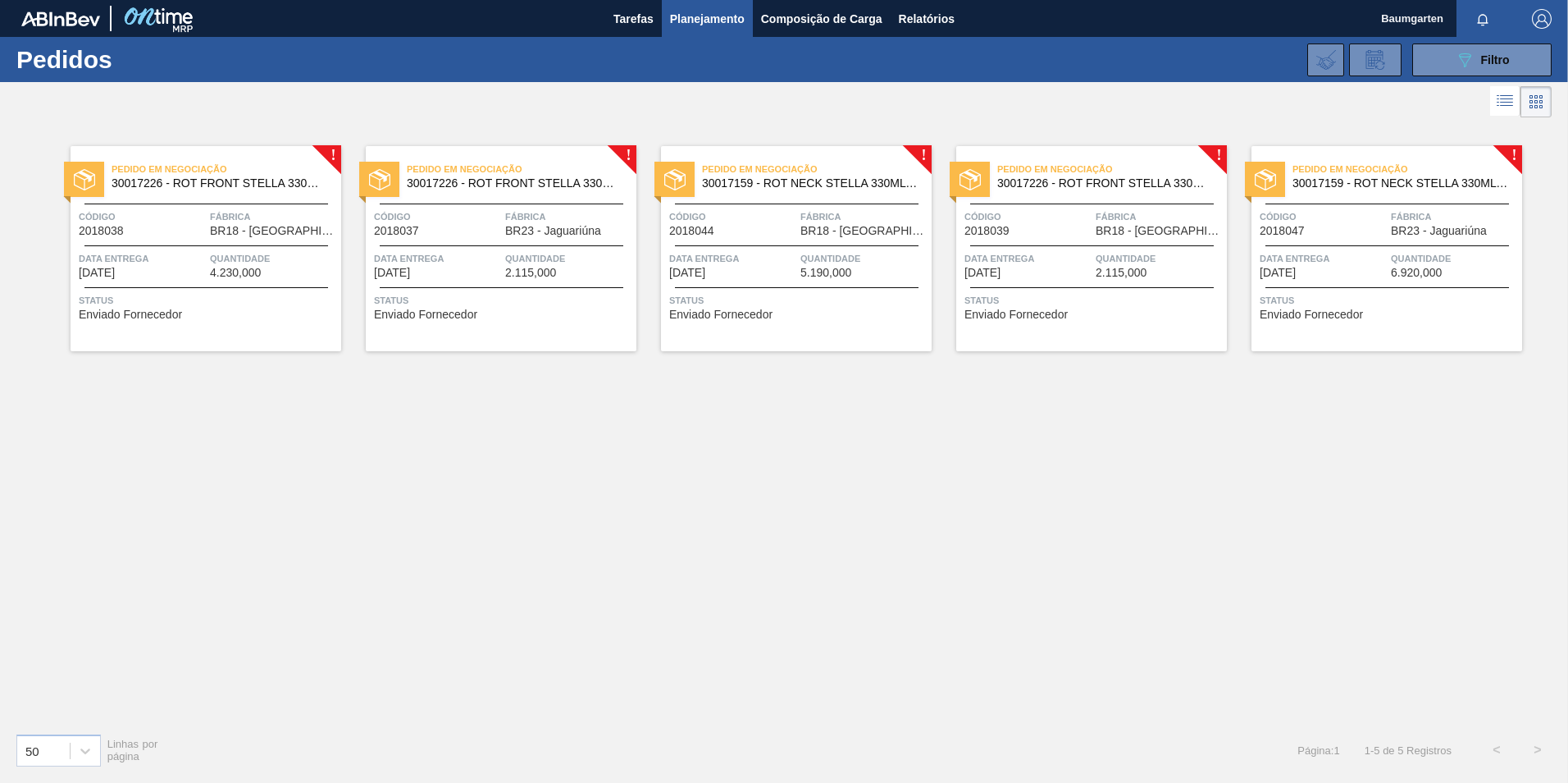
click at [1303, 254] on span "Data entrega" at bounding box center [1323, 258] width 127 height 17
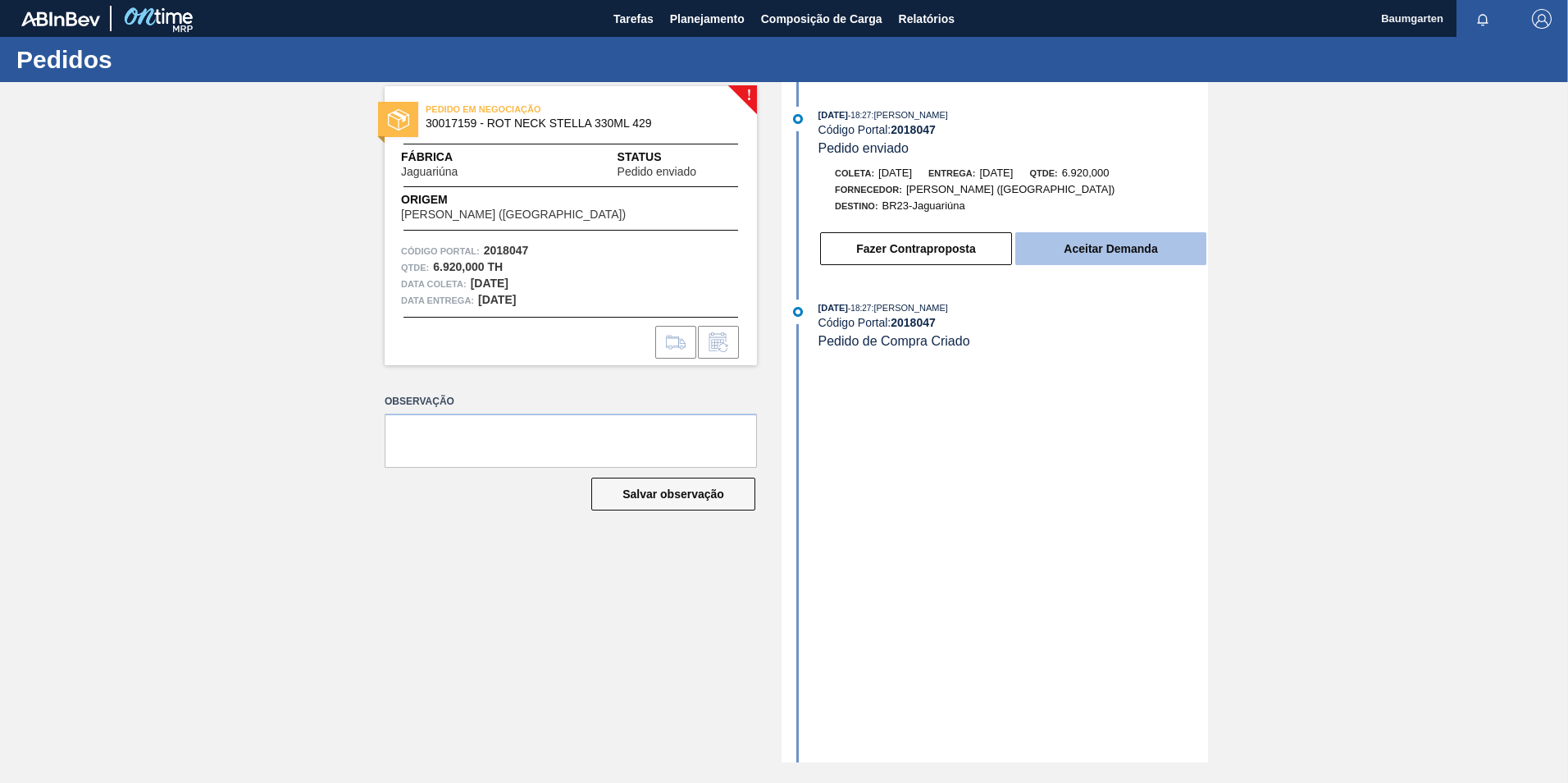
click at [1186, 240] on button "Aceitar Demanda" at bounding box center [1110, 248] width 191 height 32
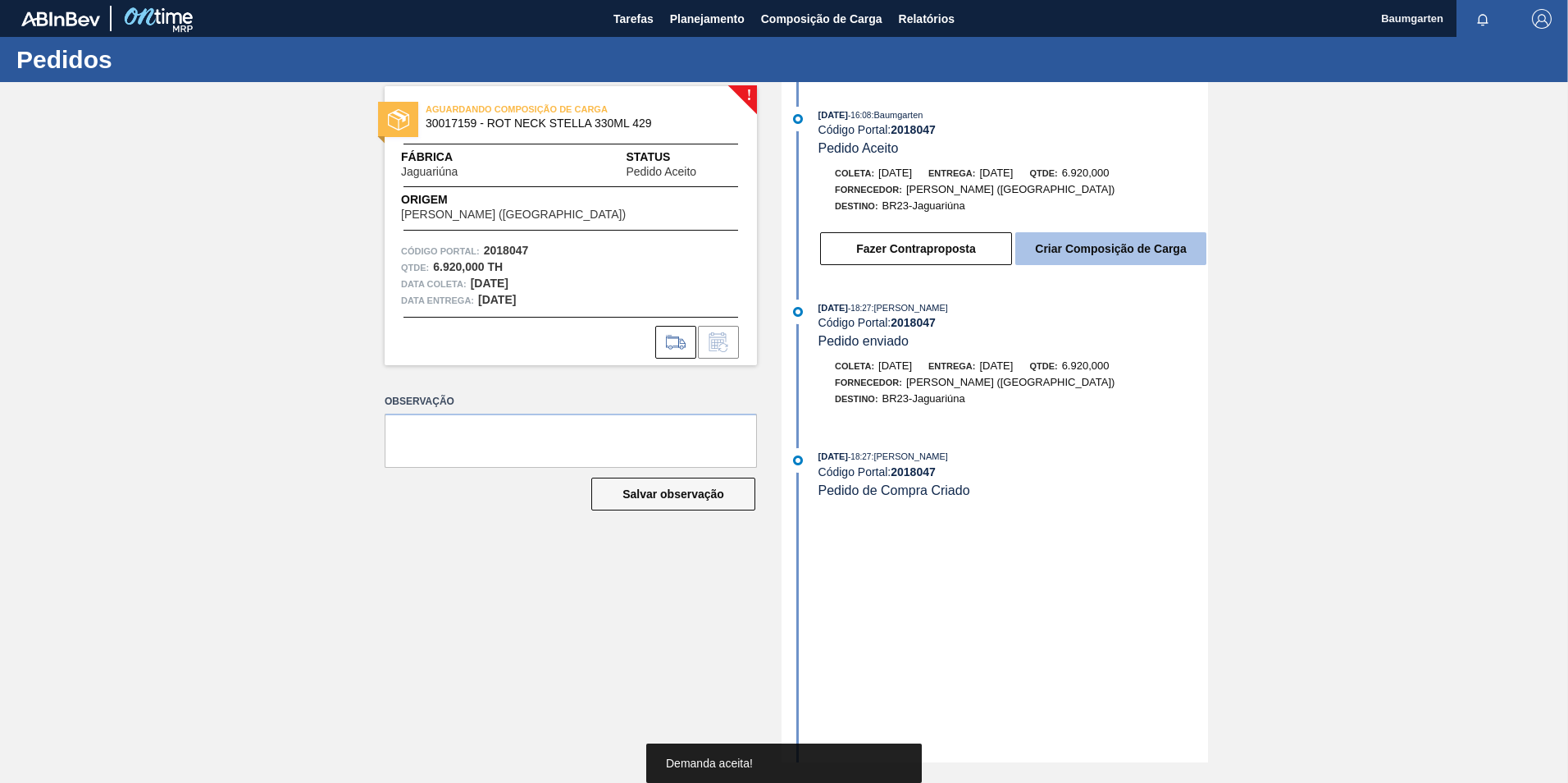
click at [1133, 252] on button "Criar Composição de Carga" at bounding box center [1110, 248] width 191 height 32
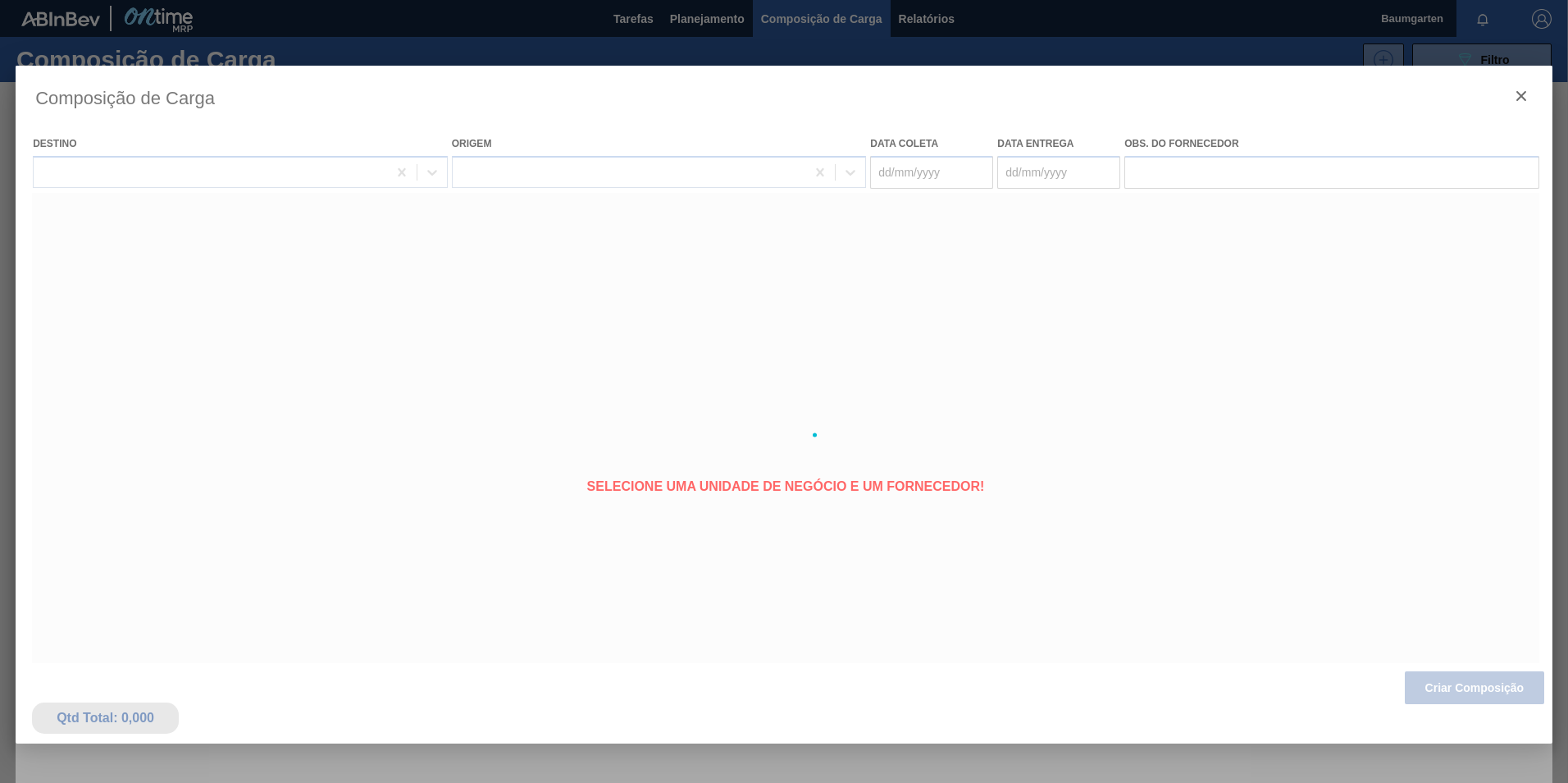
type coleta "[DATE]"
type entrega "[DATE]"
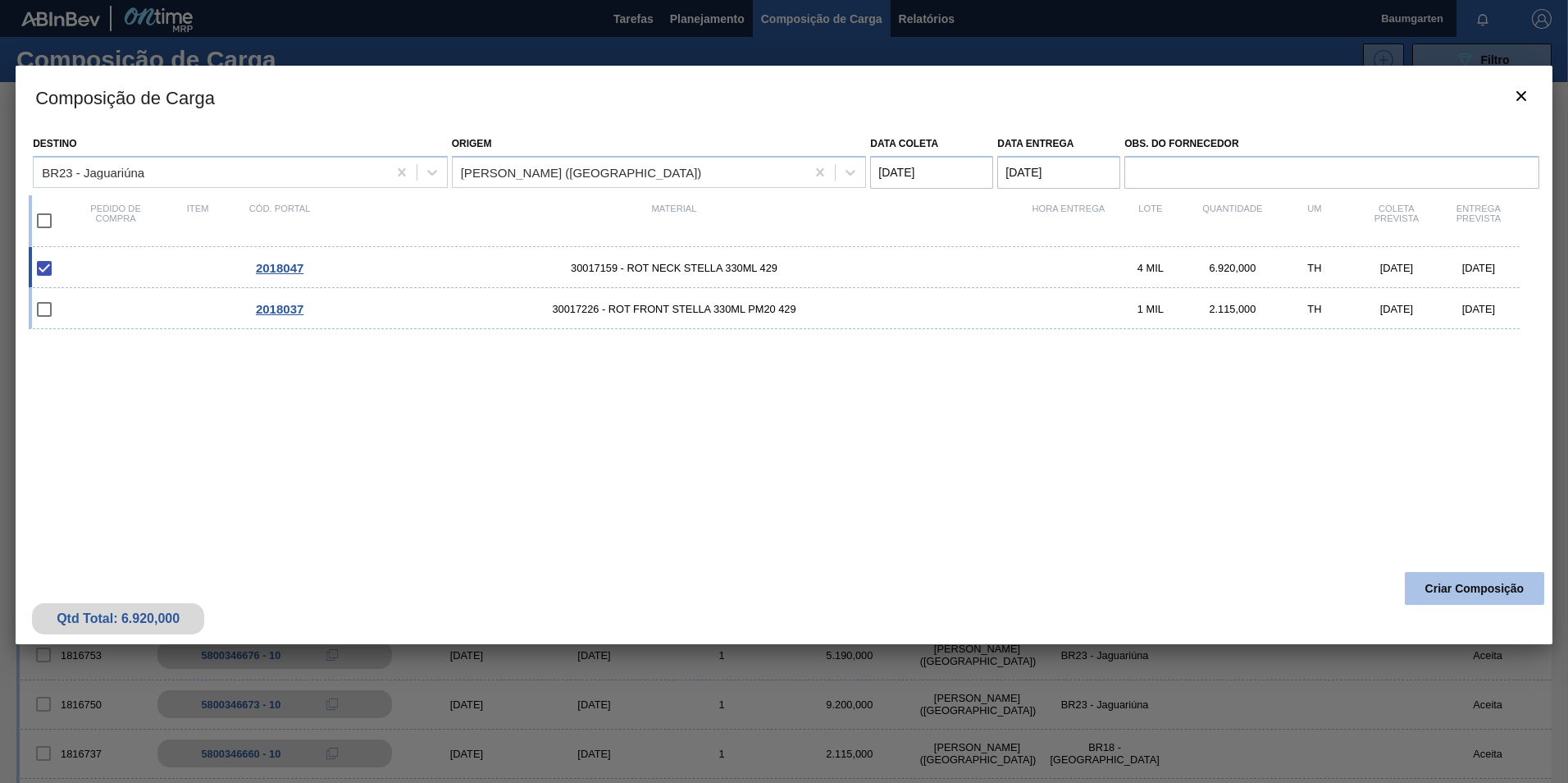
click at [1440, 581] on button "Criar Composição" at bounding box center [1474, 588] width 140 height 32
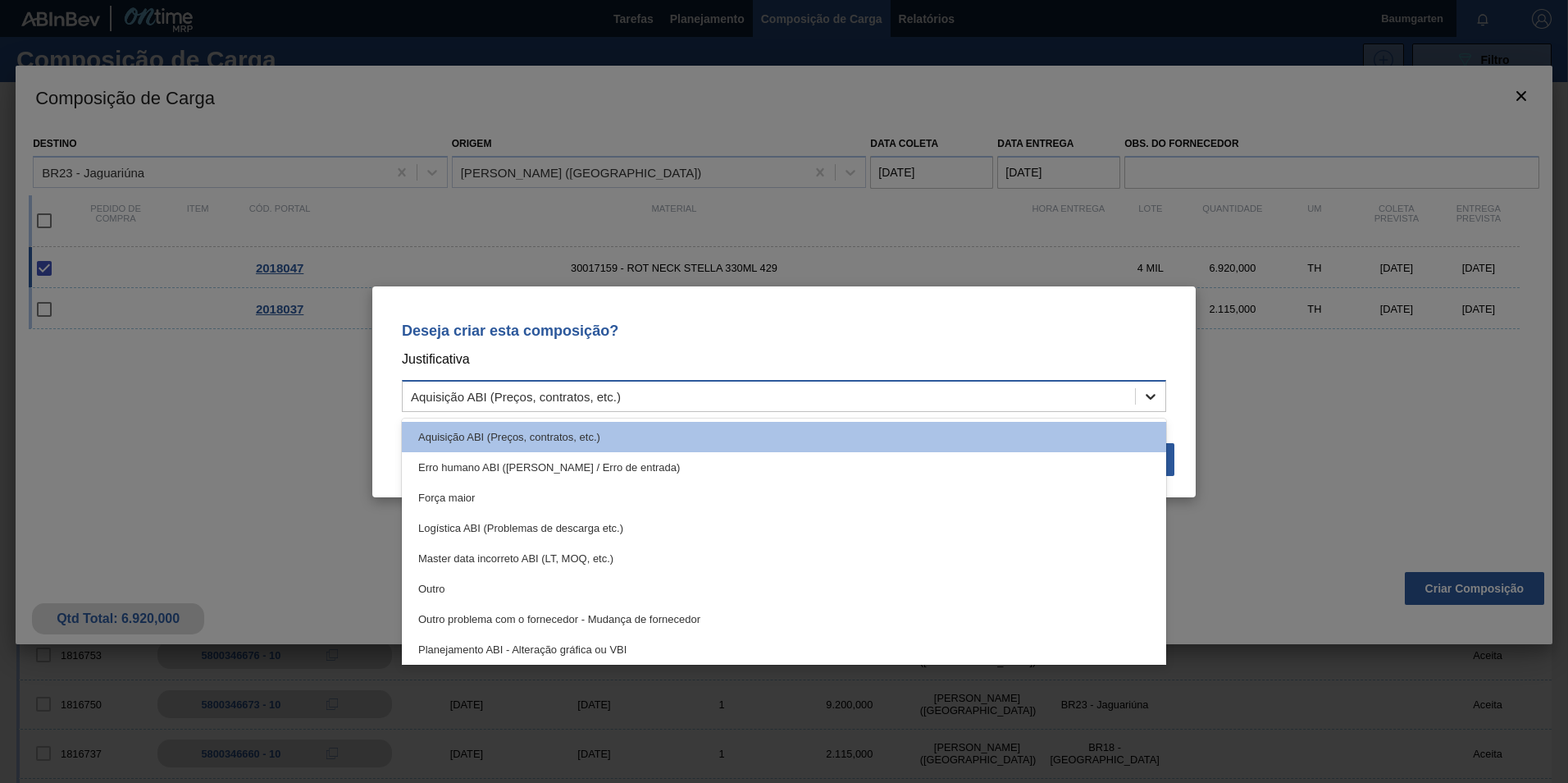
click at [1155, 394] on icon at bounding box center [1151, 396] width 17 height 17
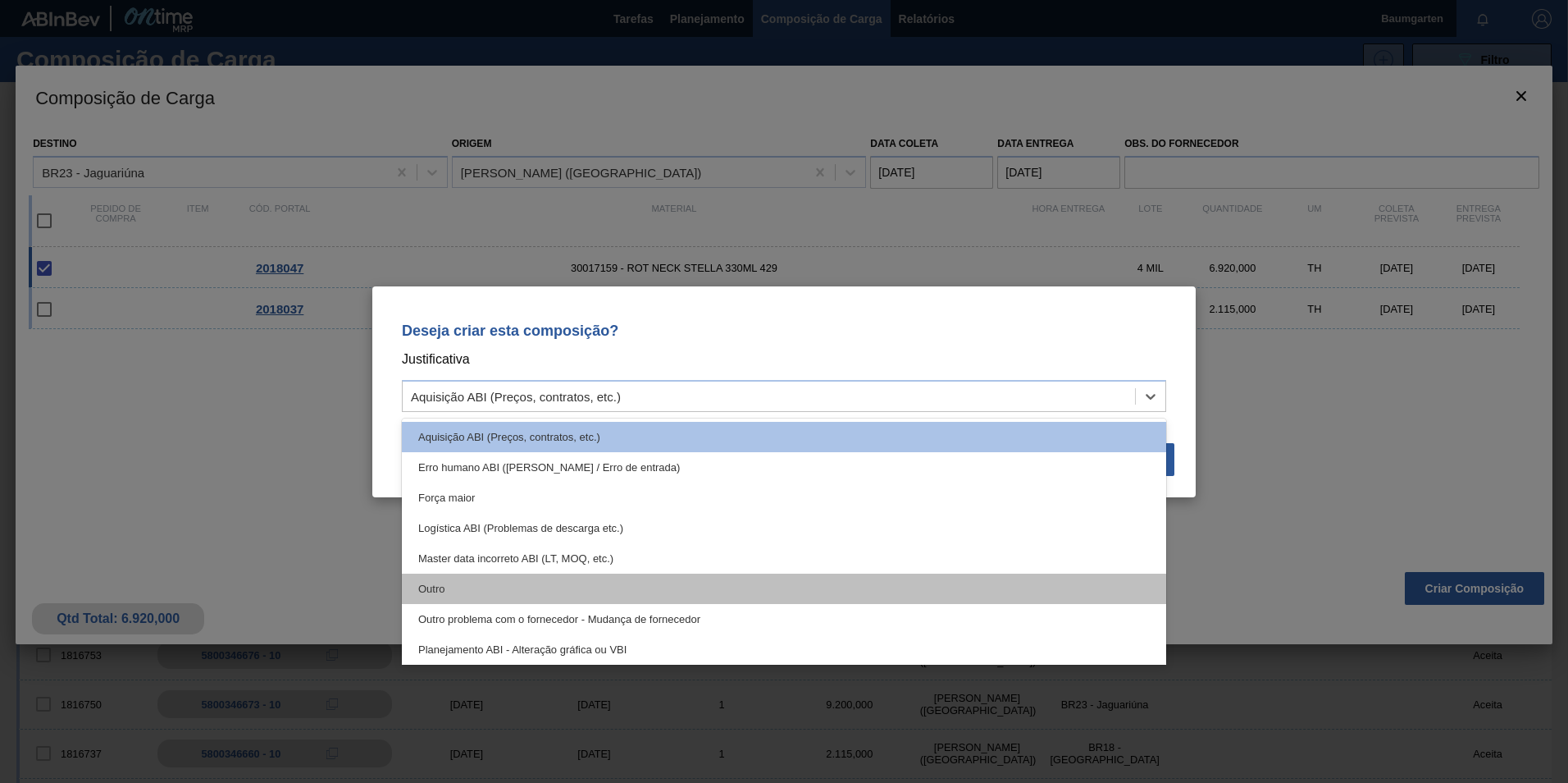
click at [541, 578] on div "Outro" at bounding box center [784, 589] width 764 height 31
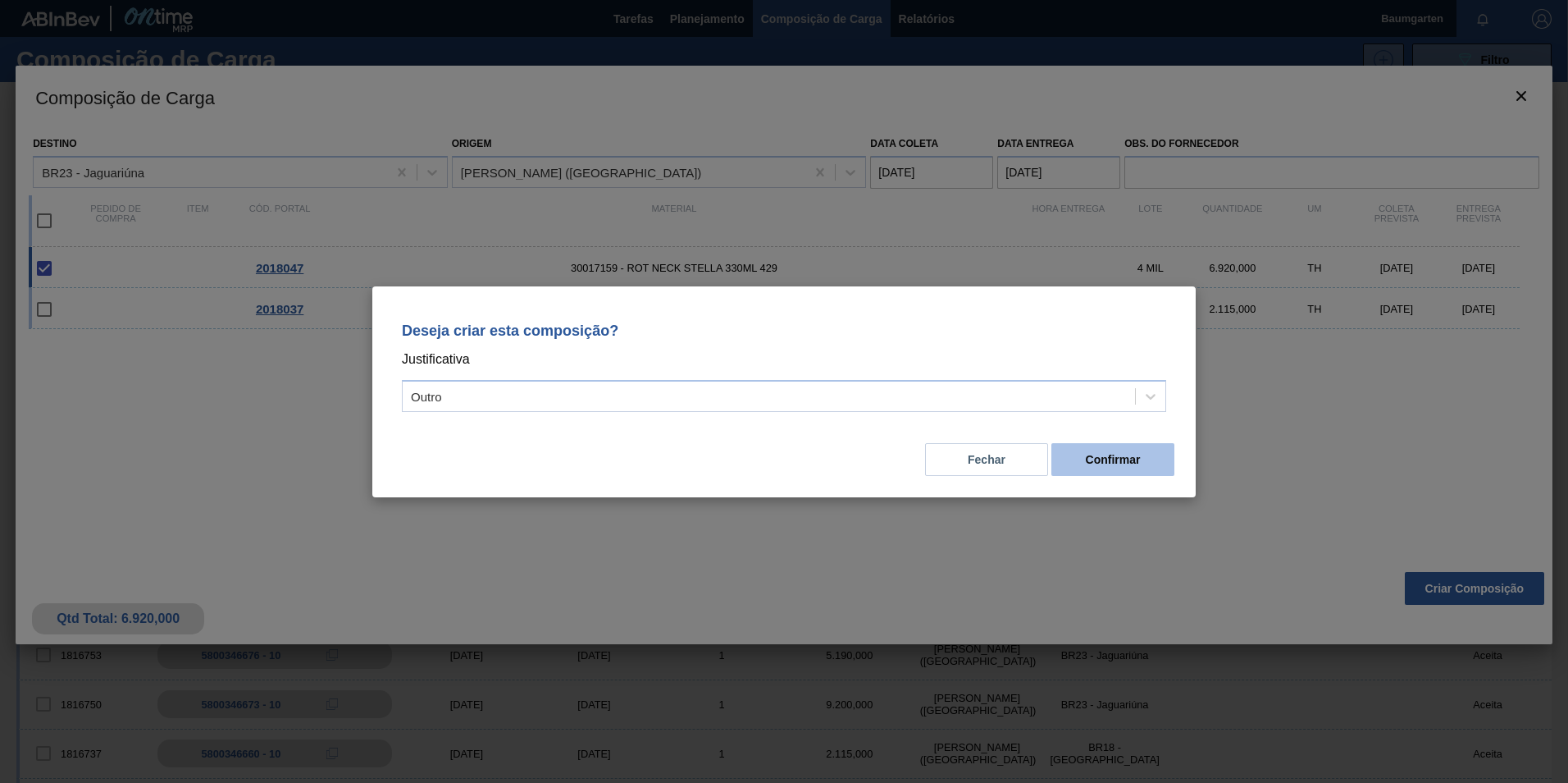
click at [1144, 454] on button "Confirmar" at bounding box center [1112, 459] width 123 height 32
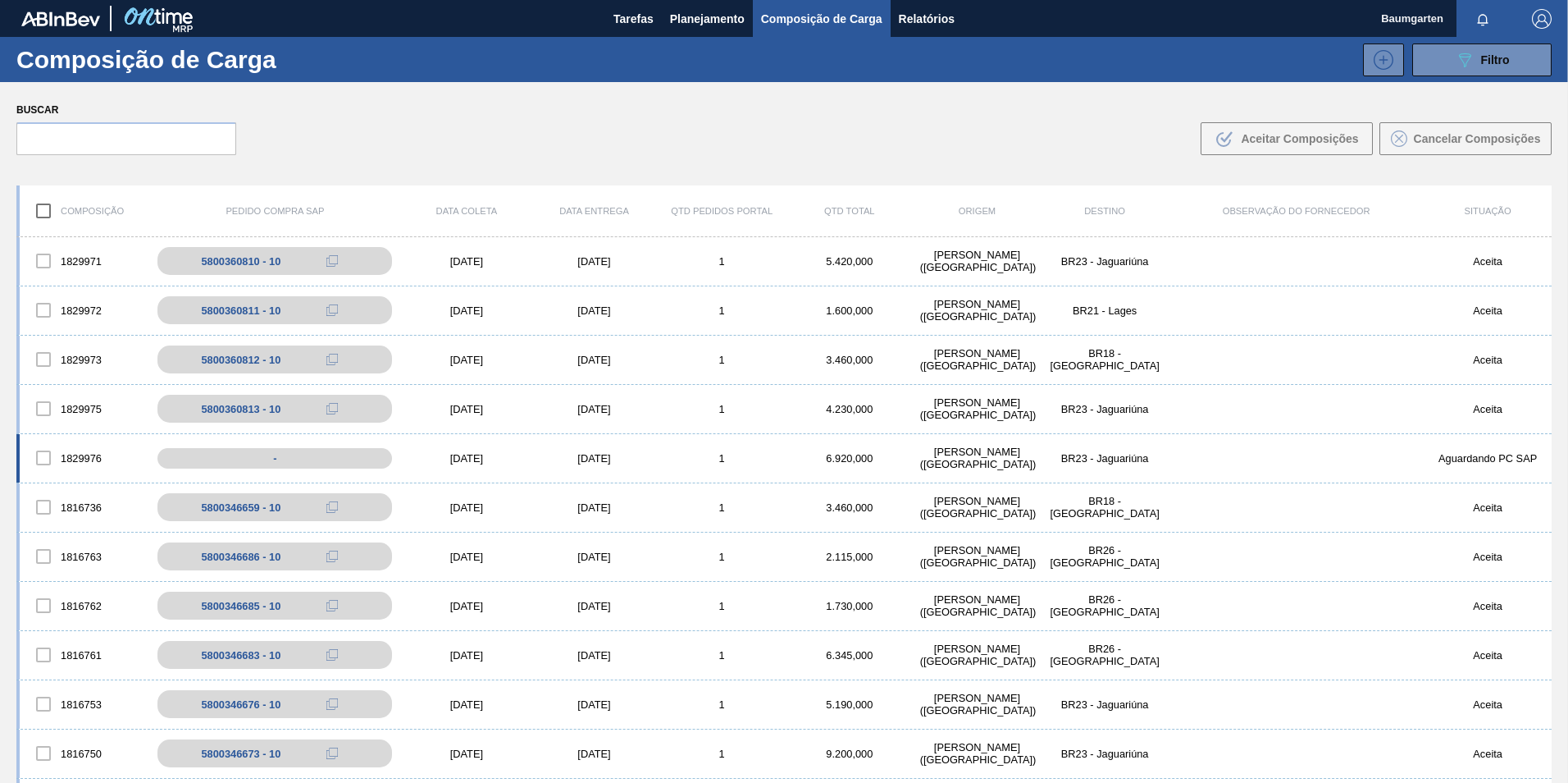
click at [83, 436] on div "1829976 - [DATE] [DATE] 1 6.920,000 [PERSON_NAME][GEOGRAPHIC_DATA] ([GEOGRAPHIC…" at bounding box center [784, 458] width 1535 height 49
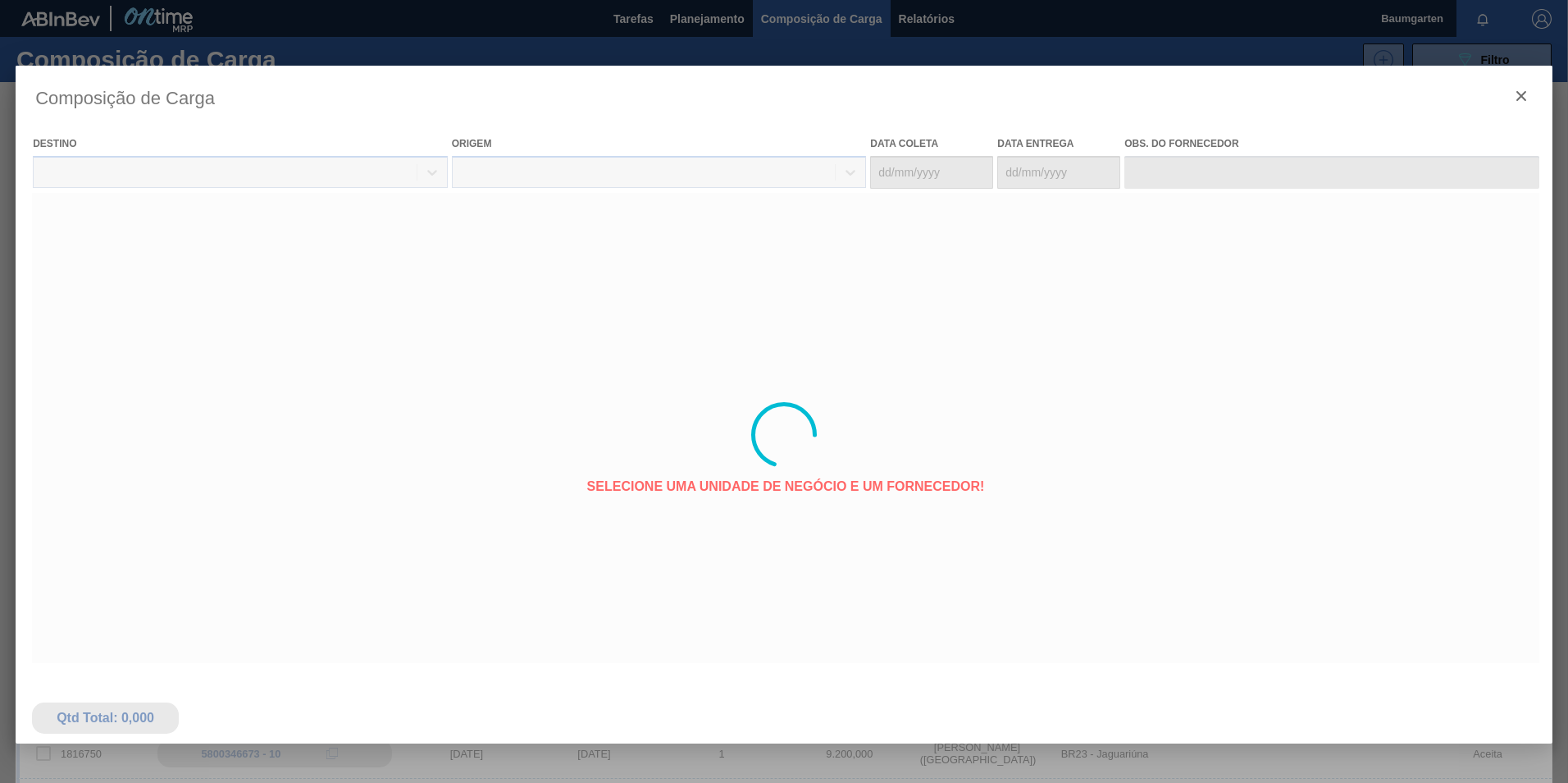
type coleta "[DATE]"
type entrega "[DATE]"
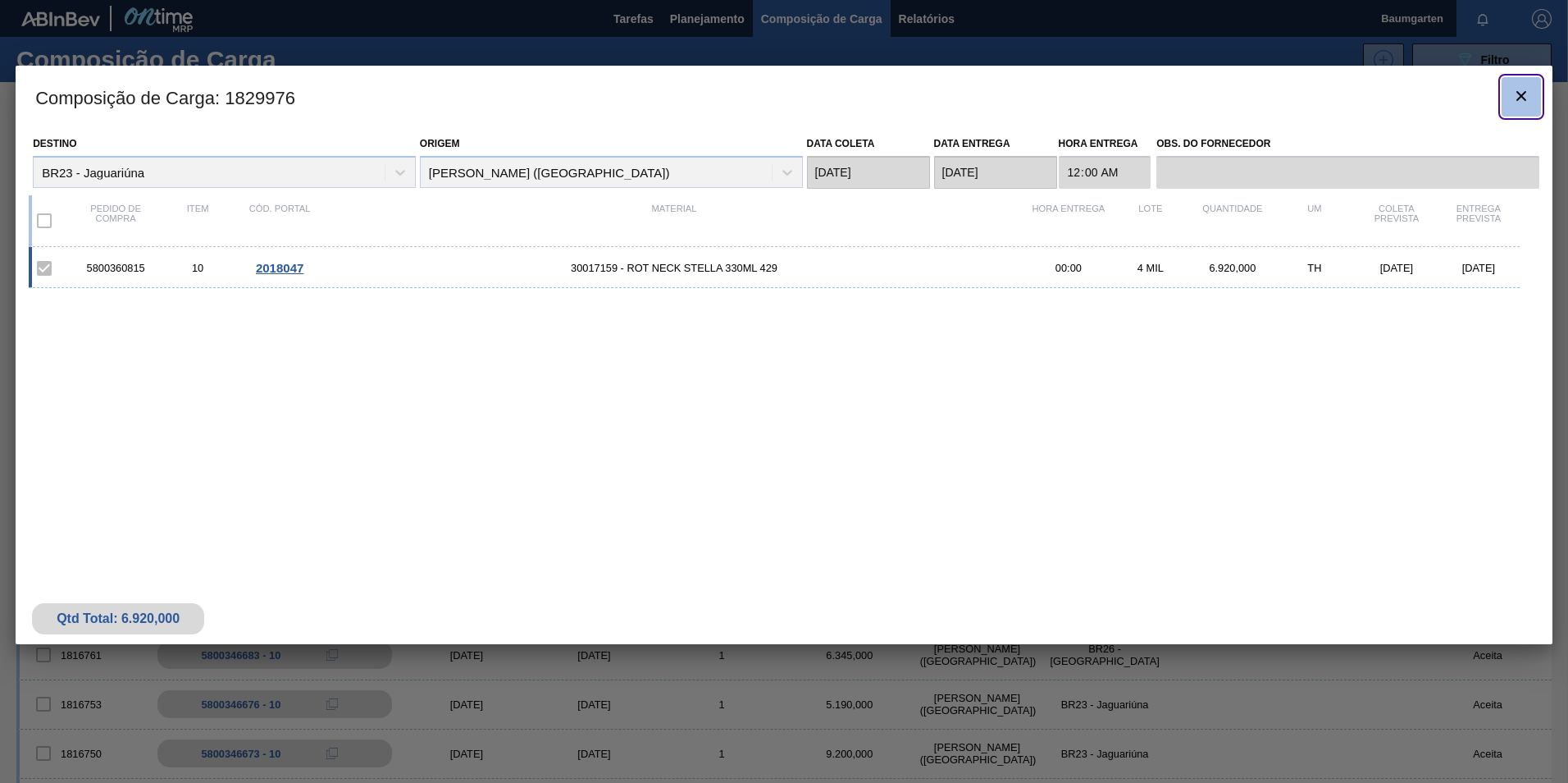
click at [1520, 100] on icon "botão de ícone" at bounding box center [1521, 95] width 19 height 19
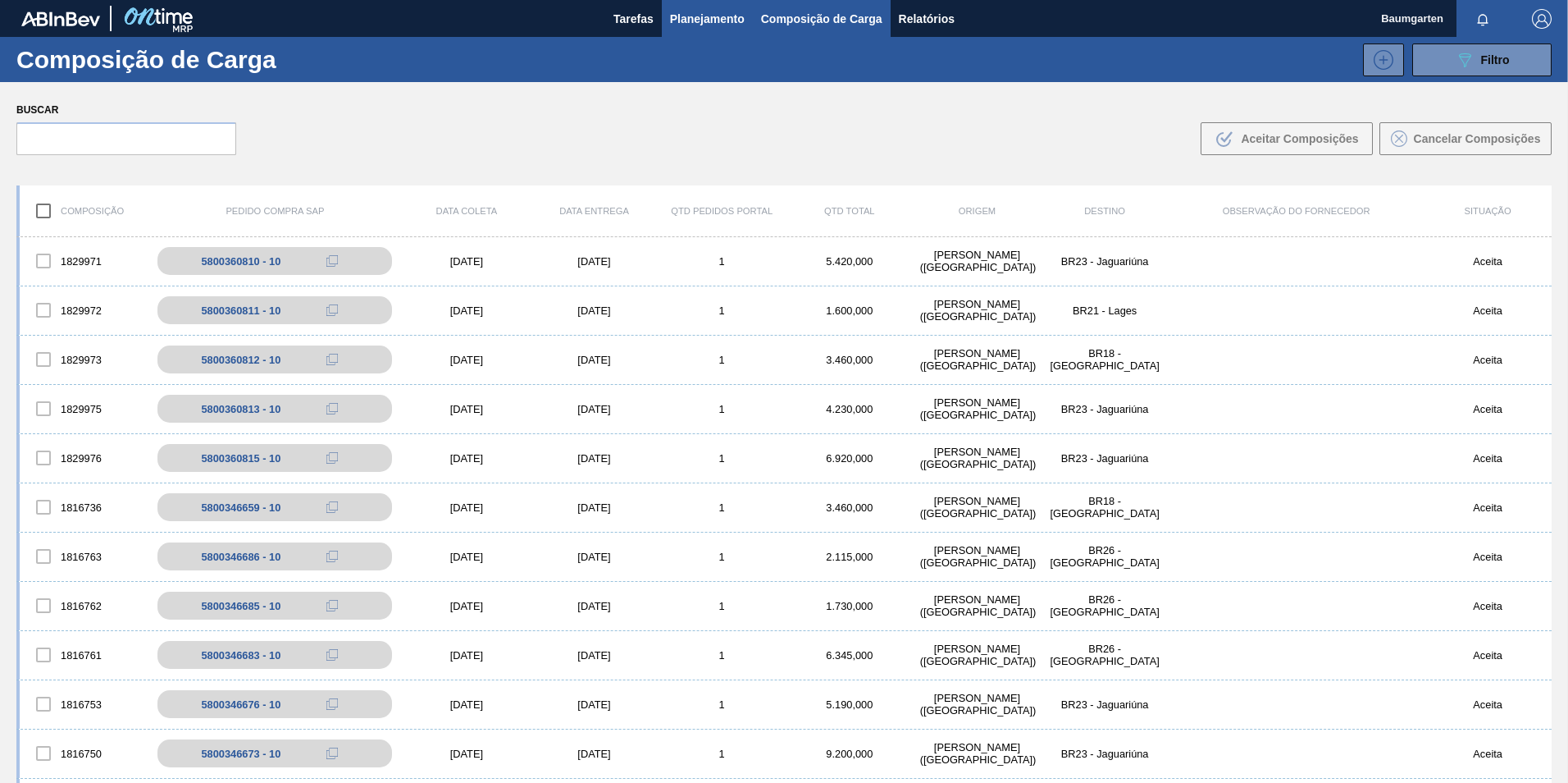
click at [684, 31] on button "Planejamento" at bounding box center [707, 19] width 91 height 37
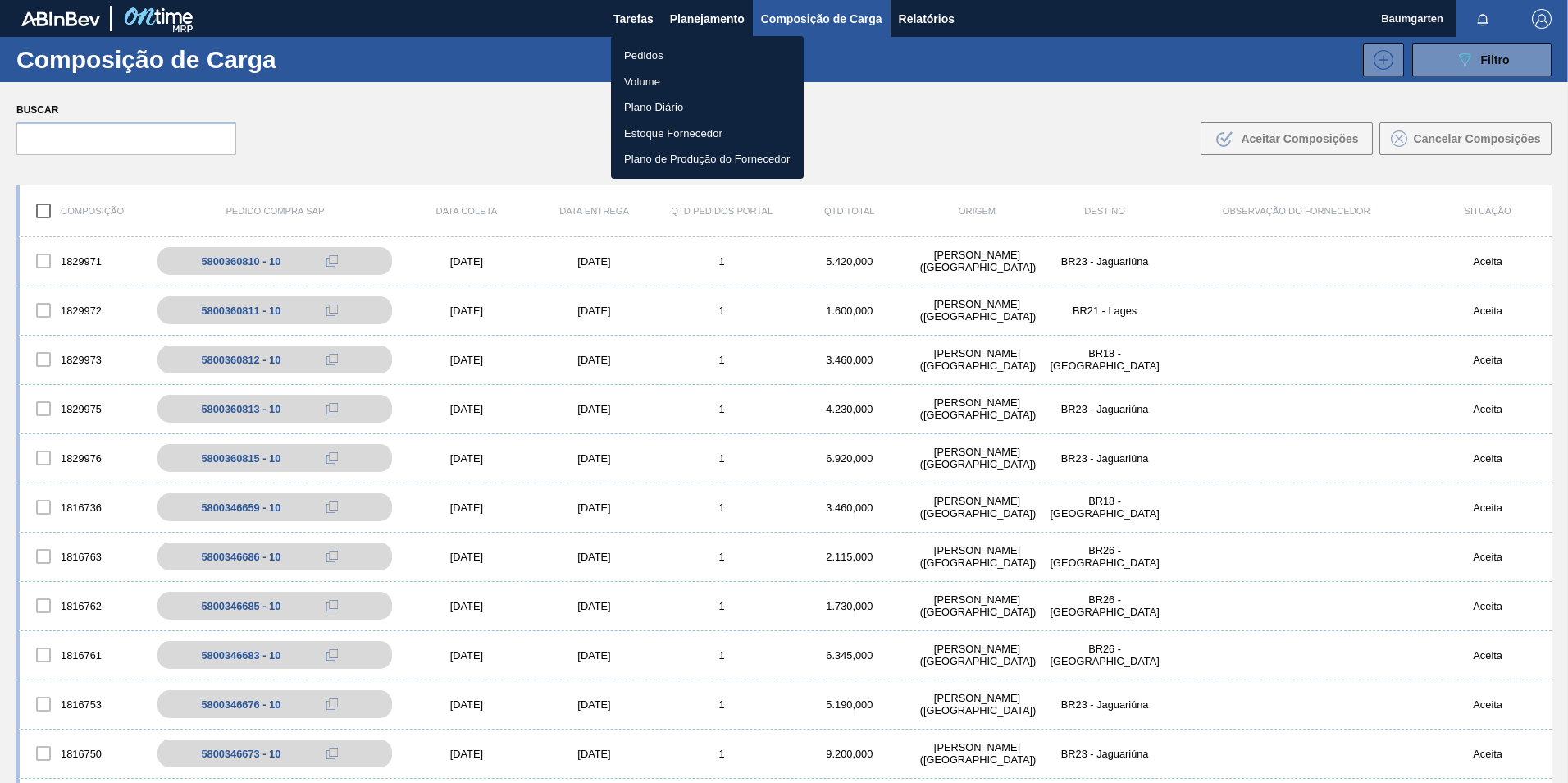
click at [662, 63] on li "Pedidos" at bounding box center [707, 56] width 192 height 26
